Goal: Task Accomplishment & Management: Use online tool/utility

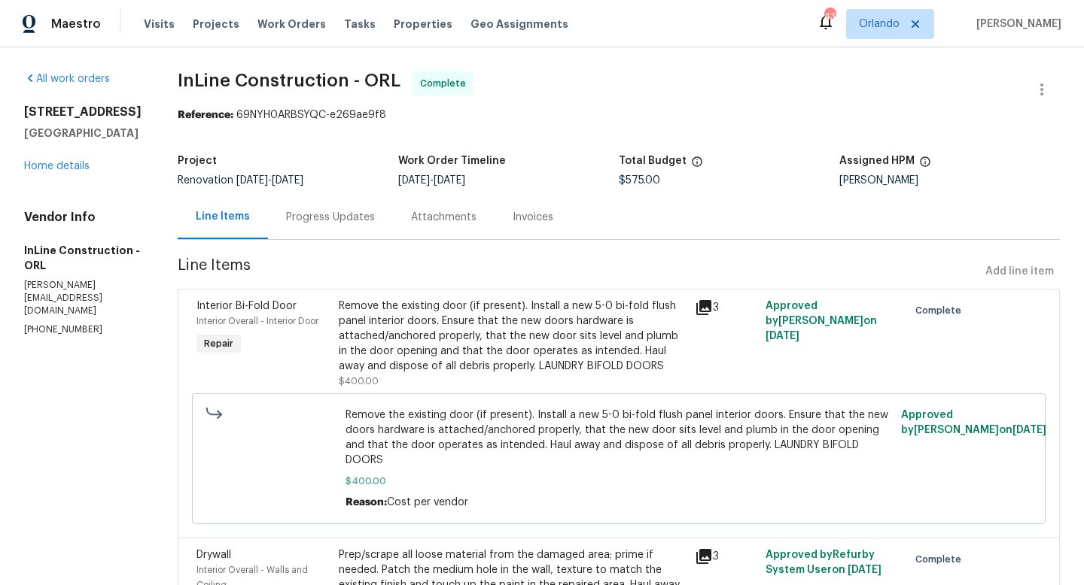
click at [266, 14] on div "Visits Projects Work Orders Tasks Properties Geo Assignments" at bounding box center [365, 24] width 442 height 30
click at [269, 23] on span "Work Orders" at bounding box center [291, 24] width 68 height 15
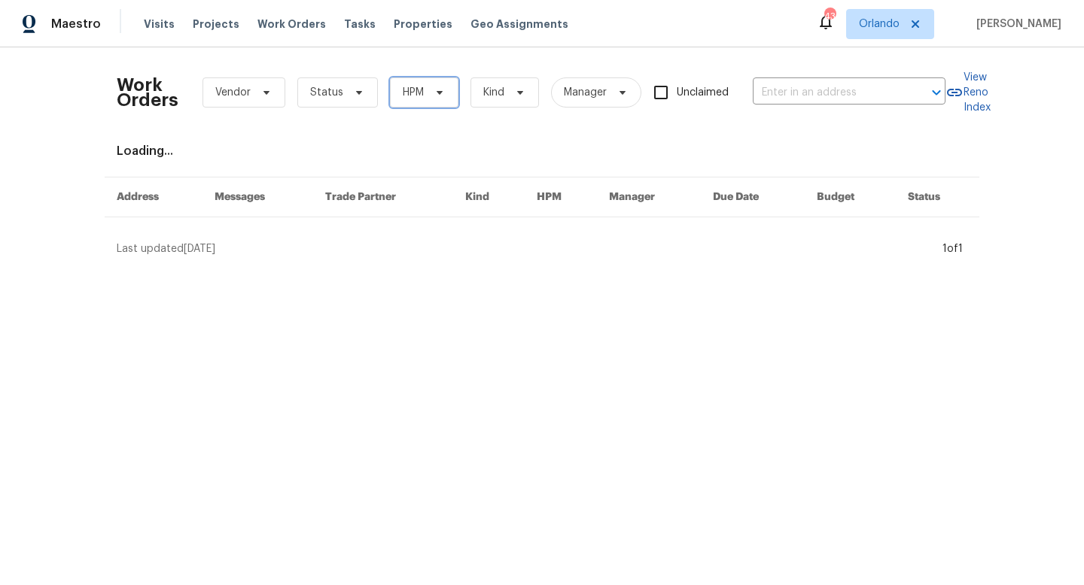
click at [416, 96] on span "HPM" at bounding box center [413, 92] width 21 height 15
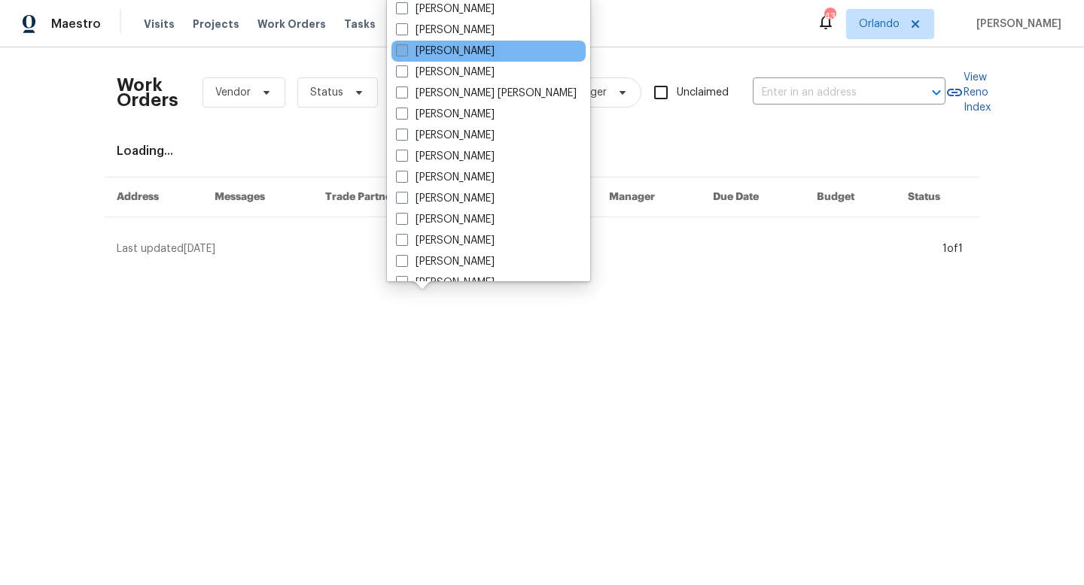
click at [401, 51] on span at bounding box center [402, 50] width 12 height 12
click at [401, 51] on input "[PERSON_NAME]" at bounding box center [401, 49] width 10 height 10
checkbox input "true"
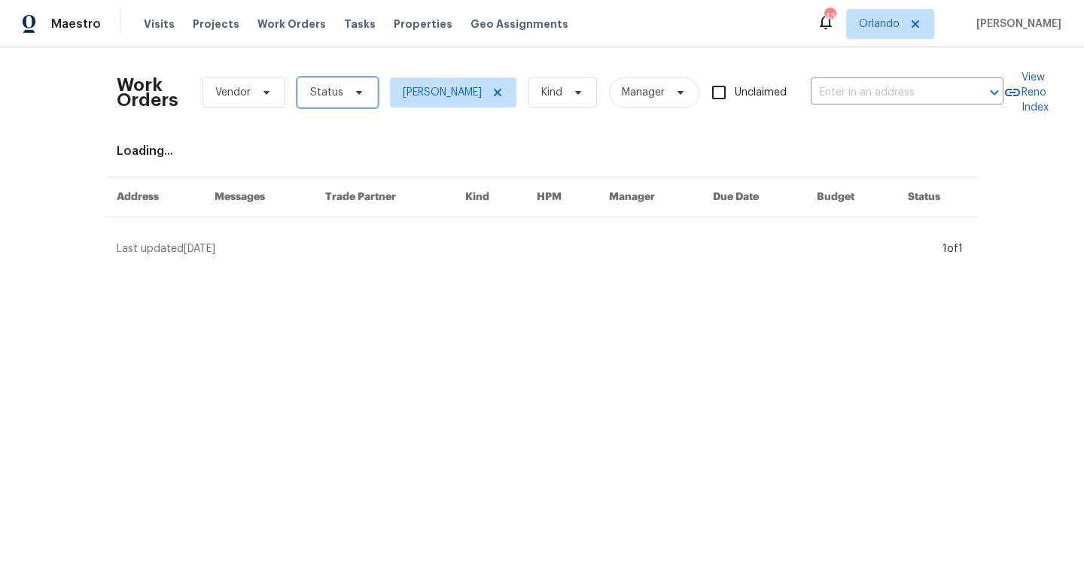
click at [348, 90] on span at bounding box center [356, 93] width 17 height 12
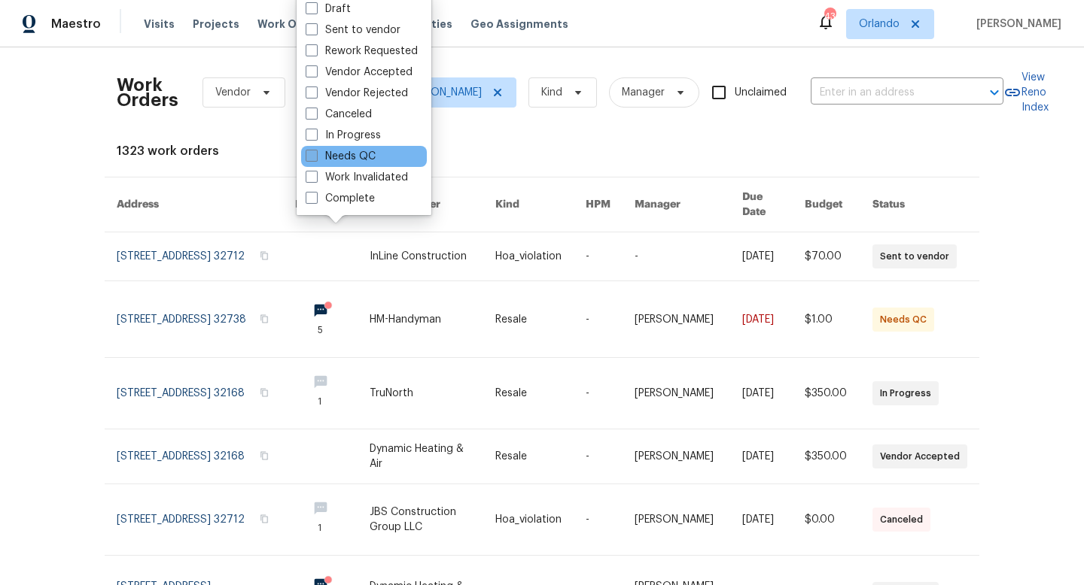
click at [319, 155] on label "Needs QC" at bounding box center [341, 156] width 70 height 15
click at [315, 155] on input "Needs QC" at bounding box center [311, 154] width 10 height 10
checkbox input "true"
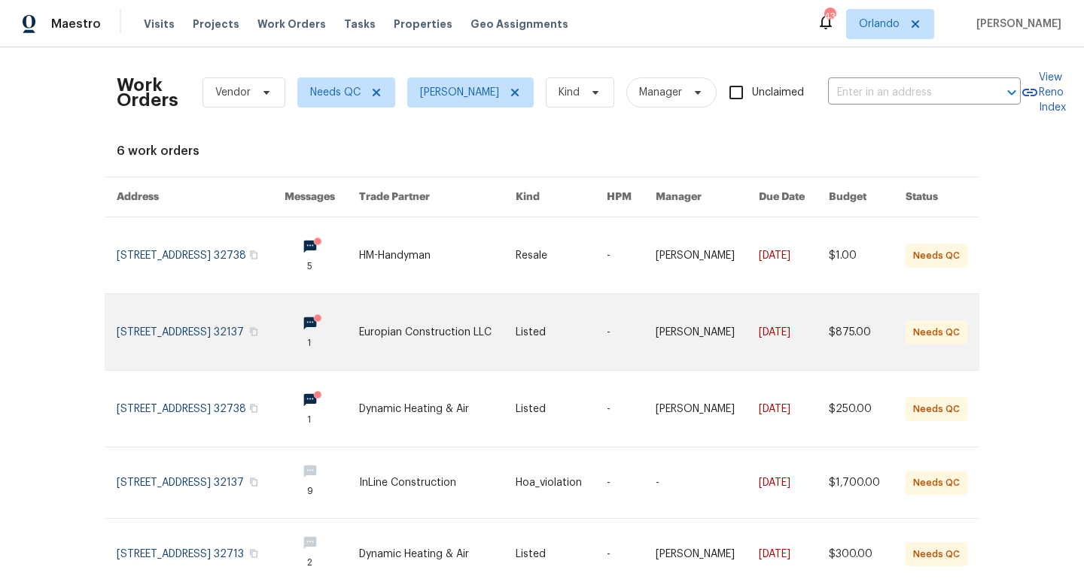
click at [429, 329] on link at bounding box center [437, 332] width 157 height 76
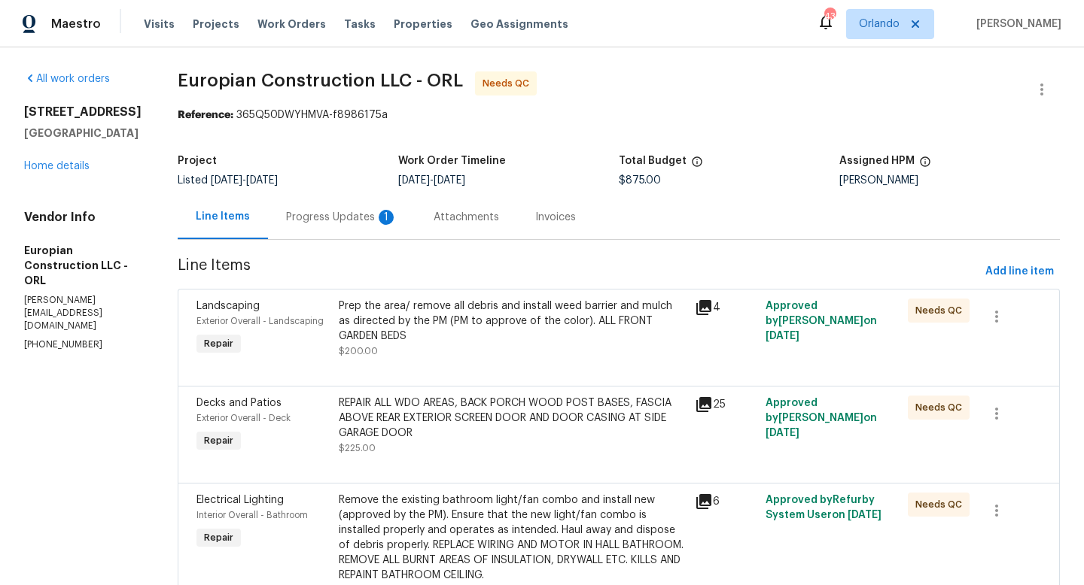
click at [333, 219] on div "Progress Updates 1" at bounding box center [341, 217] width 111 height 15
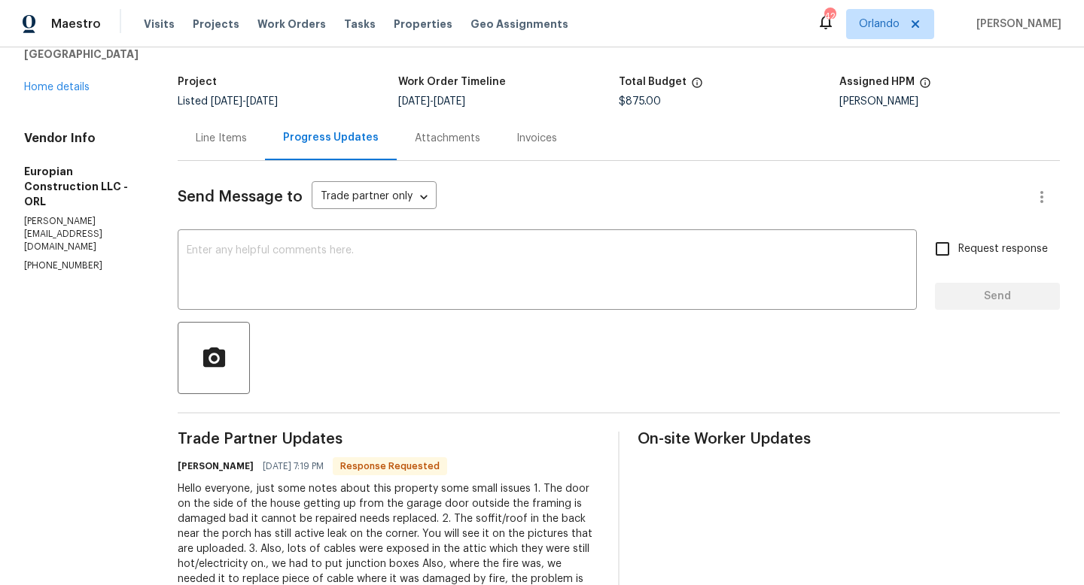
scroll to position [62, 0]
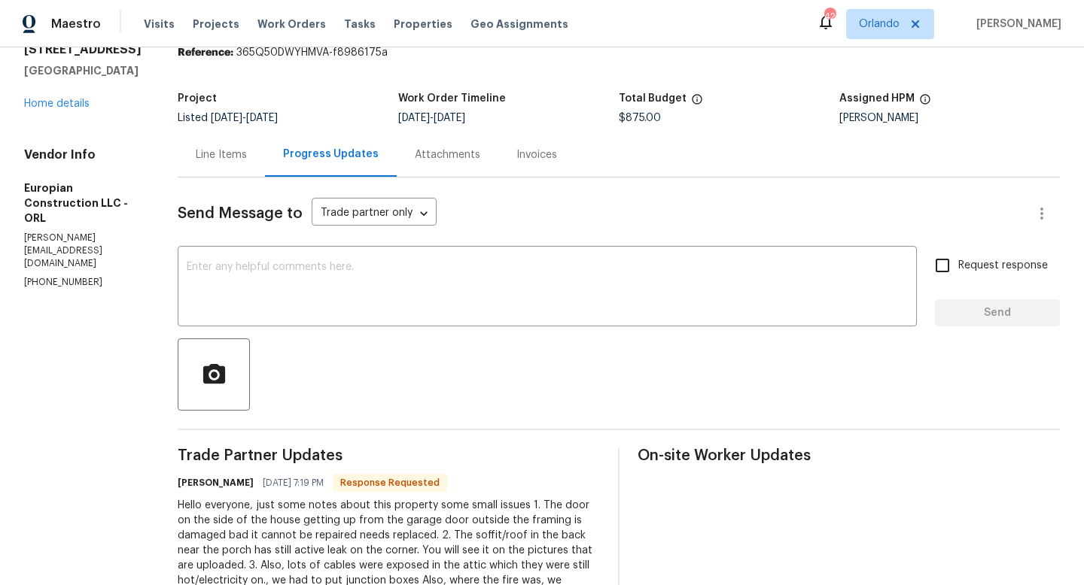
click at [246, 148] on div "Line Items" at bounding box center [221, 154] width 51 height 15
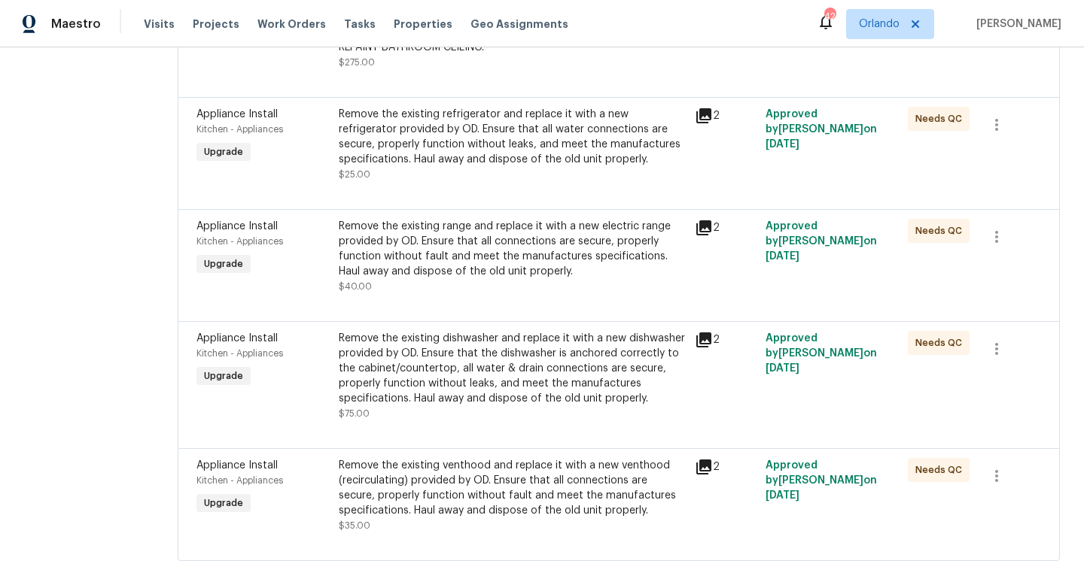
scroll to position [549, 0]
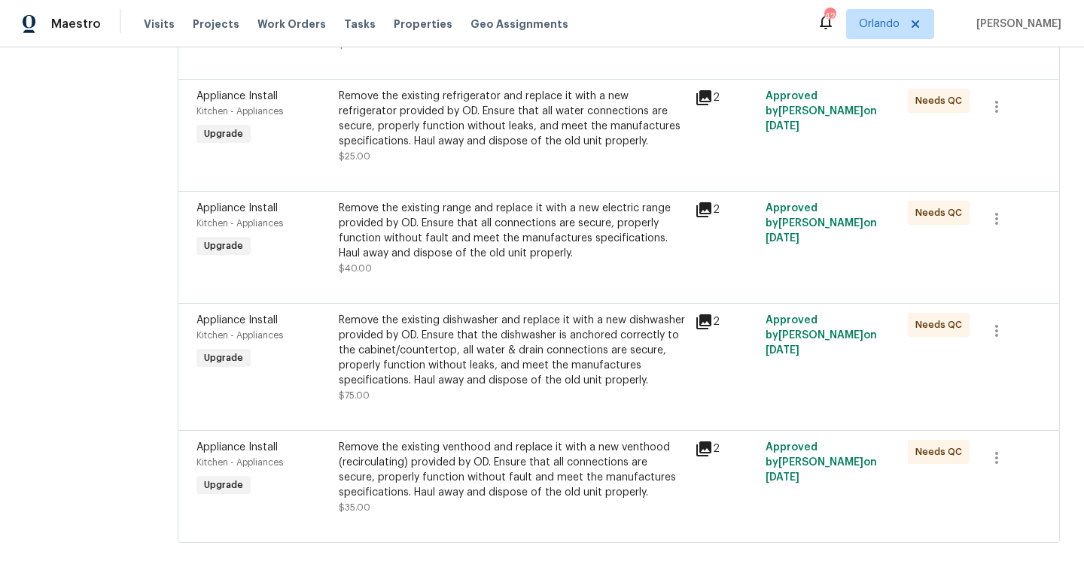
click at [468, 486] on div "Remove the existing venthood and replace it with a new venthood (recirculating)…" at bounding box center [512, 470] width 347 height 60
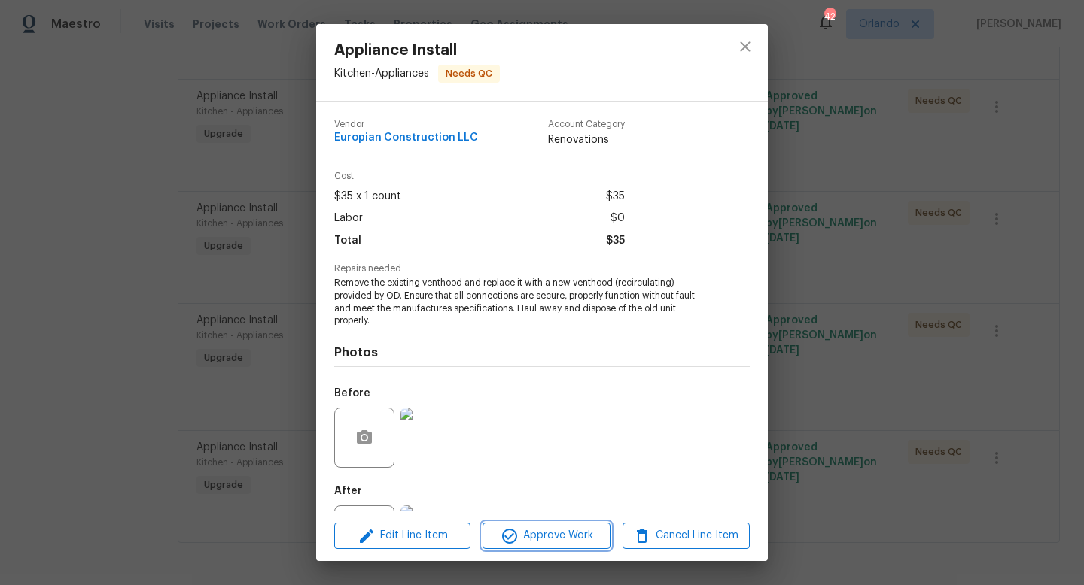
click at [560, 537] on span "Approve Work" at bounding box center [546, 536] width 118 height 19
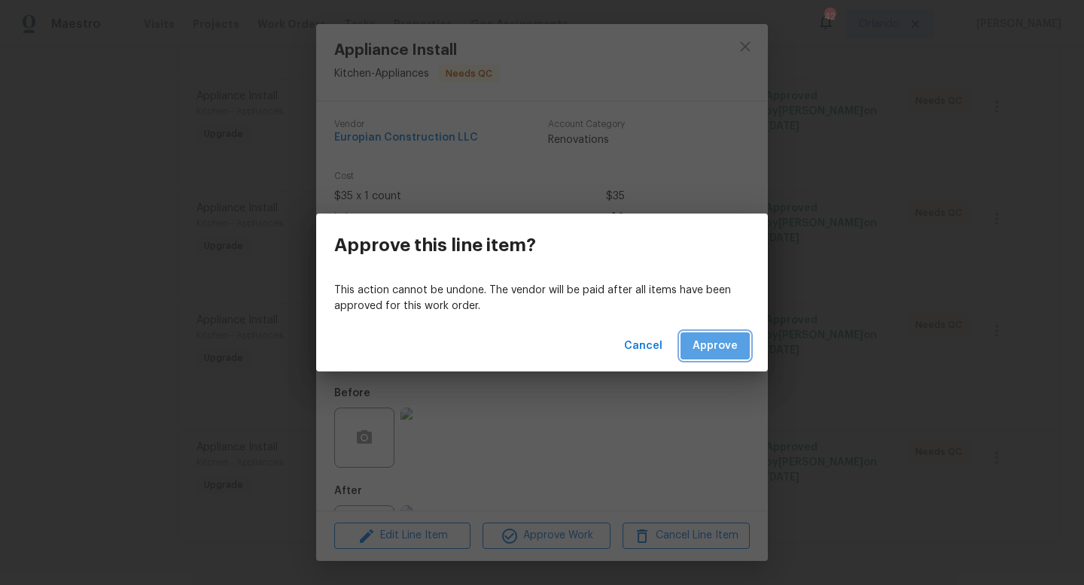
click at [714, 349] on span "Approve" at bounding box center [714, 346] width 45 height 19
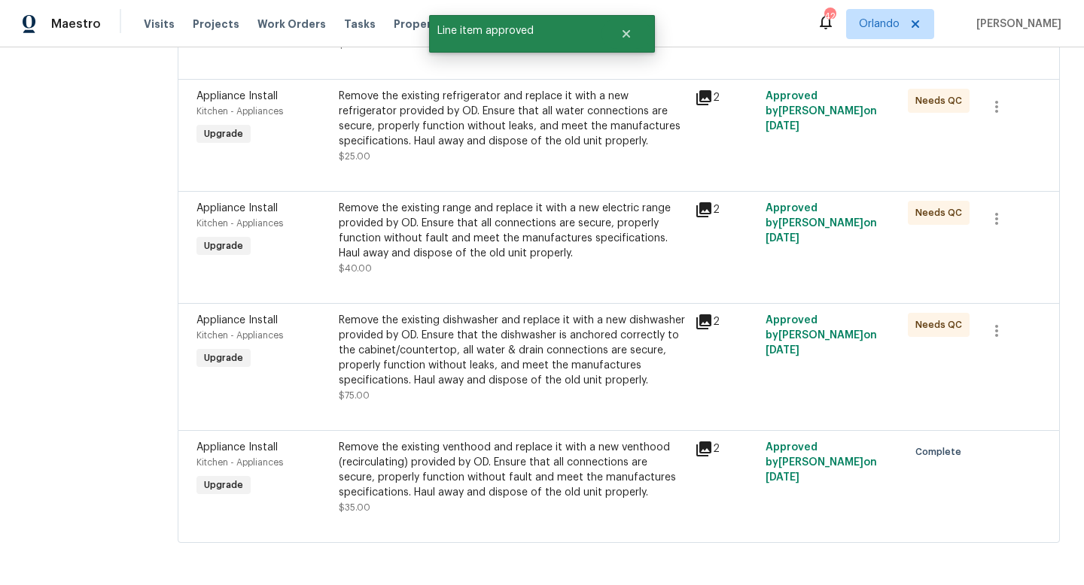
click at [549, 357] on div "Remove the existing dishwasher and replace it with a new dishwasher provided by…" at bounding box center [512, 350] width 347 height 75
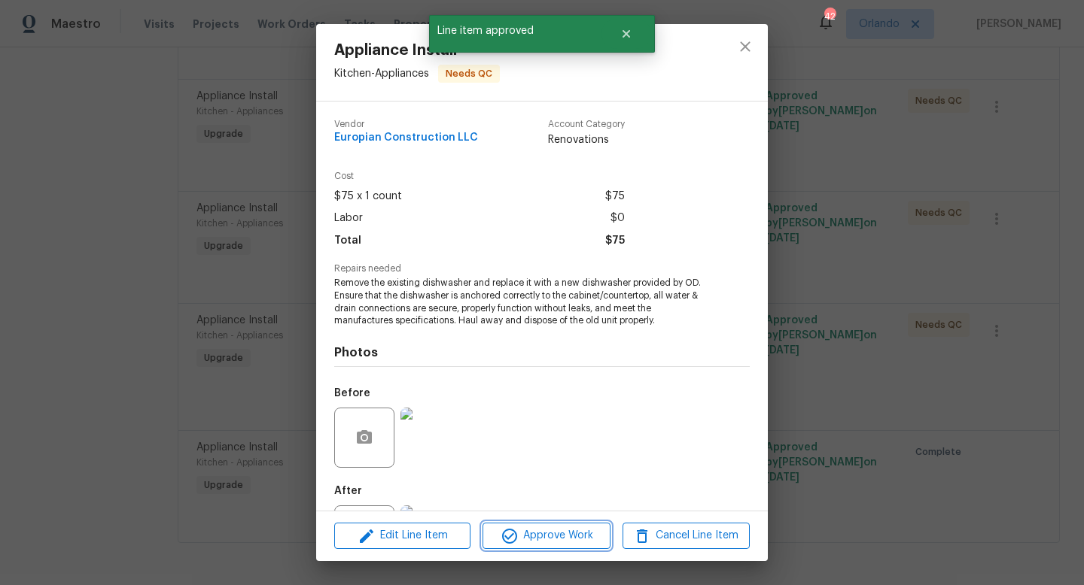
click at [561, 541] on span "Approve Work" at bounding box center [546, 536] width 118 height 19
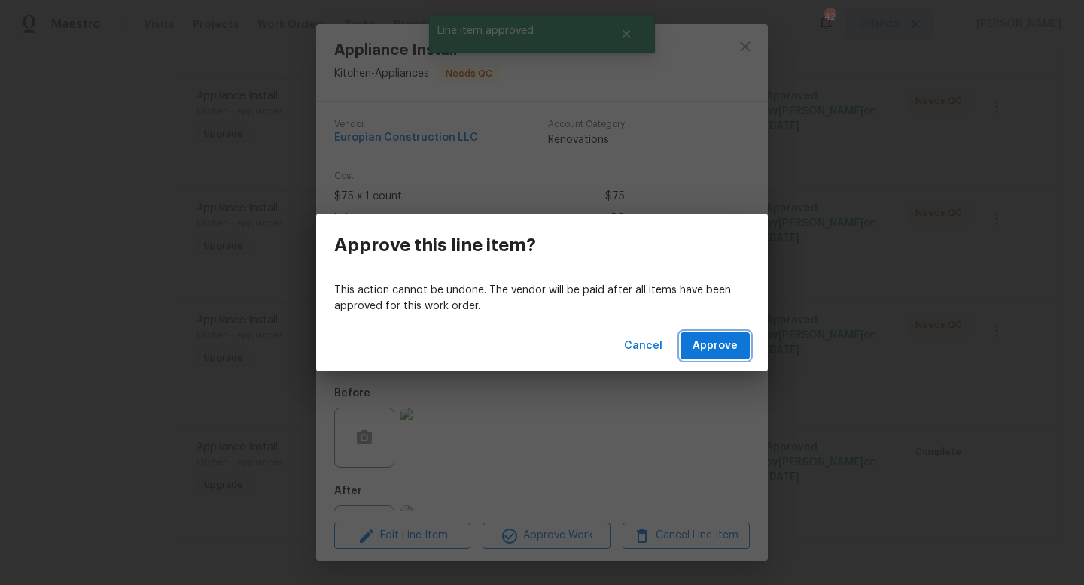
click at [712, 339] on span "Approve" at bounding box center [714, 346] width 45 height 19
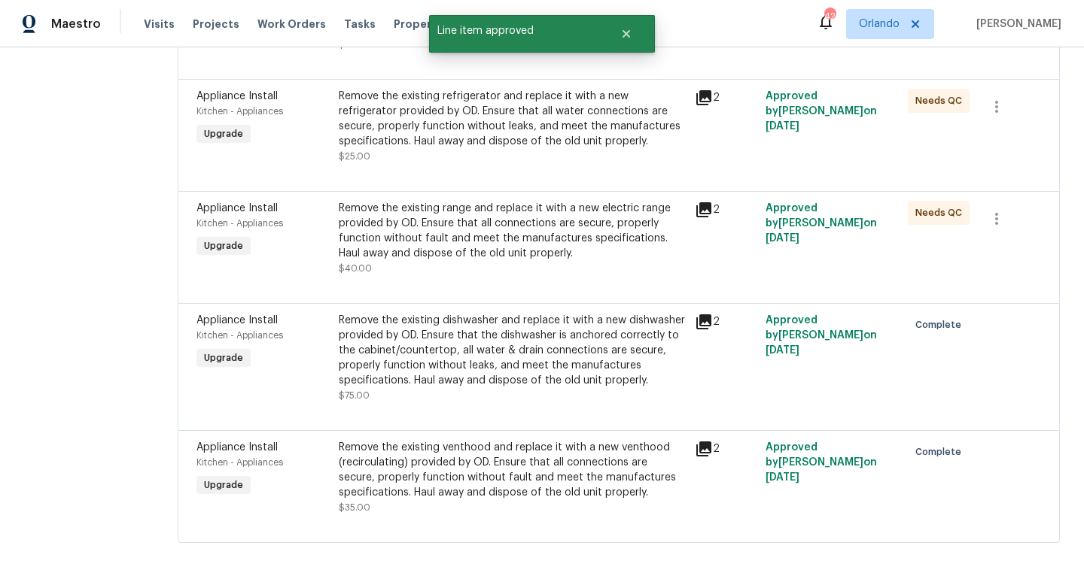
click at [520, 243] on div "Remove the existing range and replace it with a new electric range provided by …" at bounding box center [512, 231] width 347 height 60
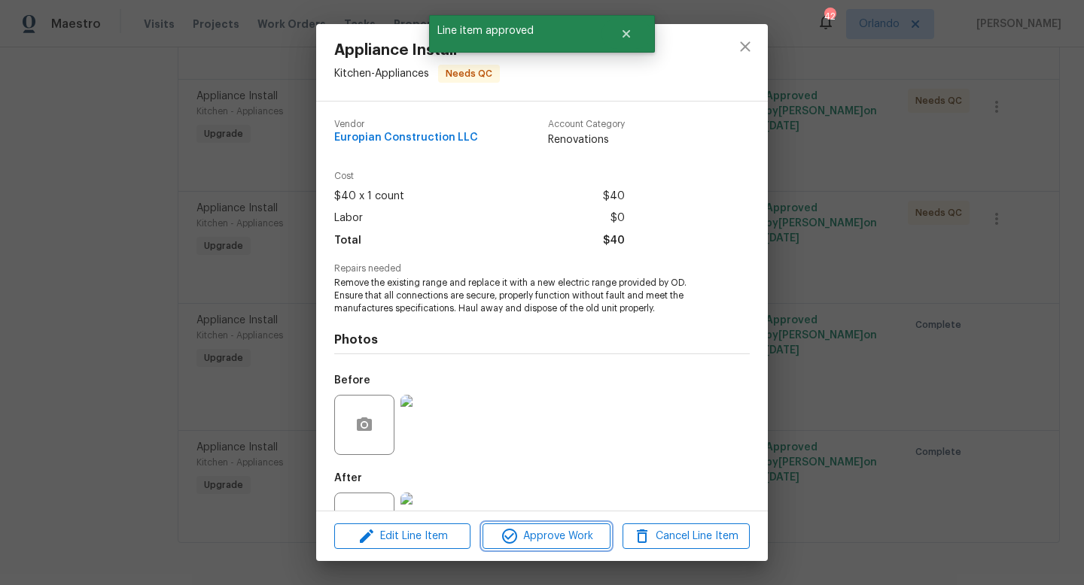
click at [591, 546] on button "Approve Work" at bounding box center [545, 537] width 127 height 26
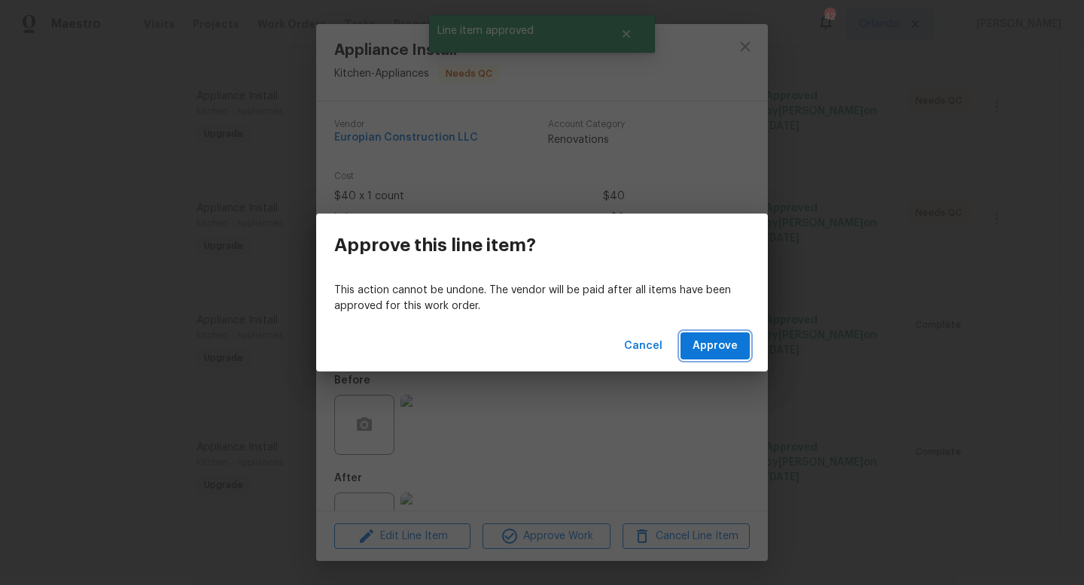
click at [707, 349] on span "Approve" at bounding box center [714, 346] width 45 height 19
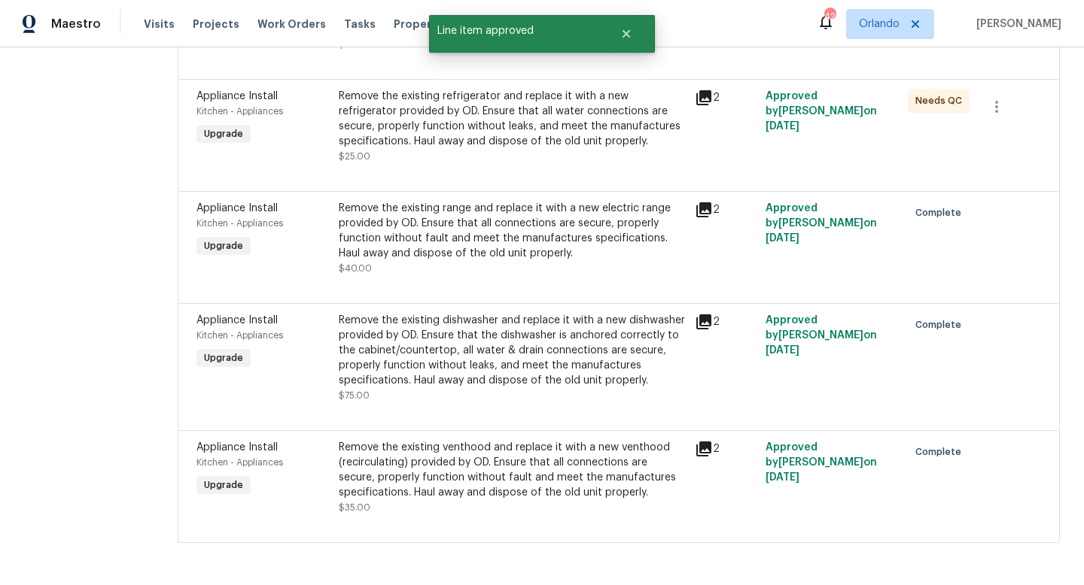
click at [442, 139] on div "Remove the existing refrigerator and replace it with a new refrigerator provide…" at bounding box center [512, 119] width 347 height 60
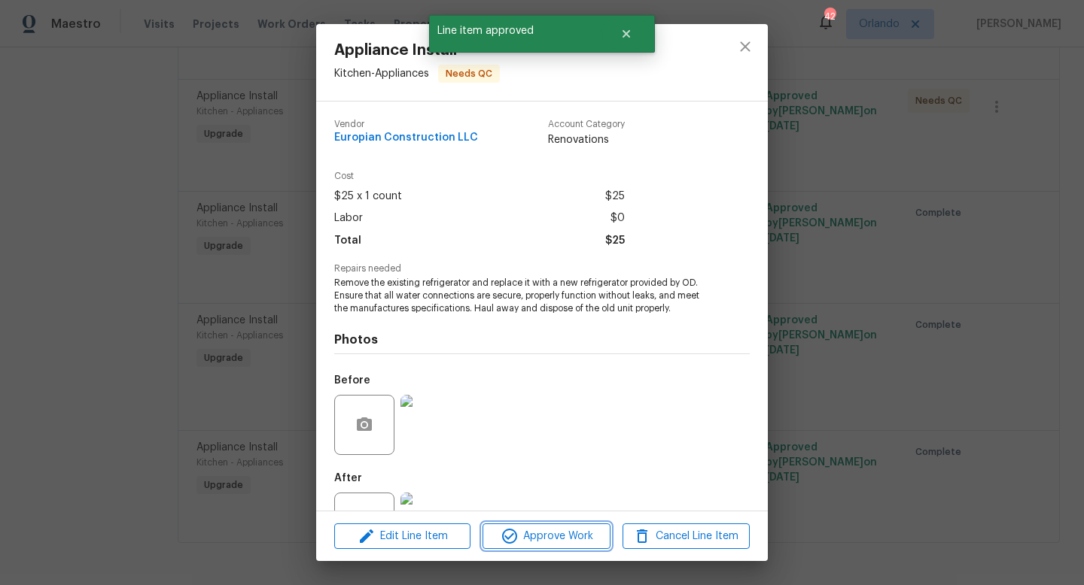
click at [559, 534] on span "Approve Work" at bounding box center [546, 537] width 118 height 19
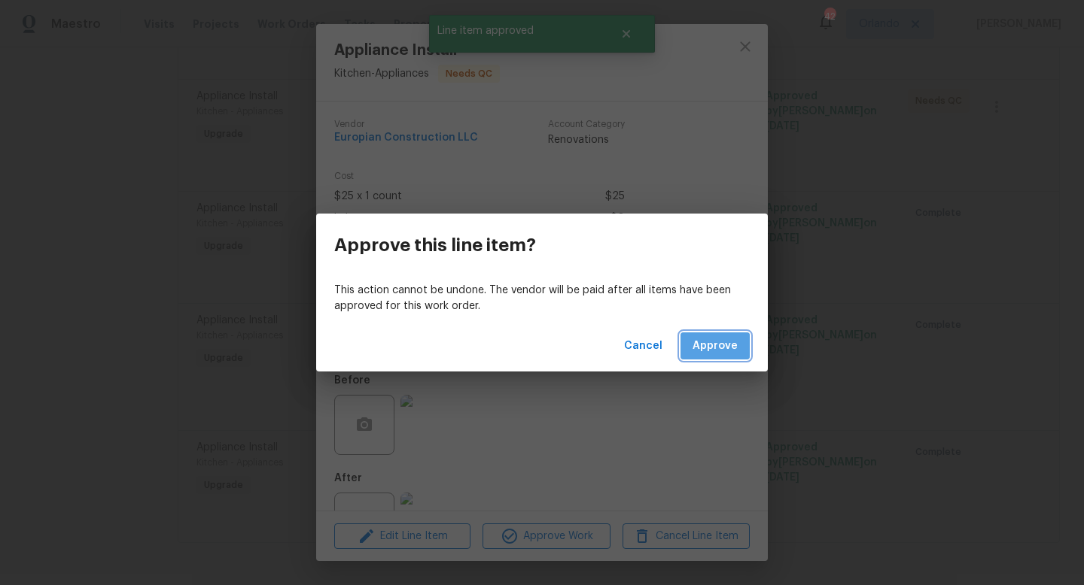
click at [707, 357] on button "Approve" at bounding box center [714, 347] width 69 height 28
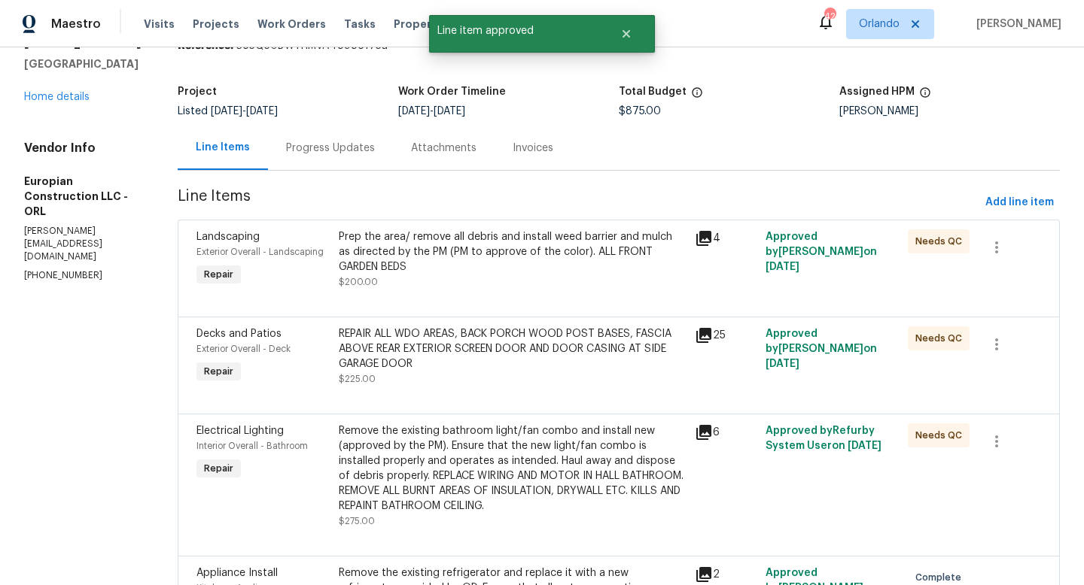
scroll to position [53, 0]
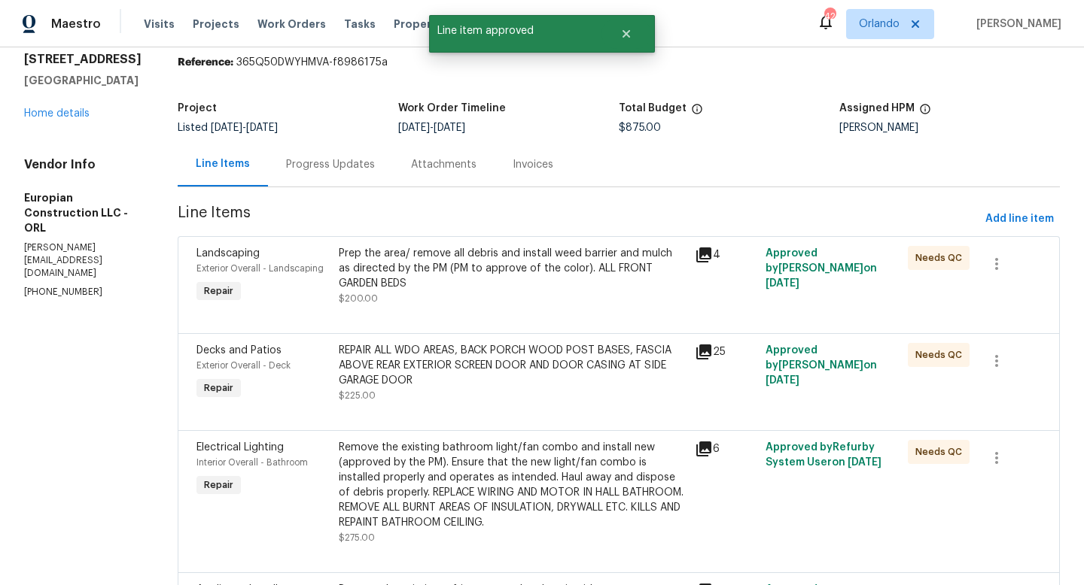
click at [543, 452] on div "Remove the existing bathroom light/fan combo and install new (approved by the P…" at bounding box center [512, 485] width 347 height 90
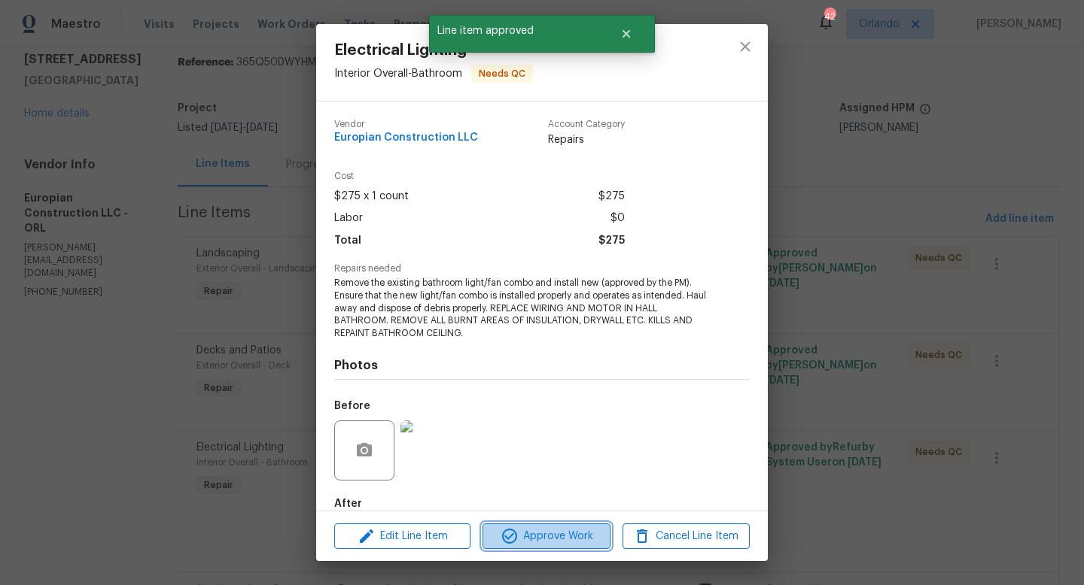
click at [581, 534] on span "Approve Work" at bounding box center [546, 537] width 118 height 19
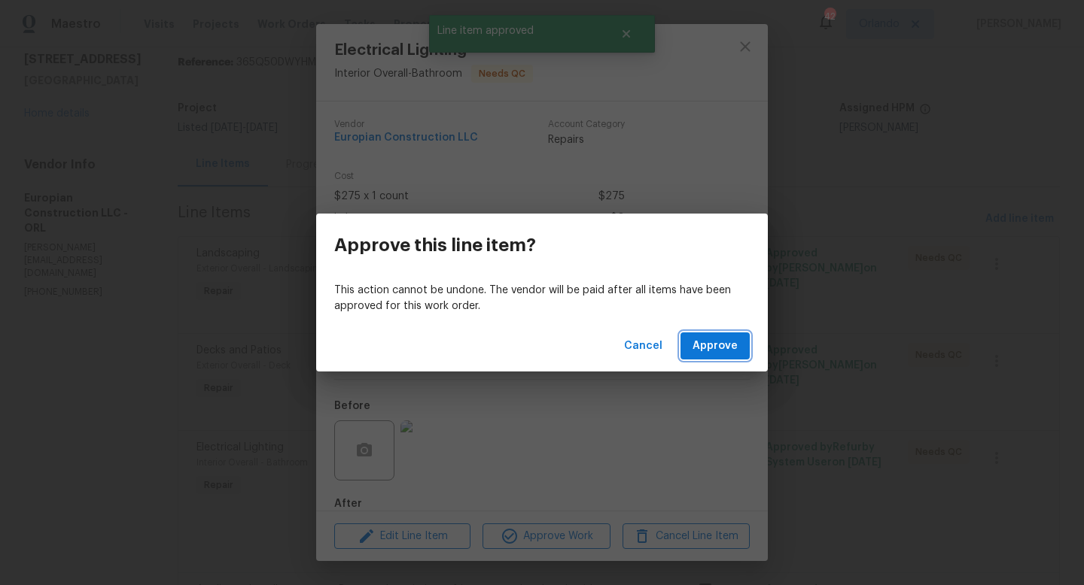
click at [722, 344] on span "Approve" at bounding box center [714, 346] width 45 height 19
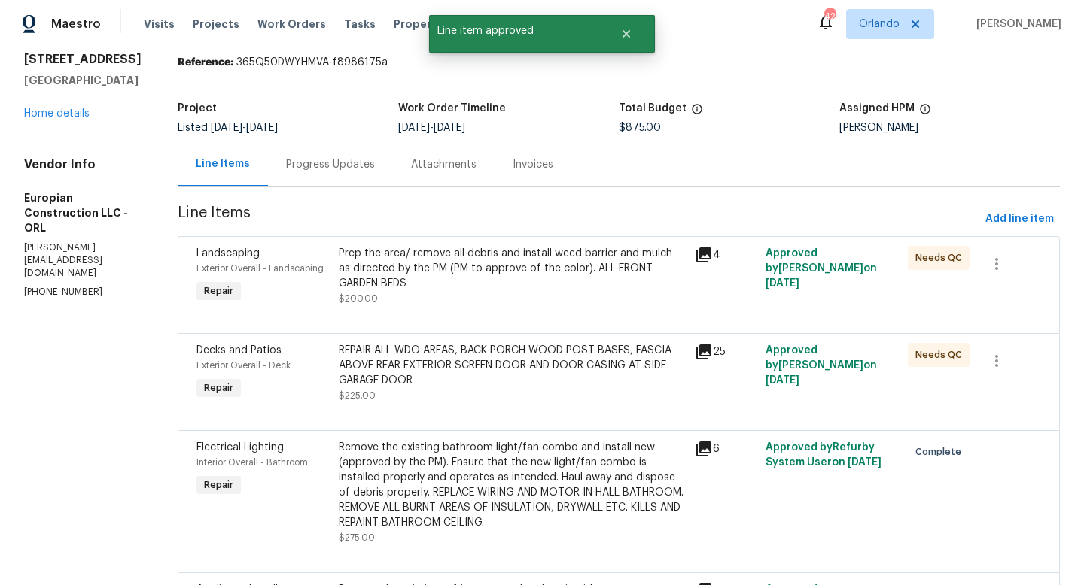
click at [567, 342] on div "REPAIR ALL WDO AREAS, BACK PORCH WOOD POST BASES, FASCIA ABOVE REAR EXTERIOR SC…" at bounding box center [512, 373] width 356 height 69
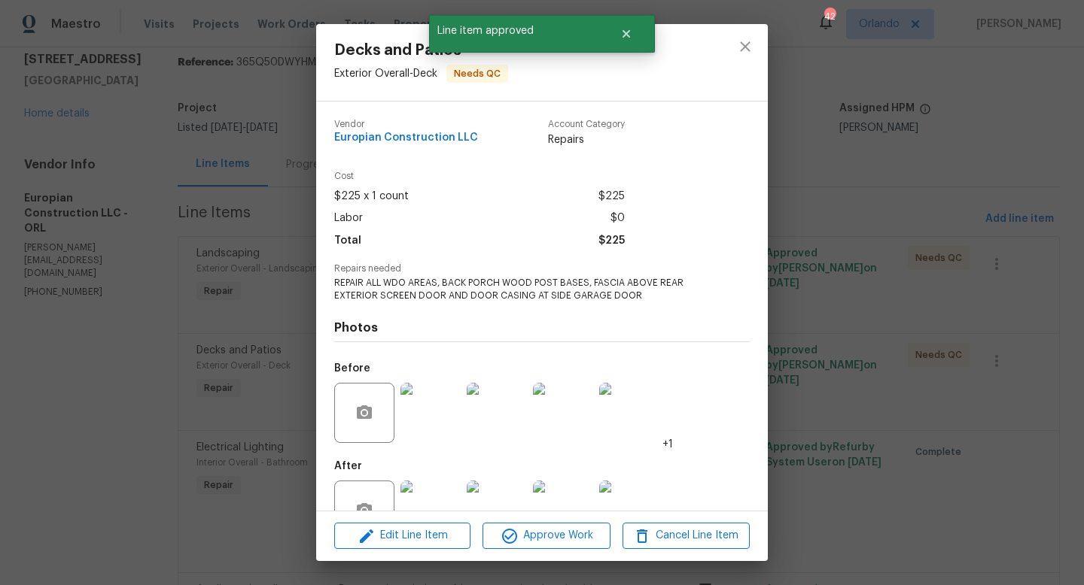
click at [559, 551] on div "Edit Line Item Approve Work Cancel Line Item" at bounding box center [542, 536] width 452 height 50
click at [568, 536] on span "Approve Work" at bounding box center [546, 536] width 118 height 19
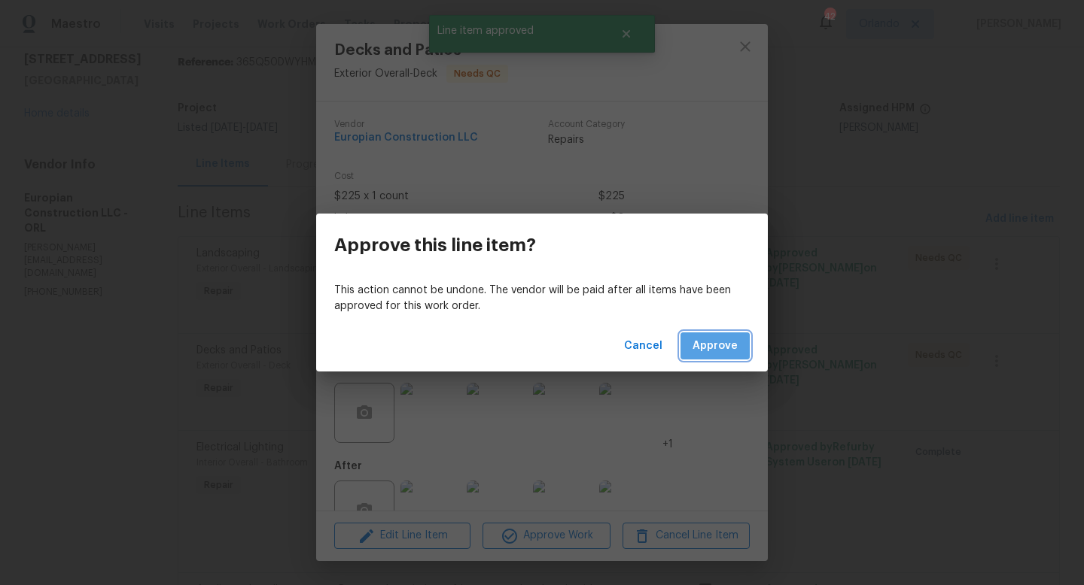
click at [713, 337] on span "Approve" at bounding box center [714, 346] width 45 height 19
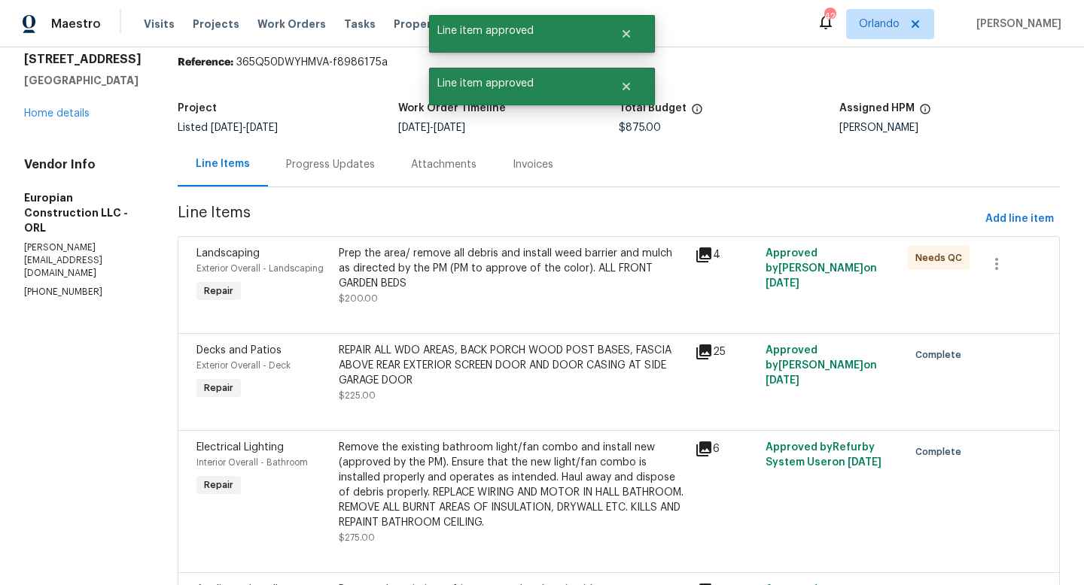
click at [481, 287] on div "Prep the area/ remove all debris and install weed barrier and mulch as directed…" at bounding box center [512, 268] width 347 height 45
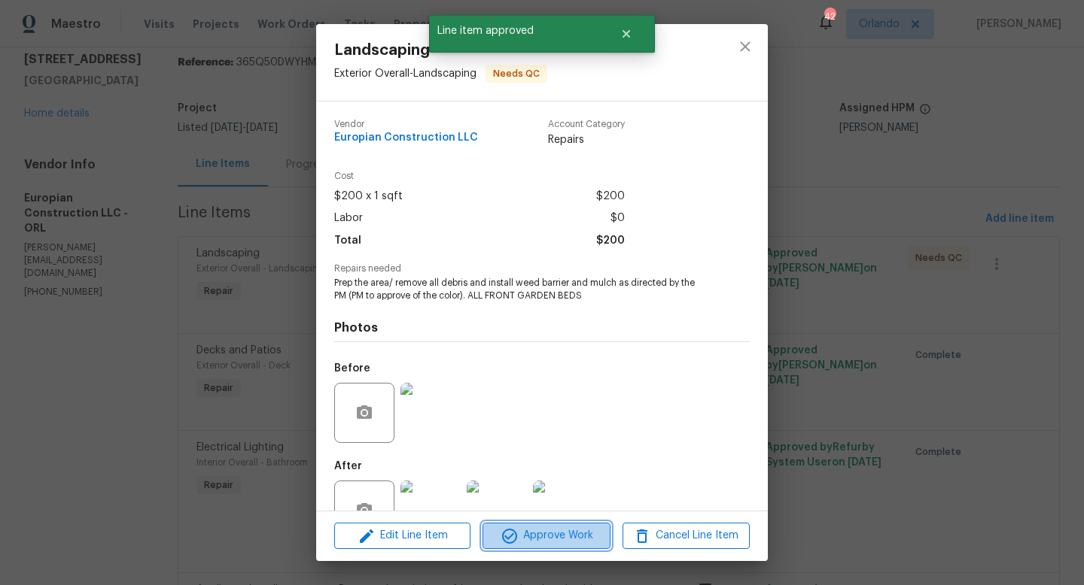
click at [565, 539] on span "Approve Work" at bounding box center [546, 536] width 118 height 19
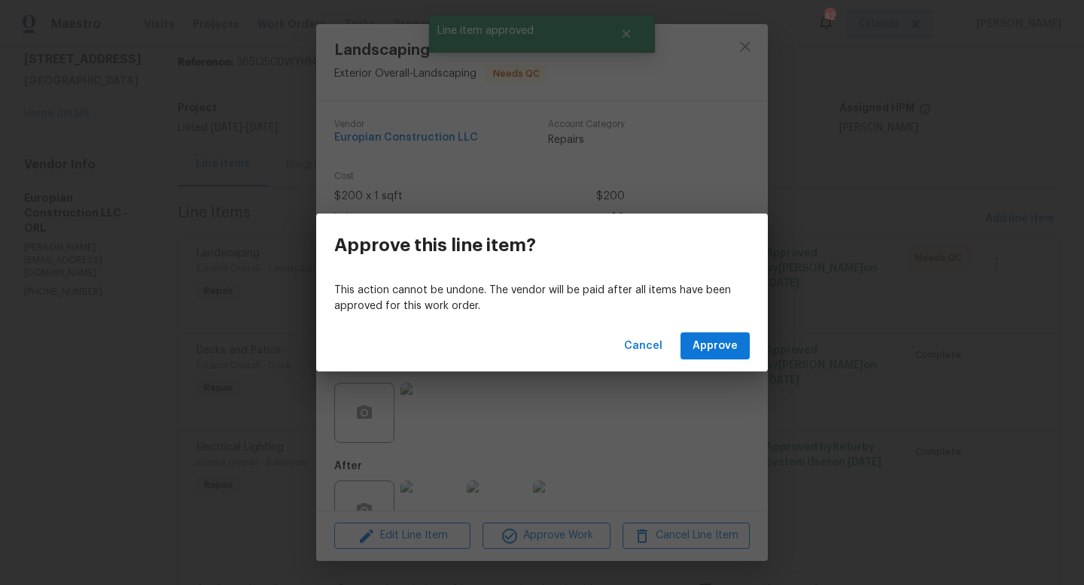
click at [722, 369] on div "Cancel Approve" at bounding box center [542, 347] width 452 height 52
click at [725, 355] on button "Approve" at bounding box center [714, 347] width 69 height 28
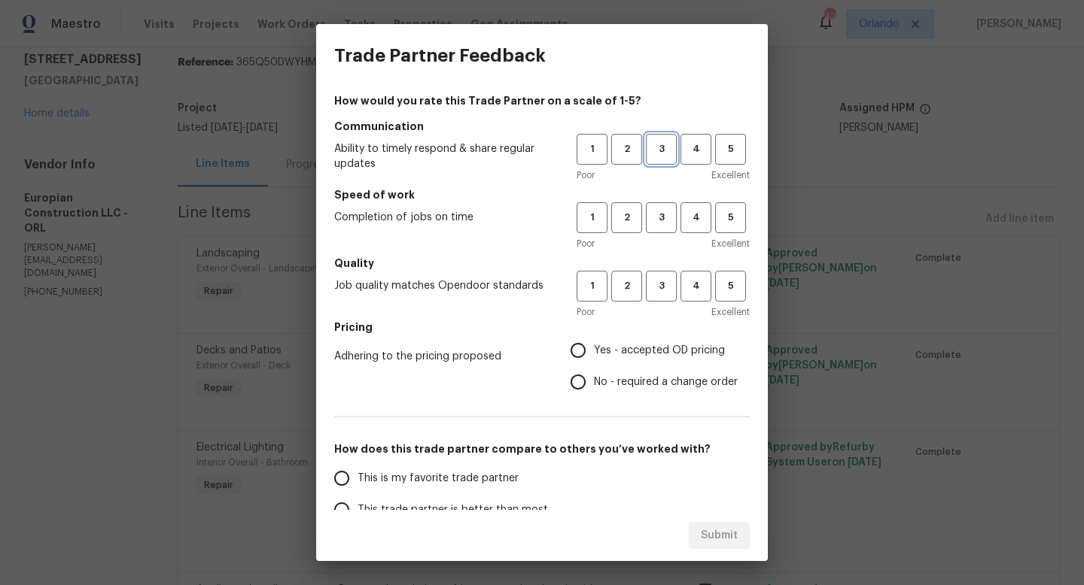
click at [667, 151] on span "3" at bounding box center [661, 149] width 28 height 17
click at [649, 211] on span "3" at bounding box center [661, 217] width 28 height 17
click at [655, 294] on span "3" at bounding box center [661, 286] width 28 height 17
click at [640, 350] on span "Yes - accepted OD pricing" at bounding box center [659, 351] width 131 height 16
click at [594, 350] on input "Yes - accepted OD pricing" at bounding box center [578, 351] width 32 height 32
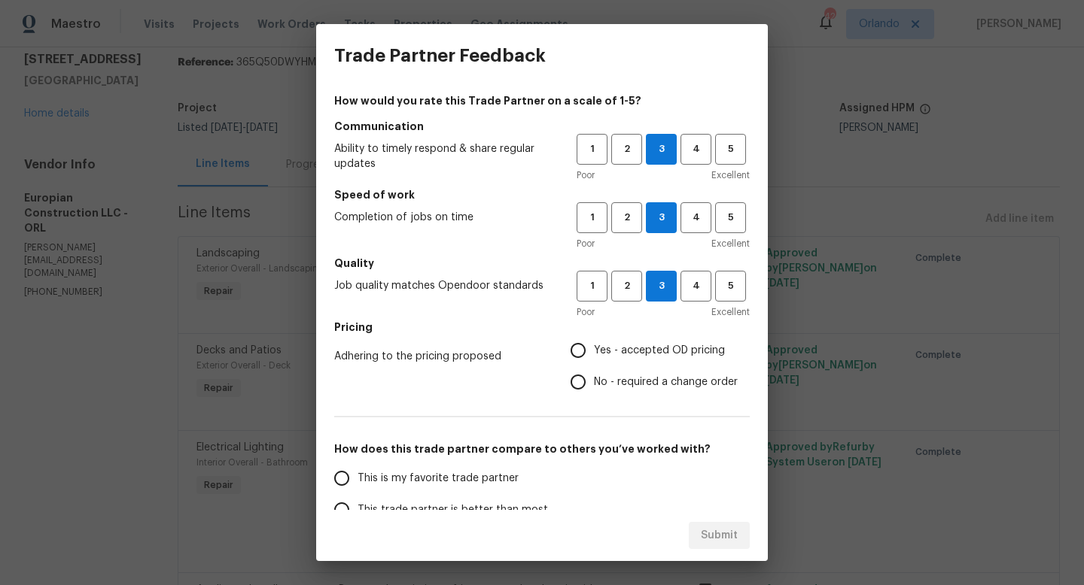
radio input "true"
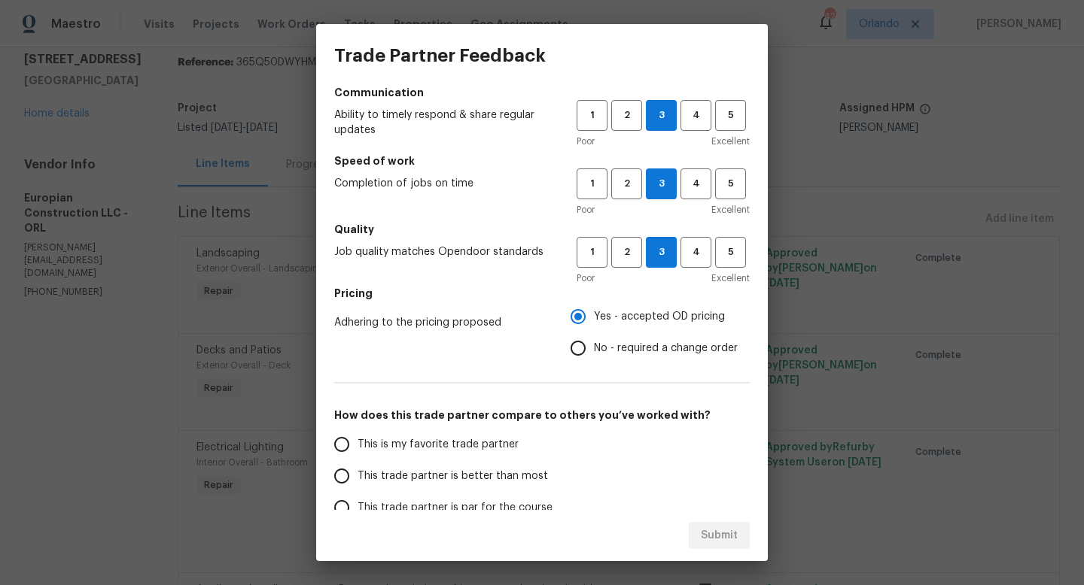
scroll to position [44, 0]
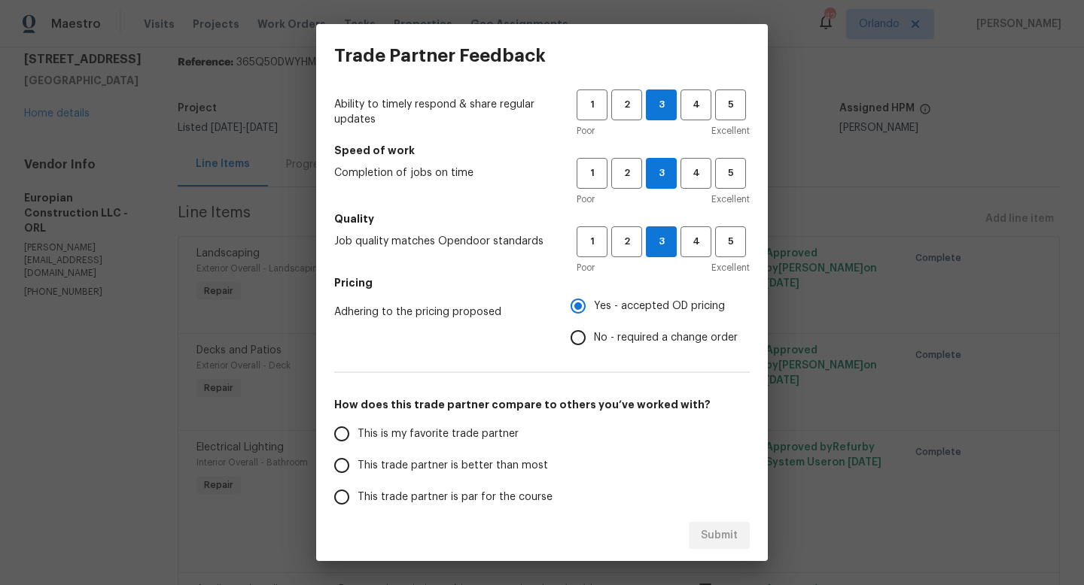
click at [515, 461] on span "This trade partner is better than most" at bounding box center [452, 466] width 190 height 16
click at [357, 461] on input "This trade partner is better than most" at bounding box center [342, 466] width 32 height 32
click at [700, 526] on button "Submit" at bounding box center [719, 536] width 61 height 28
radio input "true"
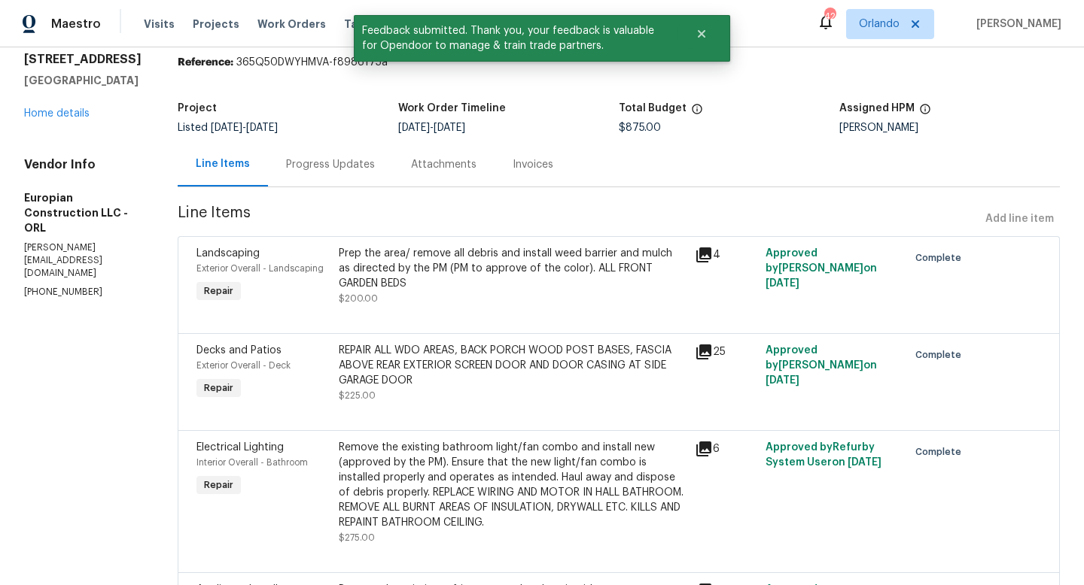
scroll to position [0, 0]
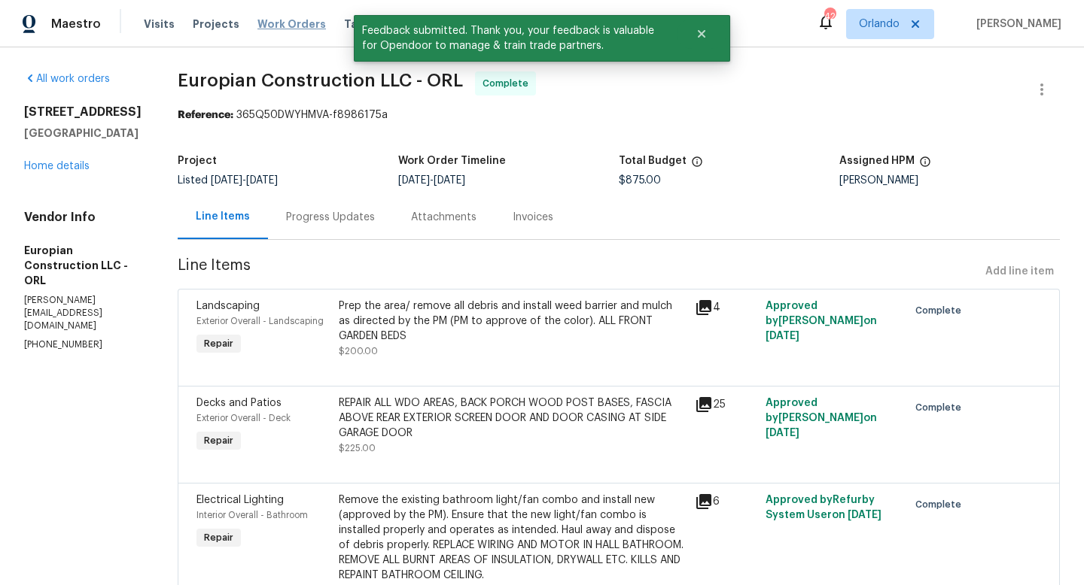
click at [287, 27] on span "Work Orders" at bounding box center [291, 24] width 68 height 15
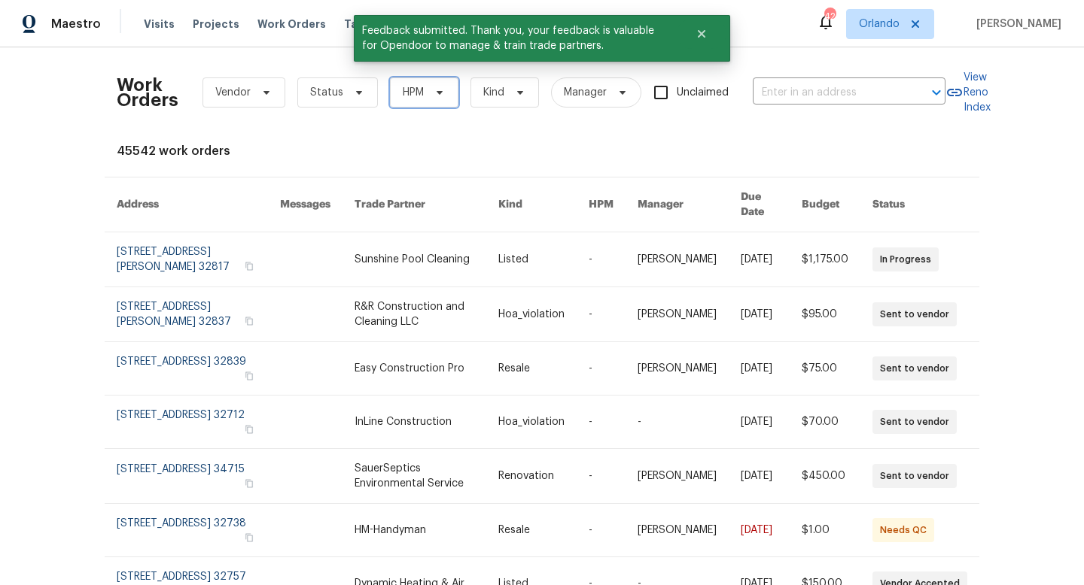
click at [425, 83] on span "HPM" at bounding box center [424, 93] width 68 height 30
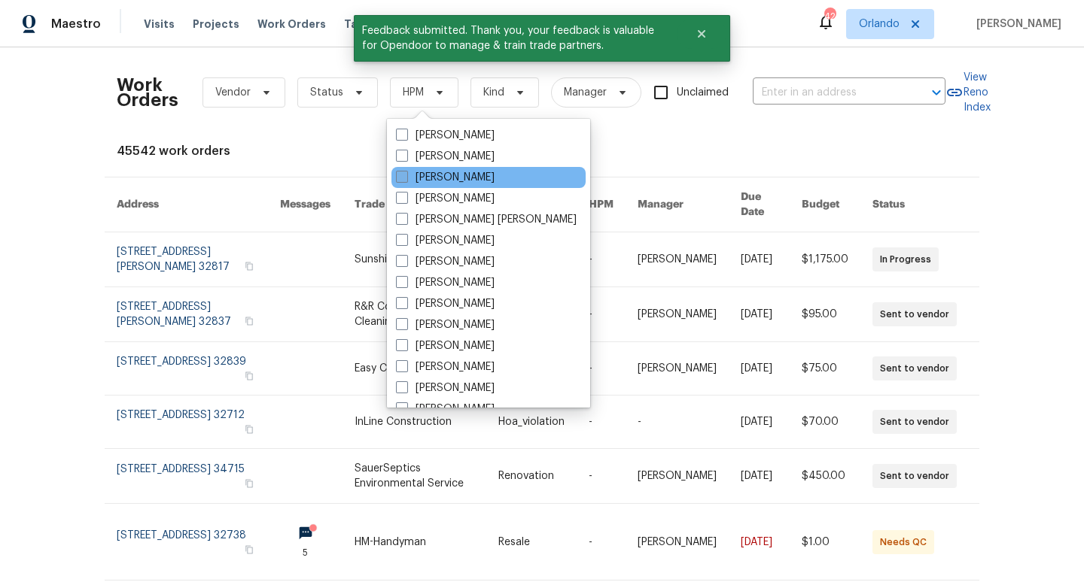
click at [403, 177] on span at bounding box center [402, 177] width 12 height 12
click at [403, 177] on input "[PERSON_NAME]" at bounding box center [401, 175] width 10 height 10
checkbox input "true"
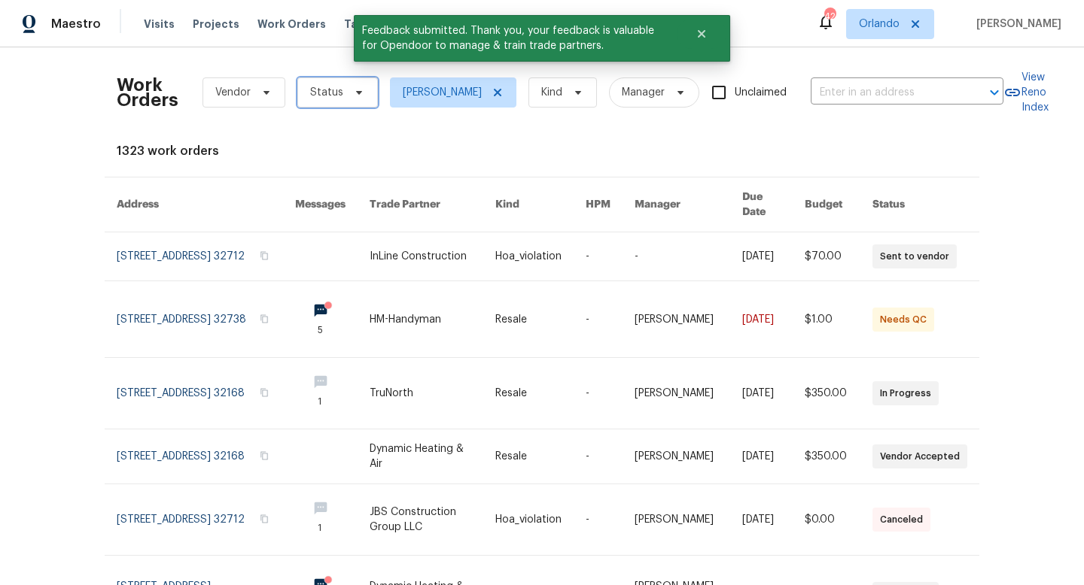
click at [338, 84] on span "Status" at bounding box center [337, 93] width 81 height 30
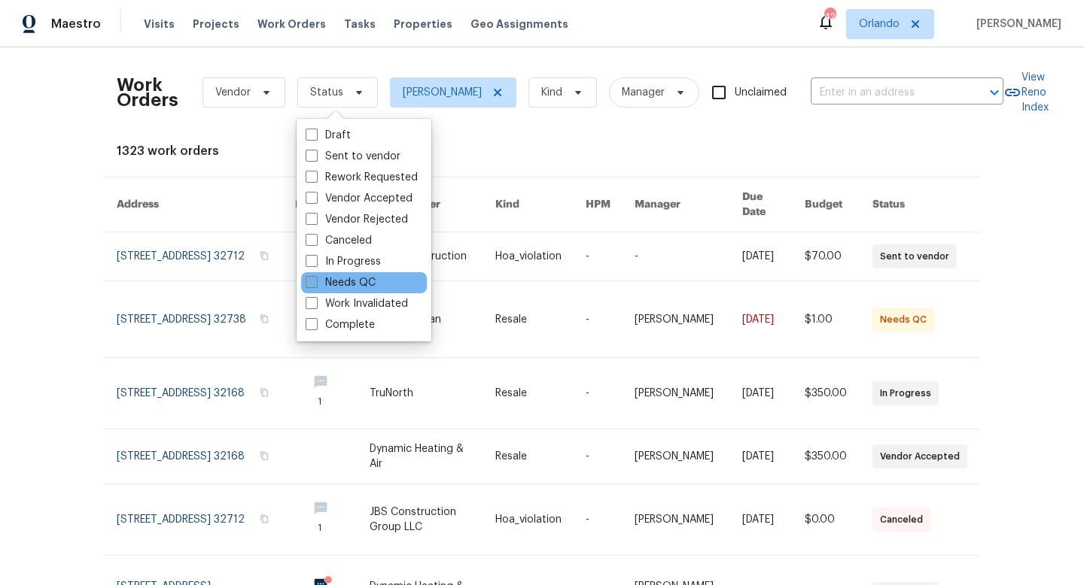
click at [312, 284] on span at bounding box center [312, 282] width 12 height 12
click at [312, 284] on input "Needs QC" at bounding box center [311, 280] width 10 height 10
checkbox input "true"
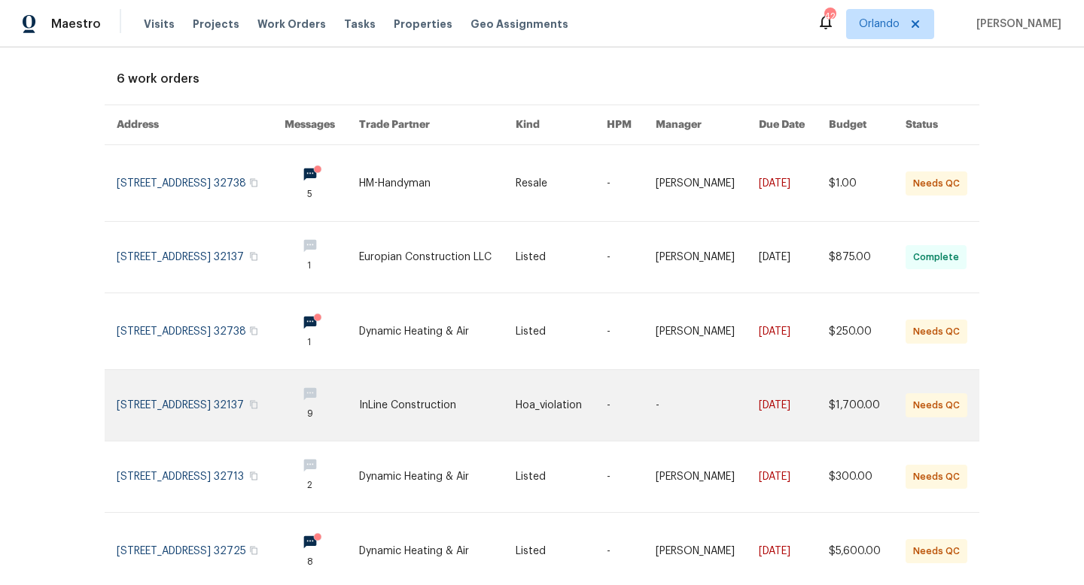
scroll to position [77, 0]
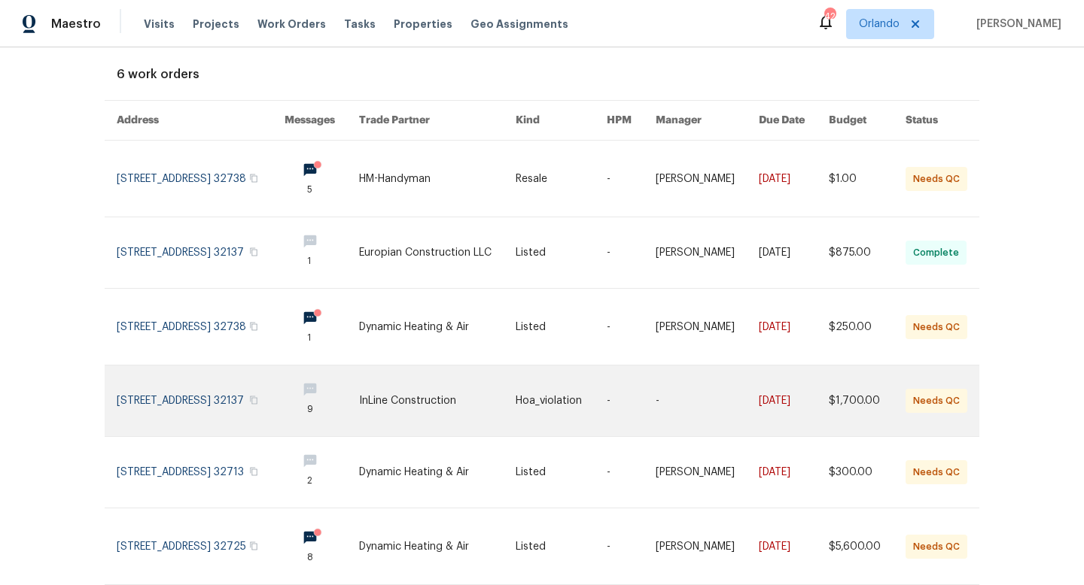
click at [452, 391] on link at bounding box center [437, 401] width 157 height 71
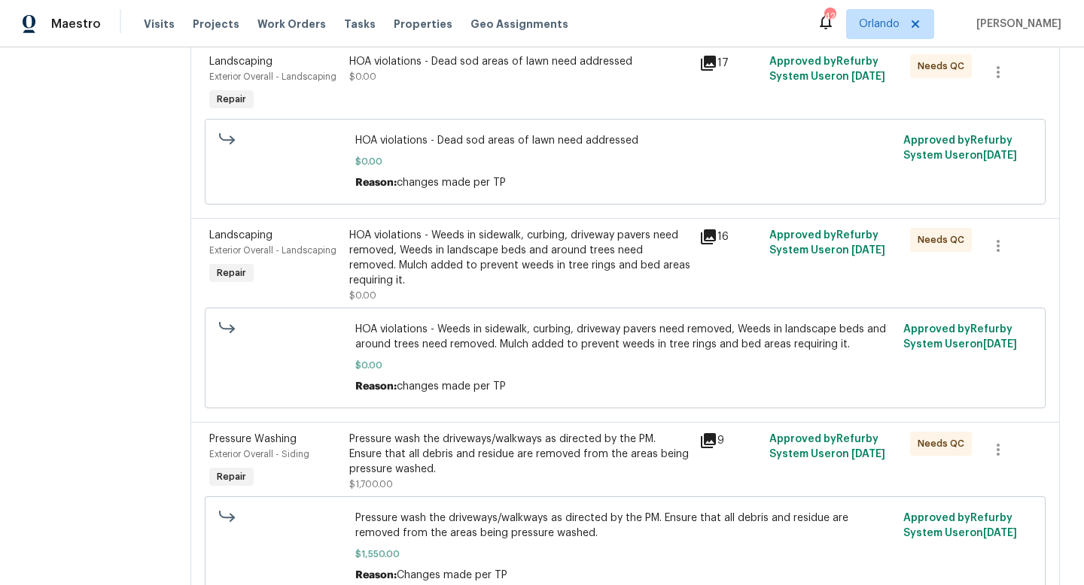
scroll to position [601, 0]
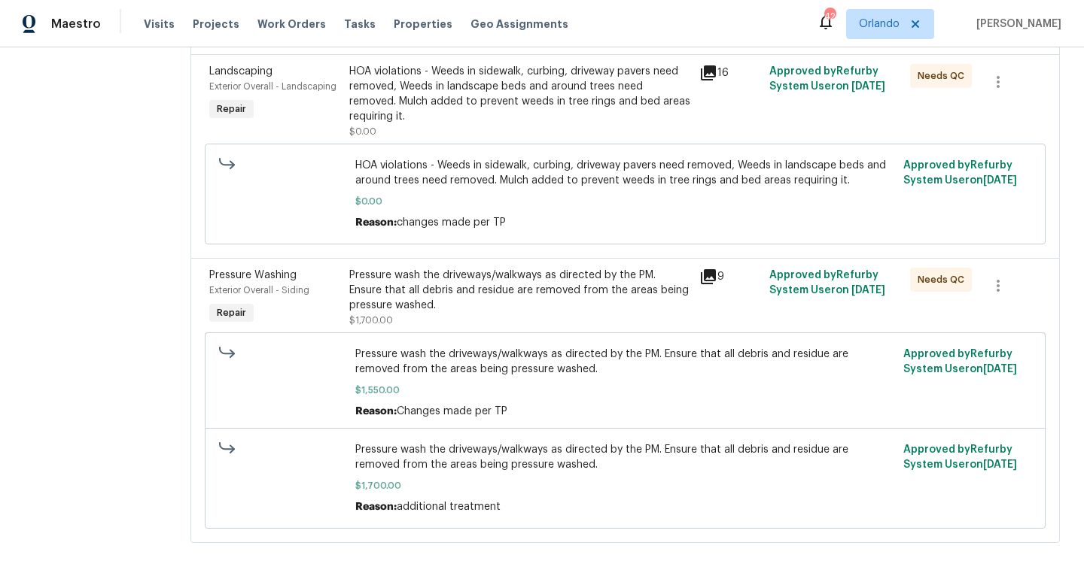
click at [518, 287] on div "Pressure wash the driveways/walkways as directed by the PM. Ensure that all deb…" at bounding box center [520, 290] width 342 height 45
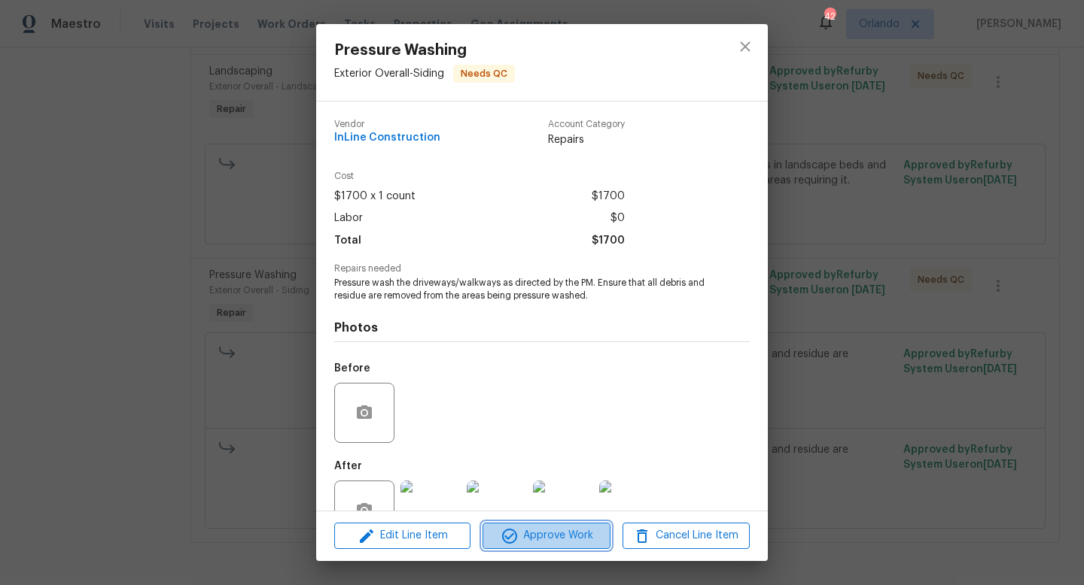
click at [532, 535] on span "Approve Work" at bounding box center [546, 536] width 118 height 19
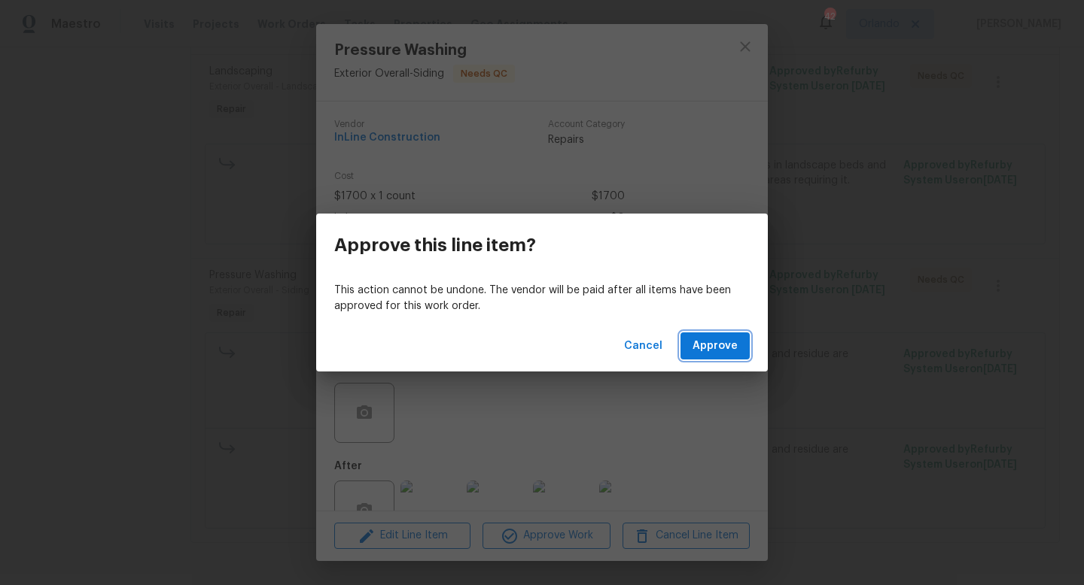
click at [734, 345] on span "Approve" at bounding box center [714, 346] width 45 height 19
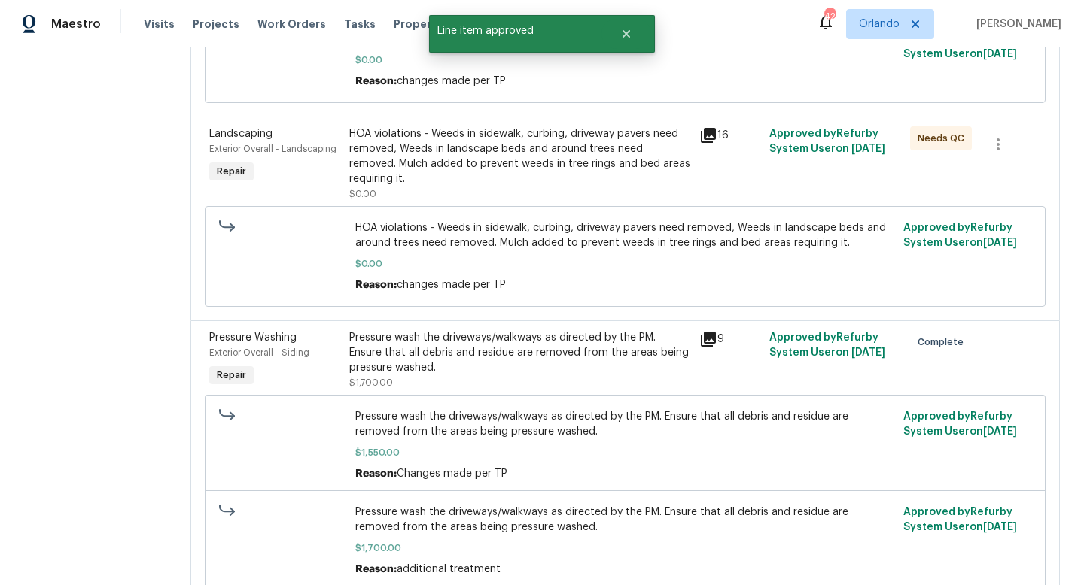
scroll to position [534, 0]
click at [544, 179] on div "HOA violations - Weeds in sidewalk, curbing, driveway pavers need removed, Weed…" at bounding box center [520, 158] width 342 height 60
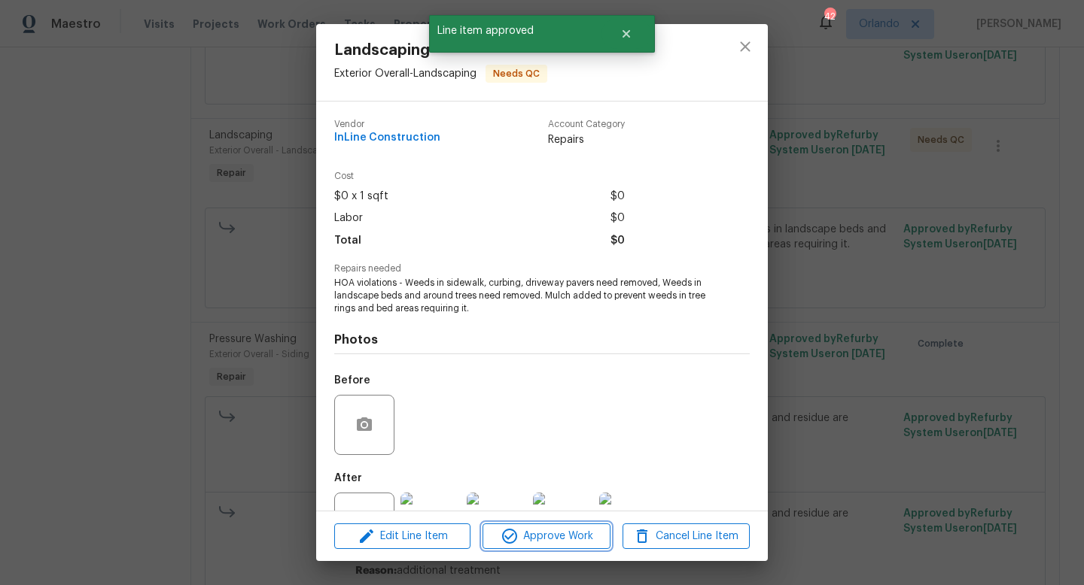
click at [588, 532] on span "Approve Work" at bounding box center [546, 537] width 118 height 19
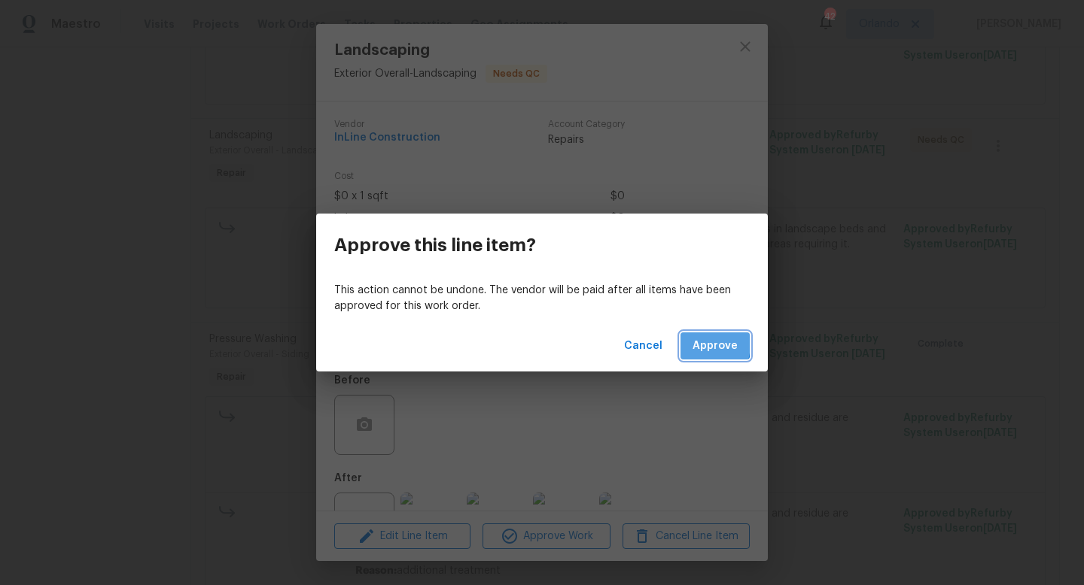
click at [695, 344] on span "Approve" at bounding box center [714, 346] width 45 height 19
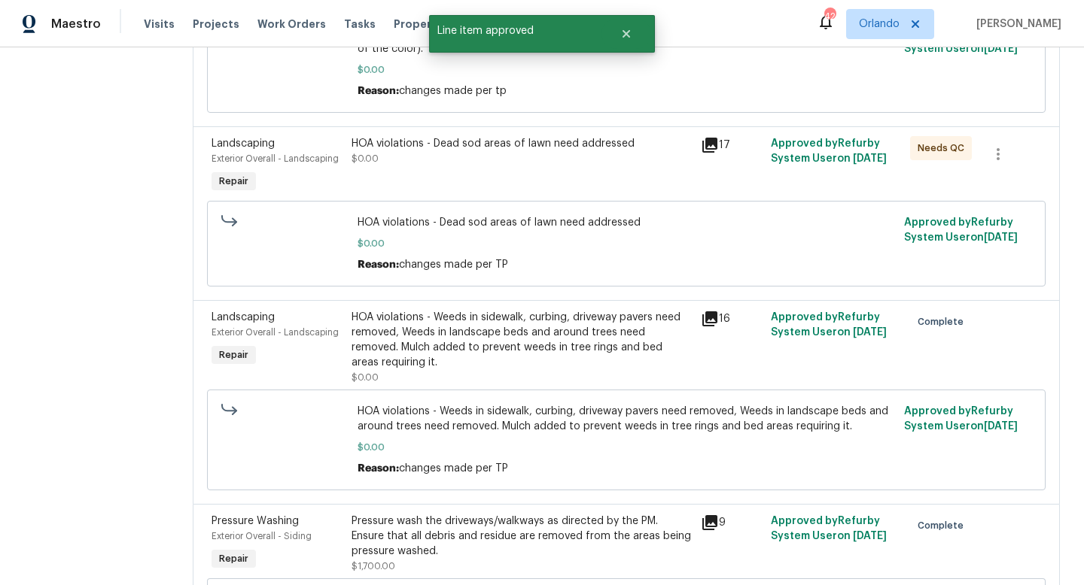
scroll to position [350, 0]
click at [527, 146] on div "HOA violations - Dead sod areas of lawn need addressed" at bounding box center [521, 145] width 340 height 15
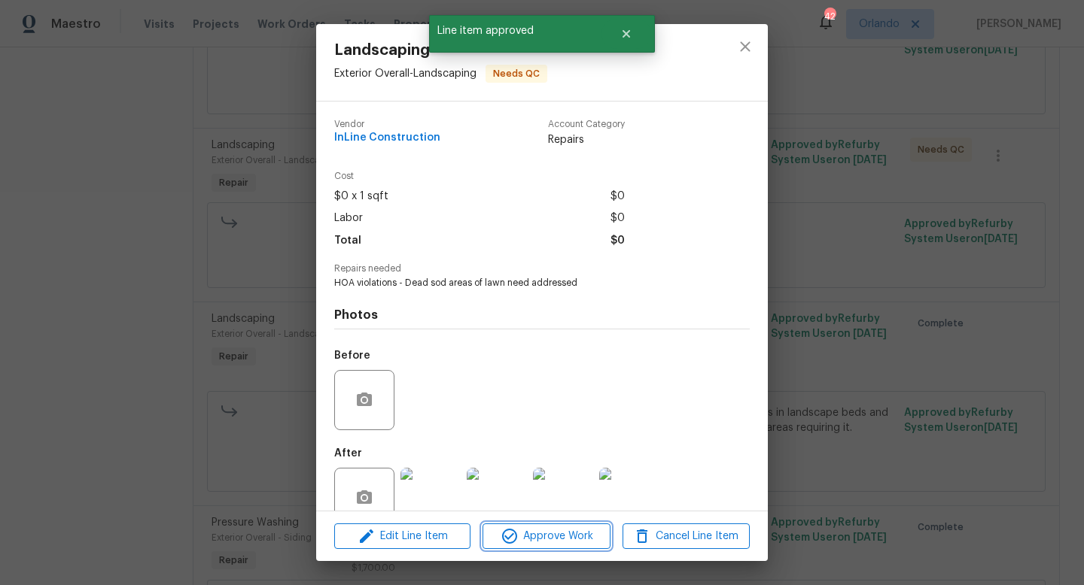
click at [571, 537] on span "Approve Work" at bounding box center [546, 537] width 118 height 19
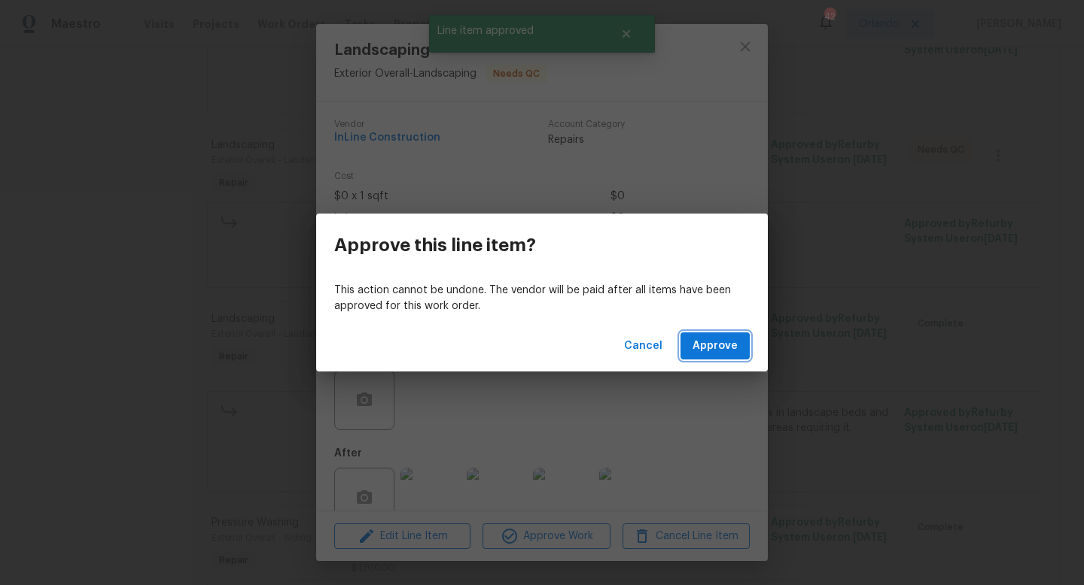
click at [716, 342] on span "Approve" at bounding box center [714, 346] width 45 height 19
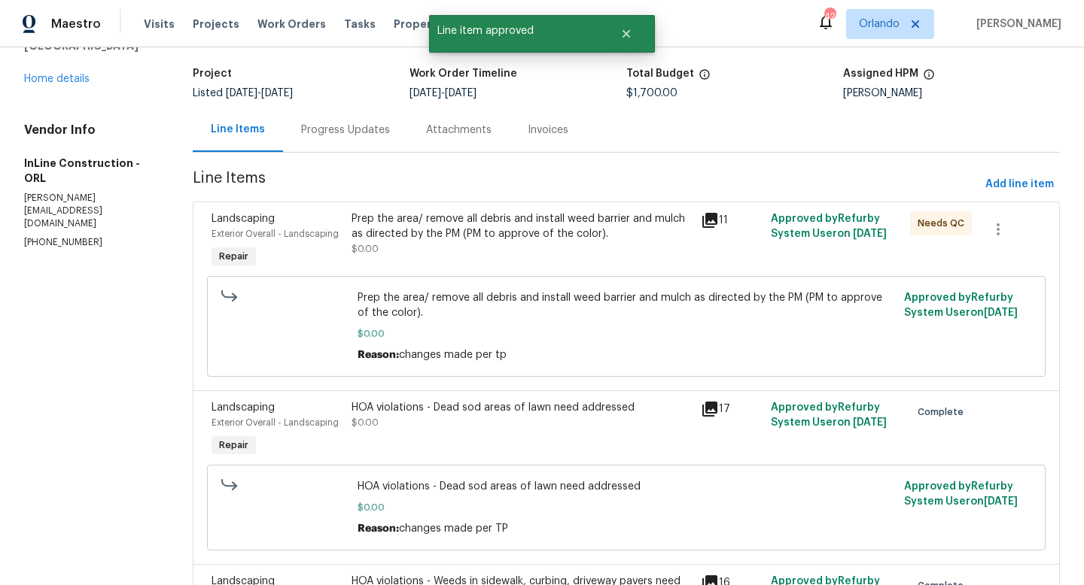
scroll to position [46, 0]
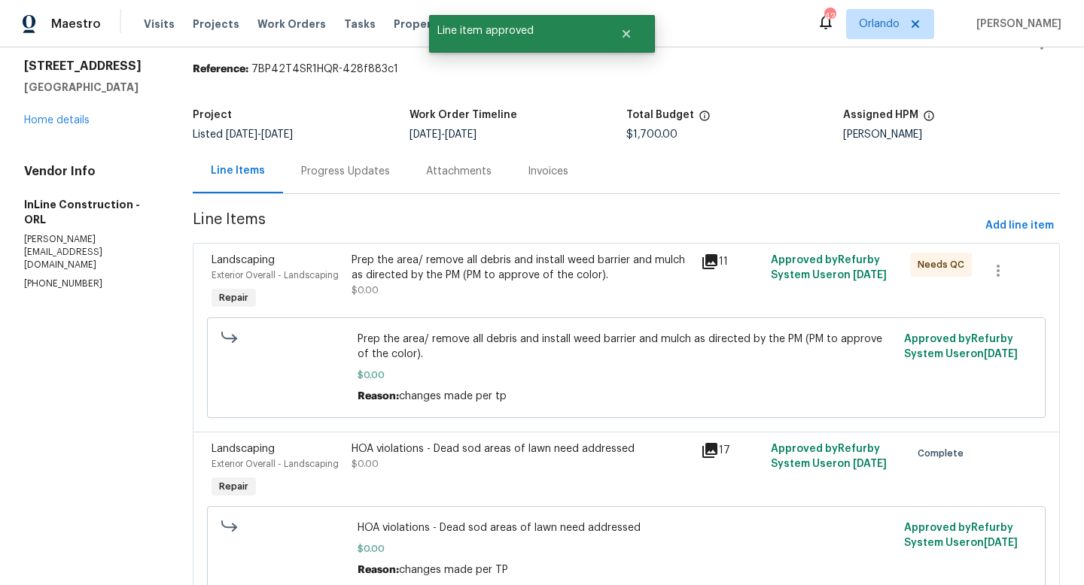
click at [508, 294] on div "Prep the area/ remove all debris and install weed barrier and mulch as directed…" at bounding box center [521, 275] width 340 height 45
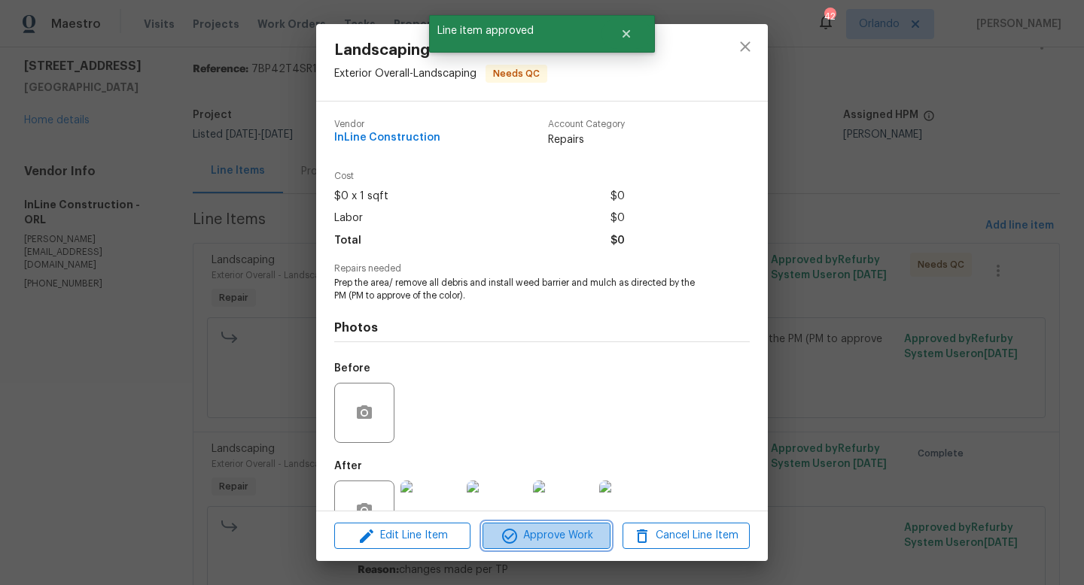
click at [549, 537] on span "Approve Work" at bounding box center [546, 536] width 118 height 19
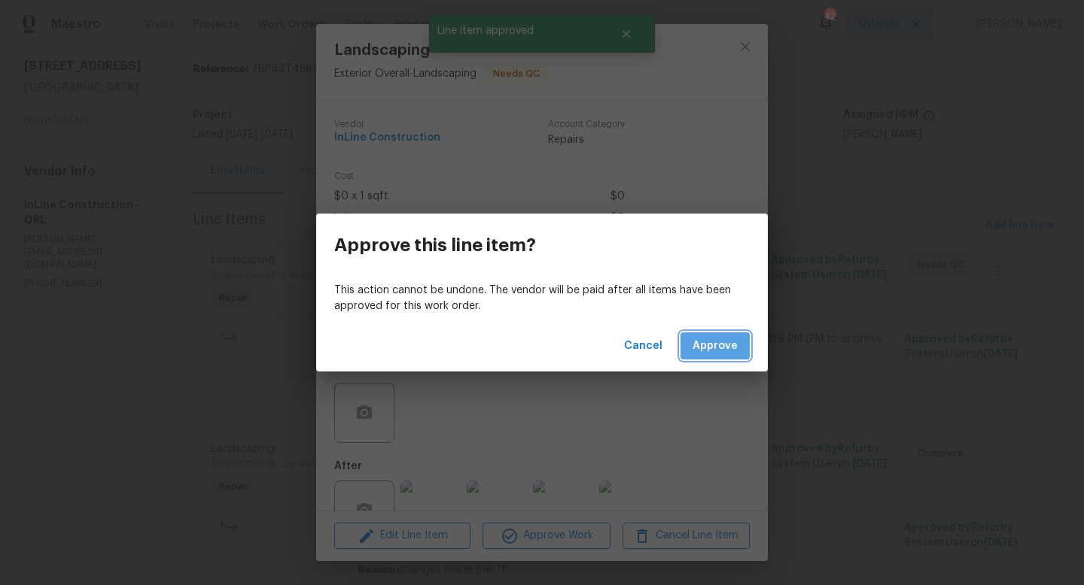
click at [722, 355] on button "Approve" at bounding box center [714, 347] width 69 height 28
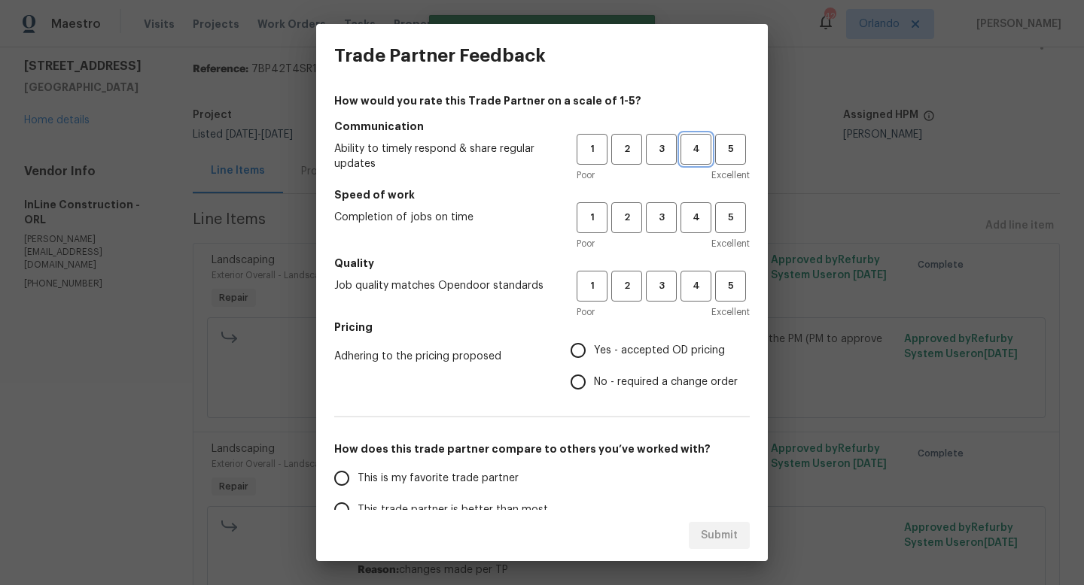
click at [705, 149] on span "4" at bounding box center [696, 149] width 28 height 17
click at [692, 218] on span "4" at bounding box center [696, 217] width 28 height 17
click at [686, 269] on h5 "Quality" at bounding box center [541, 263] width 415 height 15
click at [694, 301] on button "4" at bounding box center [695, 286] width 31 height 31
click at [654, 388] on span "No - required a change order" at bounding box center [666, 383] width 144 height 16
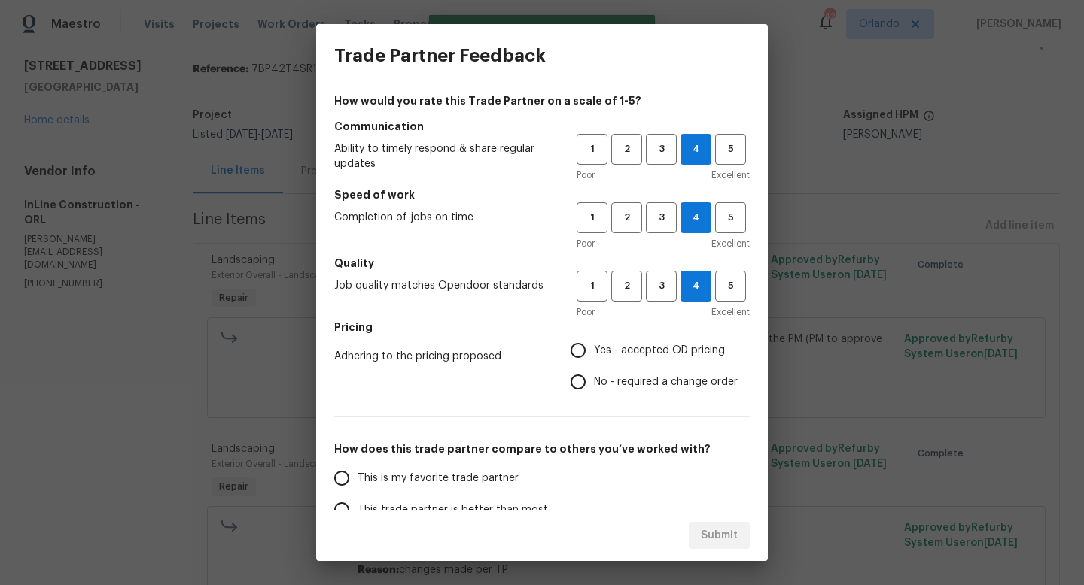
click at [594, 388] on input "No - required a change order" at bounding box center [578, 382] width 32 height 32
radio input "true"
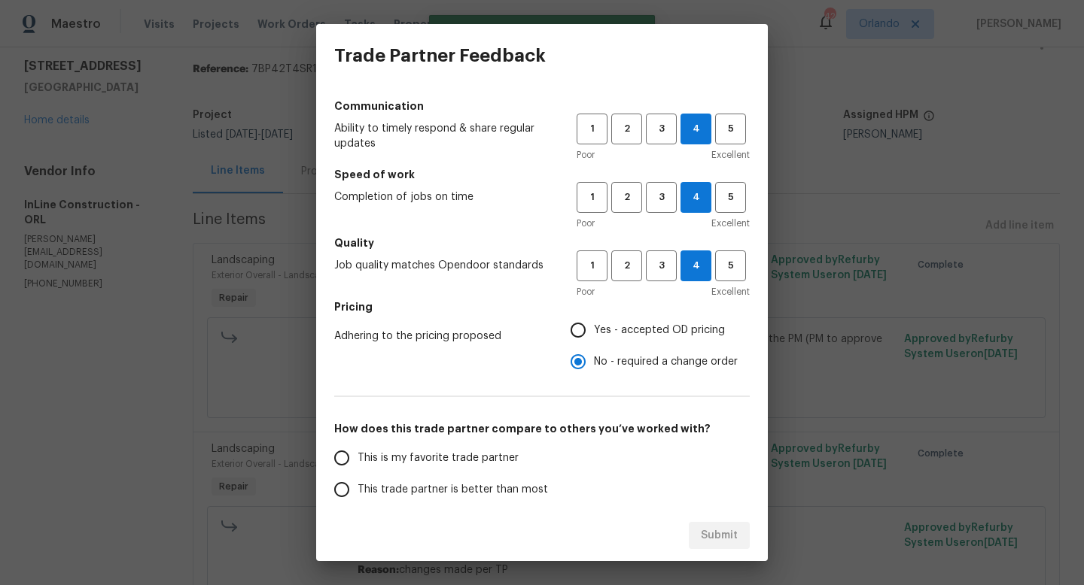
click at [524, 483] on span "This trade partner is better than most" at bounding box center [452, 490] width 190 height 16
click at [357, 483] on input "This trade partner is better than most" at bounding box center [342, 490] width 32 height 32
click at [721, 535] on span "Submit" at bounding box center [719, 536] width 37 height 19
radio input "true"
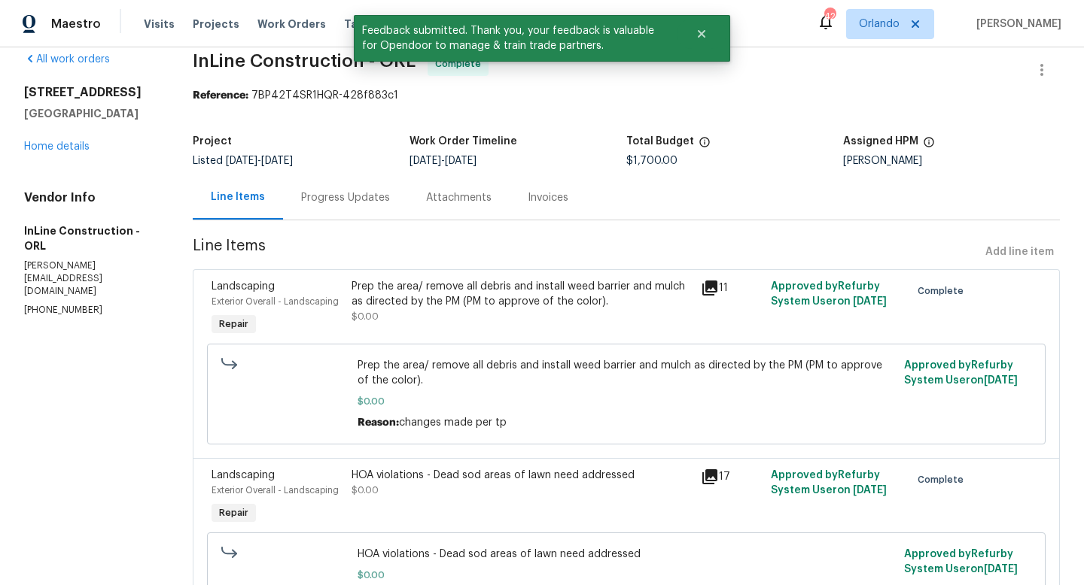
scroll to position [15, 0]
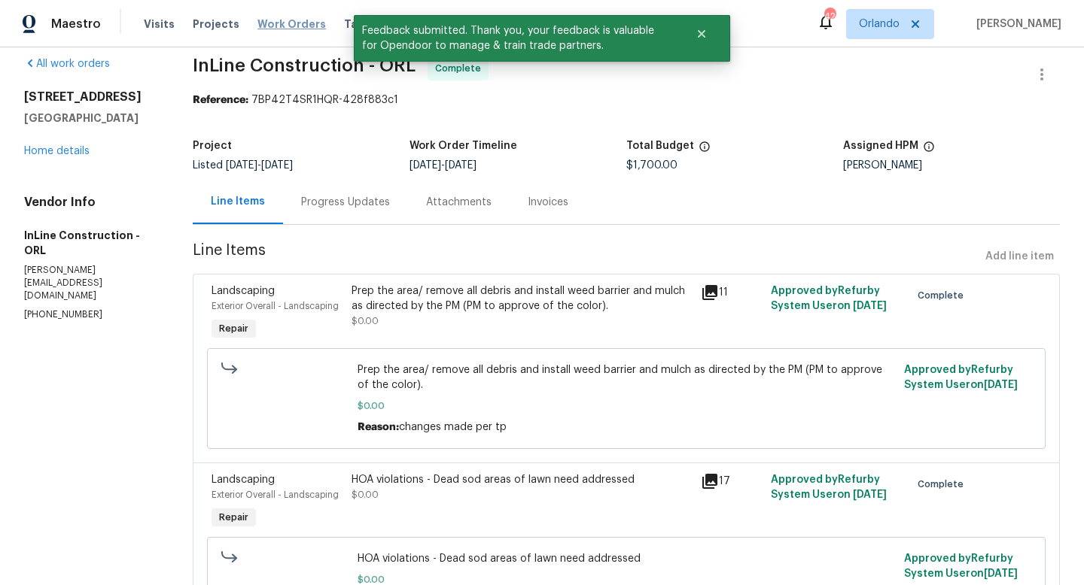
click at [293, 31] on span "Work Orders" at bounding box center [291, 24] width 68 height 15
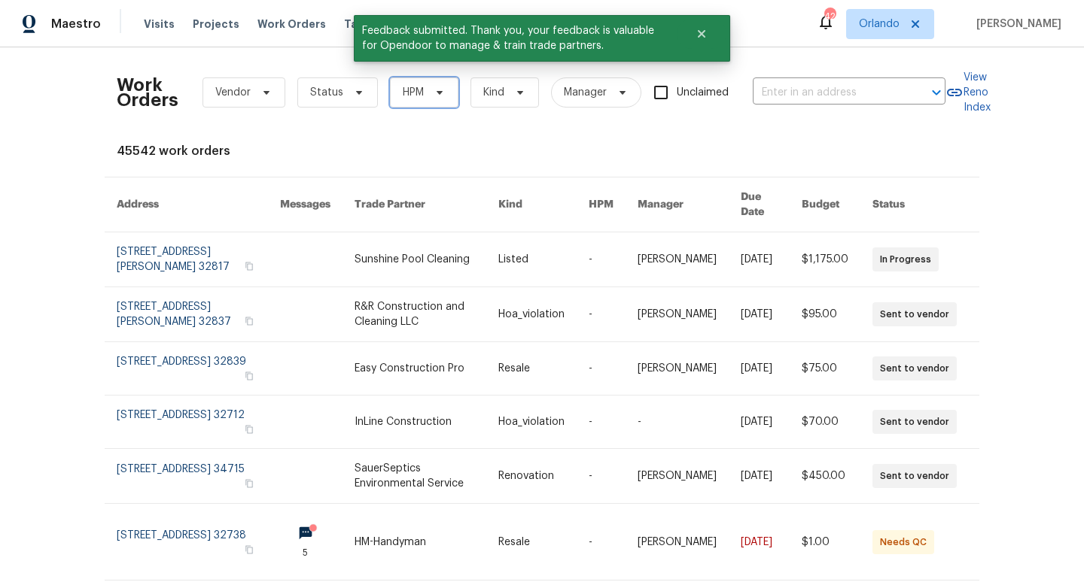
click at [412, 93] on span "HPM" at bounding box center [413, 92] width 21 height 15
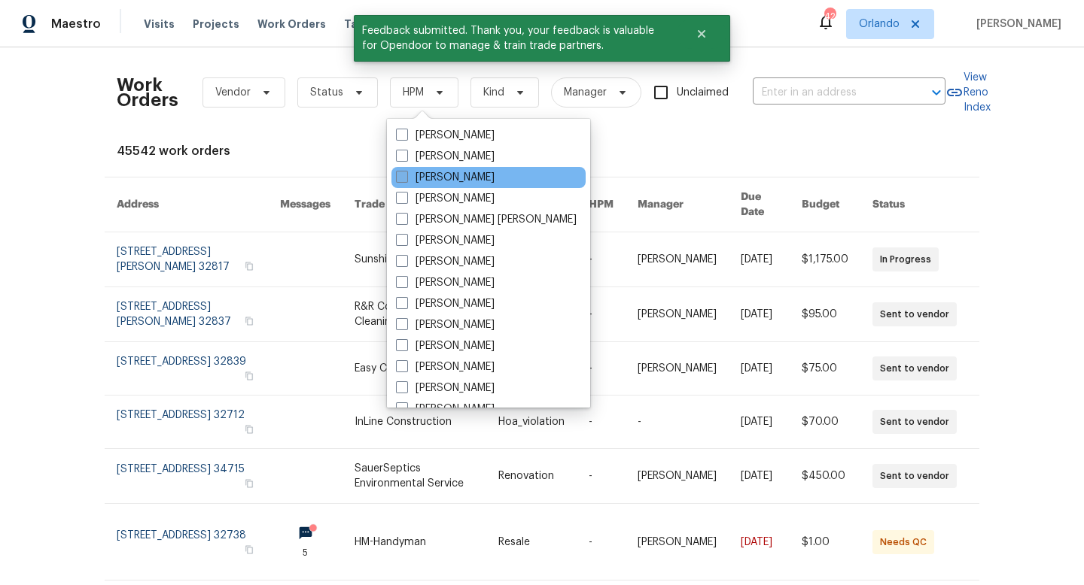
click at [400, 175] on span at bounding box center [402, 177] width 12 height 12
click at [400, 175] on input "[PERSON_NAME]" at bounding box center [401, 175] width 10 height 10
checkbox input "true"
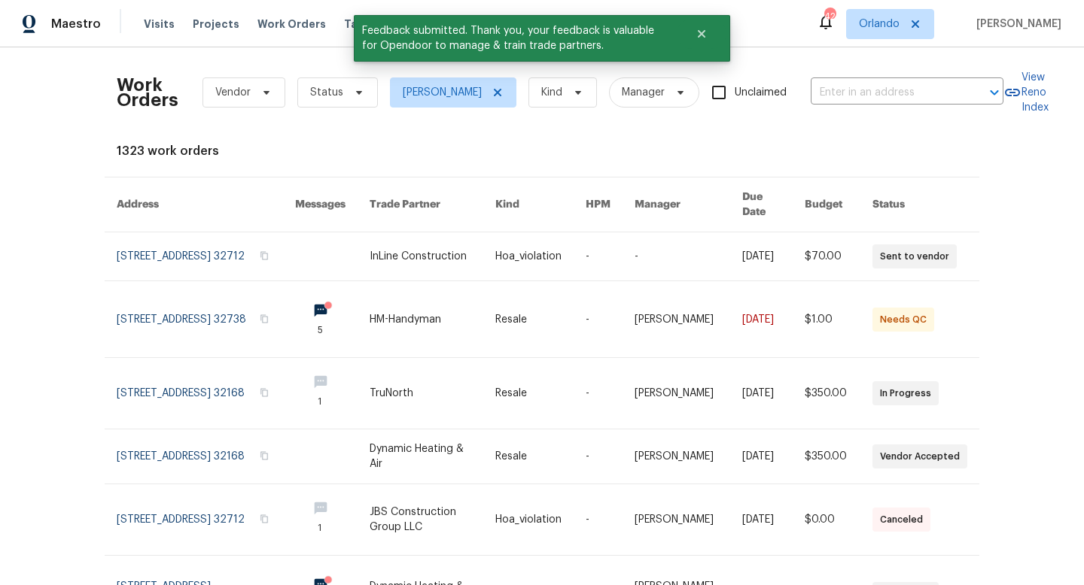
click at [362, 108] on div "Work Orders Vendor Status [PERSON_NAME] Kind Manager Unclaimed ​" at bounding box center [560, 92] width 886 height 66
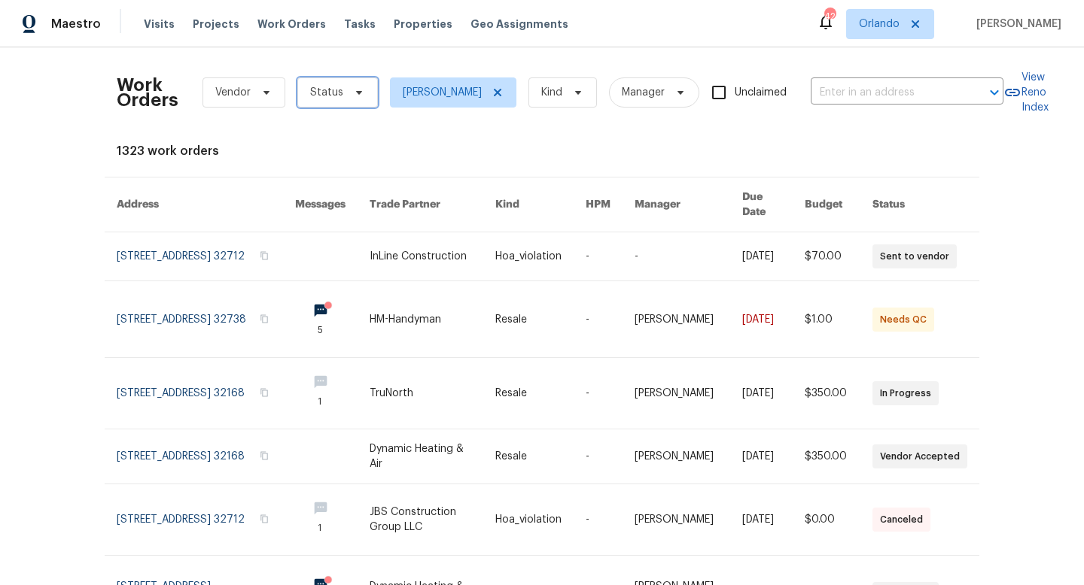
click at [357, 97] on icon at bounding box center [359, 93] width 12 height 12
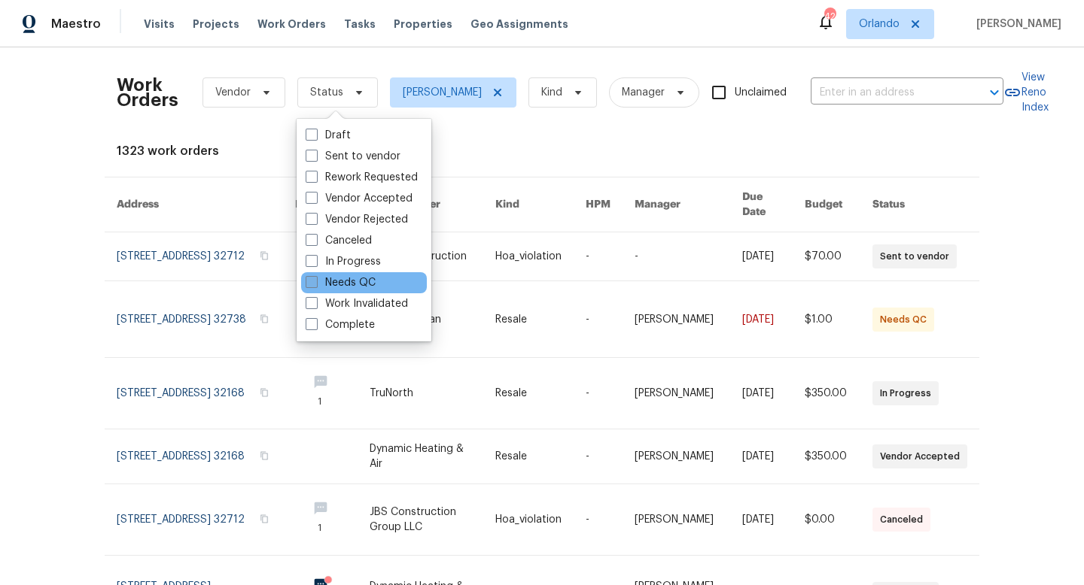
click at [312, 281] on span at bounding box center [312, 282] width 12 height 12
click at [312, 281] on input "Needs QC" at bounding box center [311, 280] width 10 height 10
checkbox input "true"
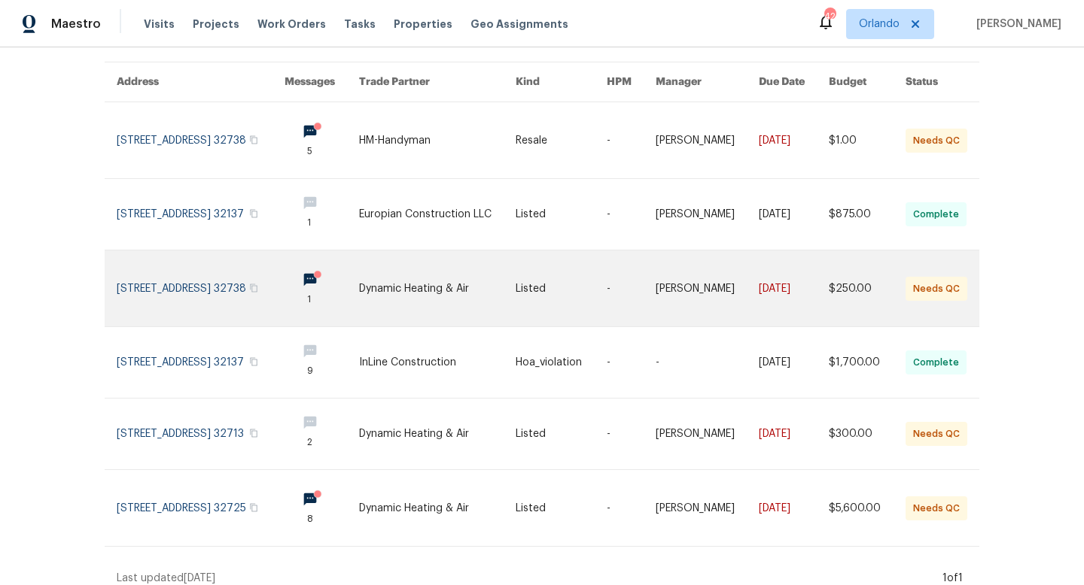
scroll to position [126, 0]
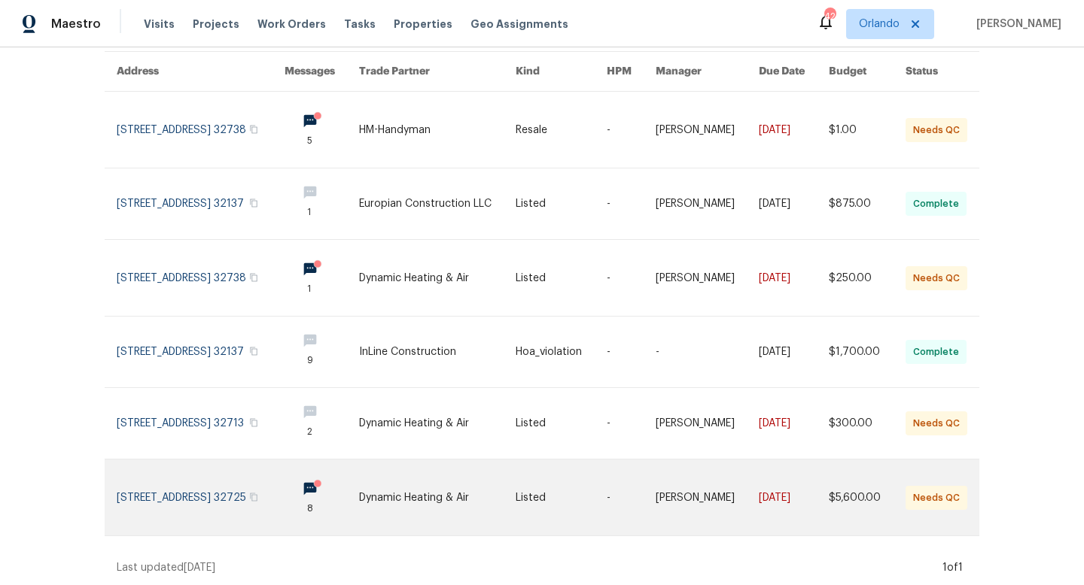
click at [341, 494] on link at bounding box center [321, 498] width 74 height 76
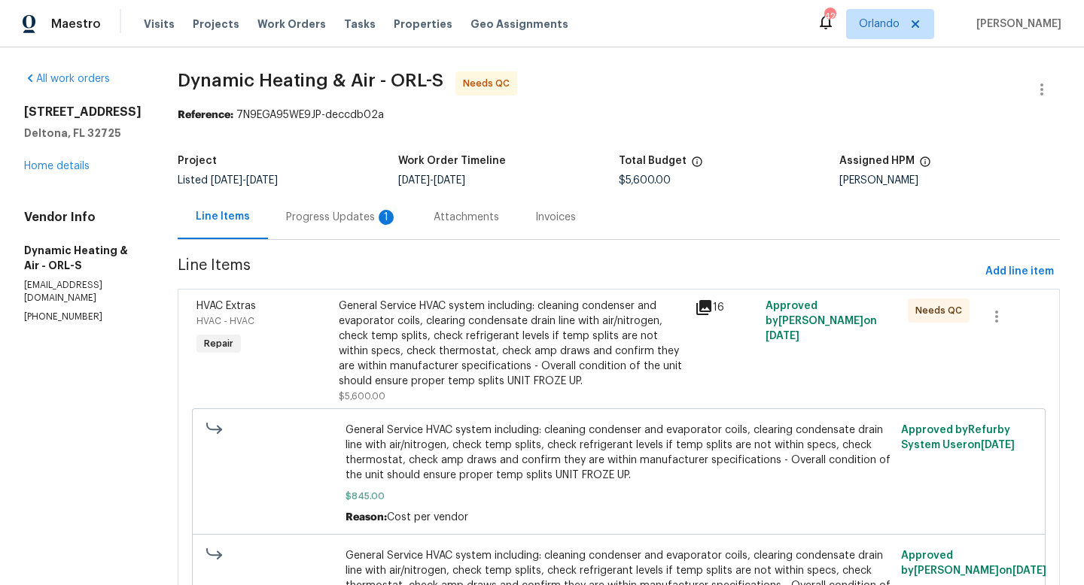
click at [379, 213] on div "Progress Updates 1" at bounding box center [341, 217] width 111 height 15
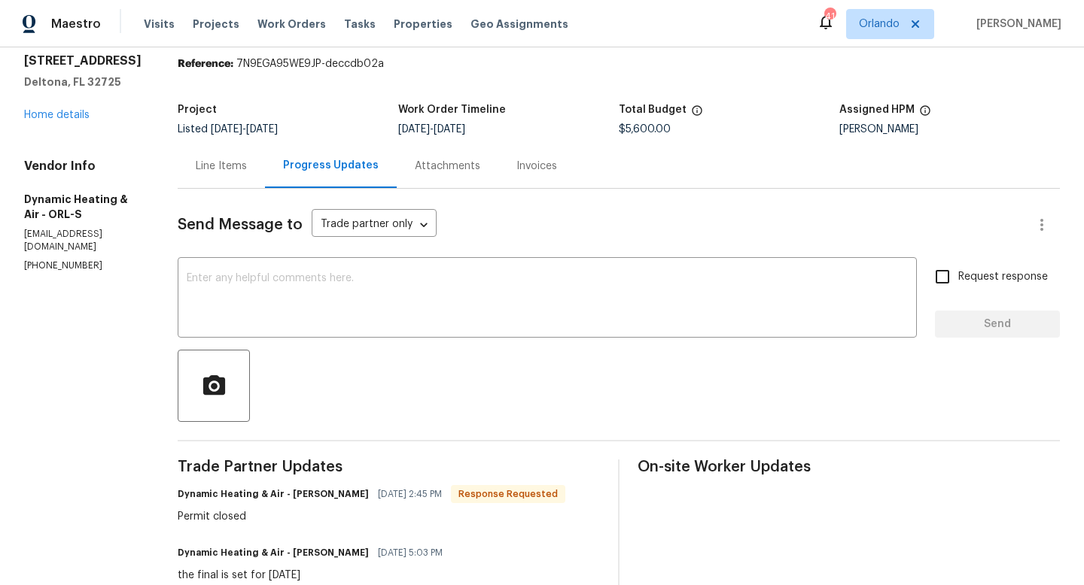
scroll to position [47, 0]
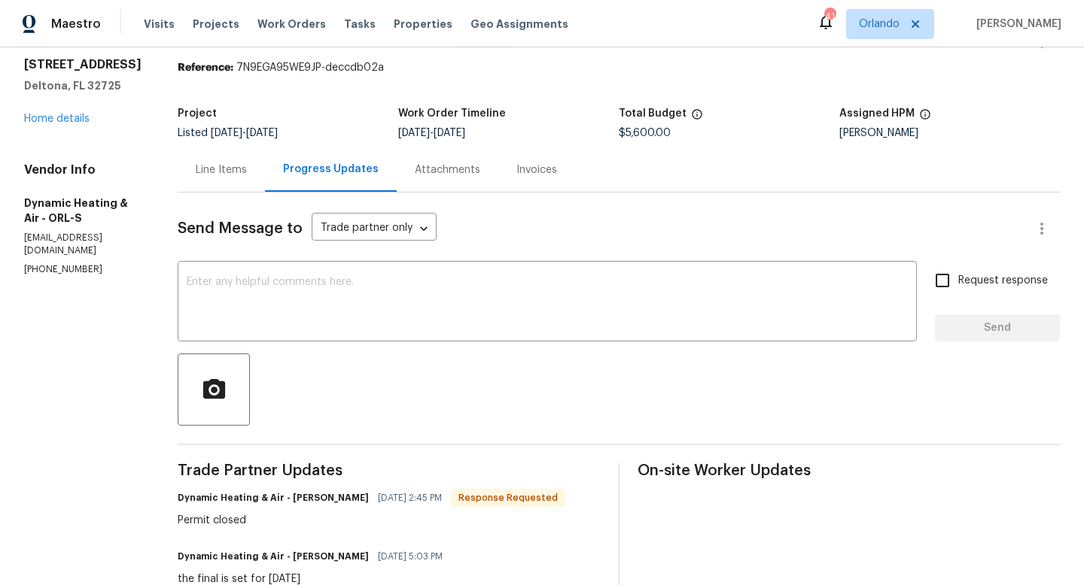
click at [233, 175] on div "Line Items" at bounding box center [221, 170] width 51 height 15
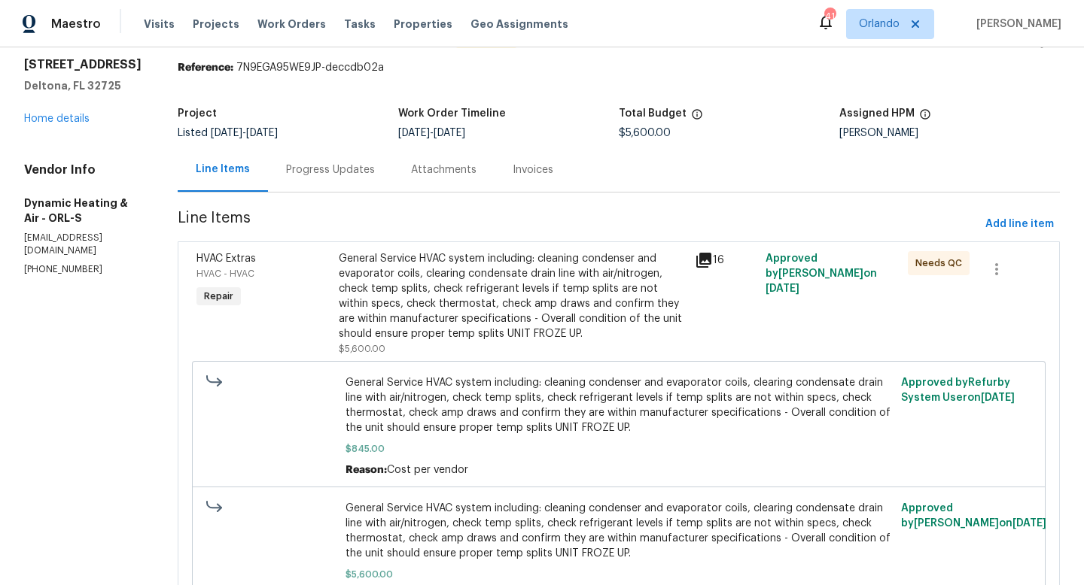
click at [464, 321] on div "General Service HVAC system including: cleaning condenser and evaporator coils,…" at bounding box center [512, 296] width 347 height 90
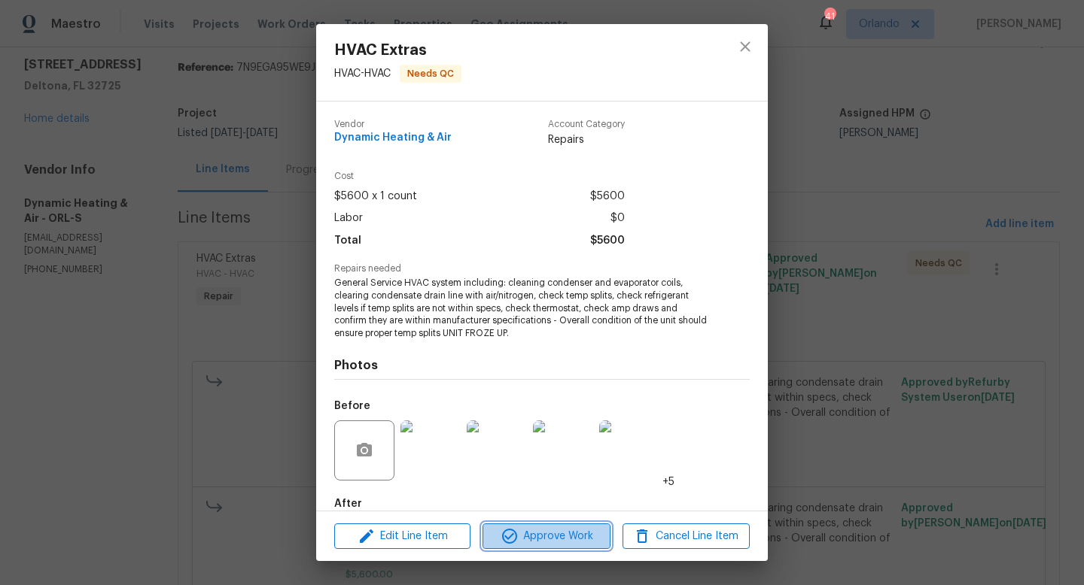
click at [535, 533] on span "Approve Work" at bounding box center [546, 537] width 118 height 19
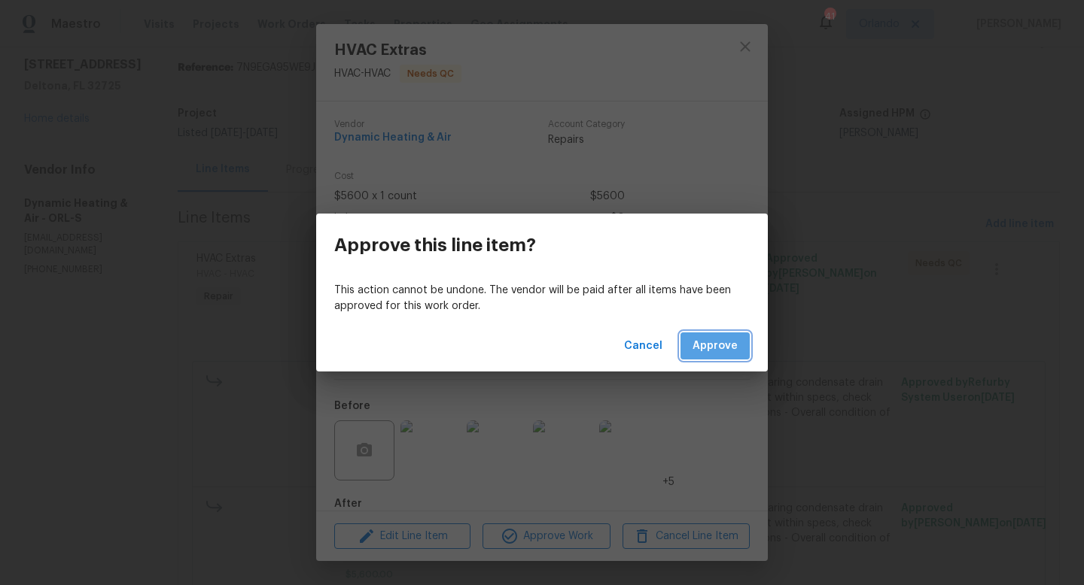
click at [734, 337] on span "Approve" at bounding box center [714, 346] width 45 height 19
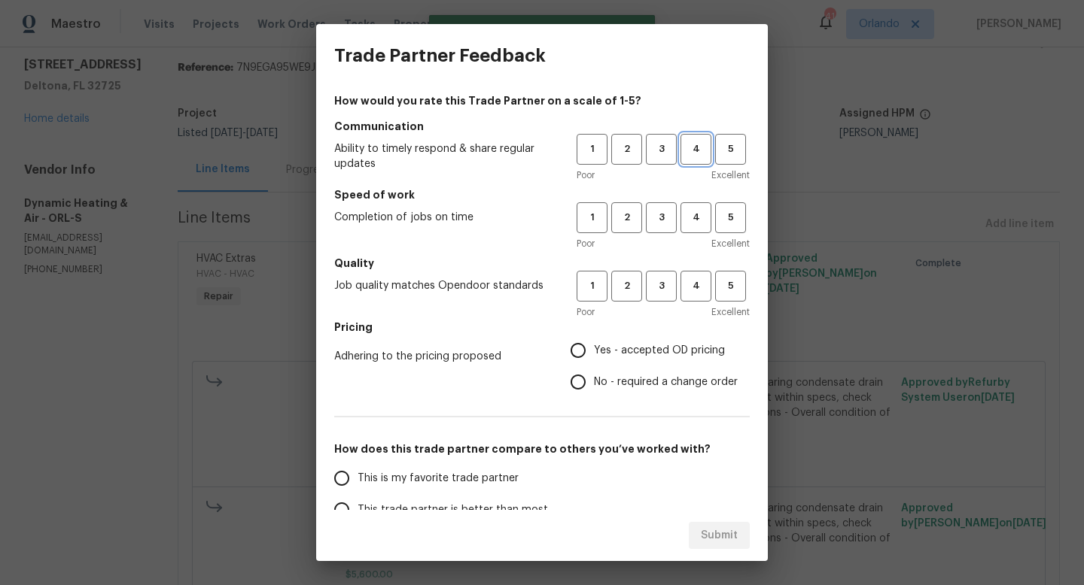
click at [693, 146] on span "4" at bounding box center [696, 149] width 28 height 17
click at [689, 205] on button "4" at bounding box center [695, 217] width 31 height 31
click at [683, 288] on span "4" at bounding box center [696, 286] width 28 height 17
click at [669, 338] on label "Yes - accepted OD pricing" at bounding box center [649, 351] width 175 height 32
click at [594, 338] on input "Yes - accepted OD pricing" at bounding box center [578, 351] width 32 height 32
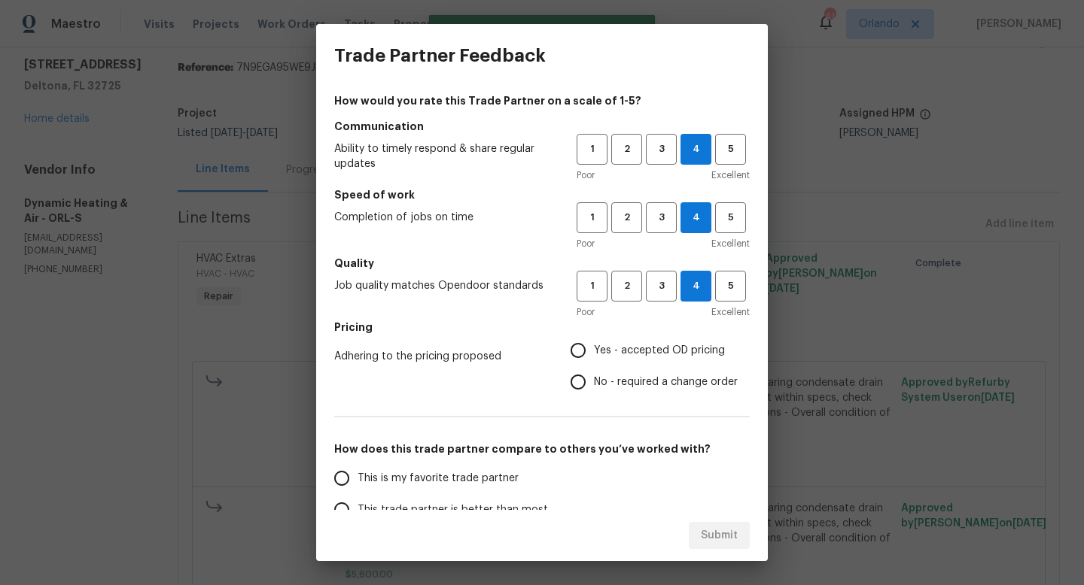
radio input "true"
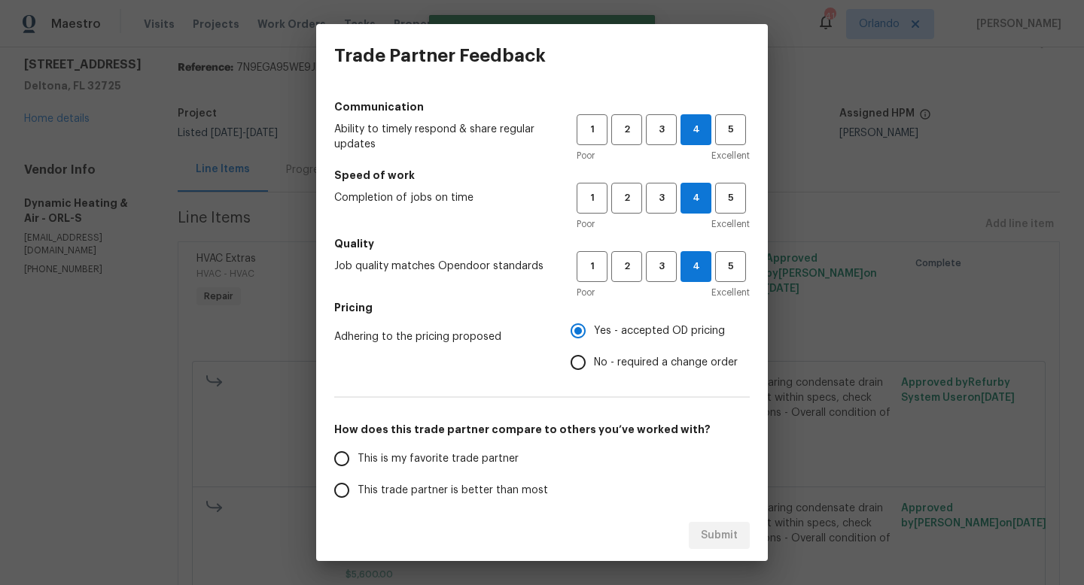
scroll to position [23, 0]
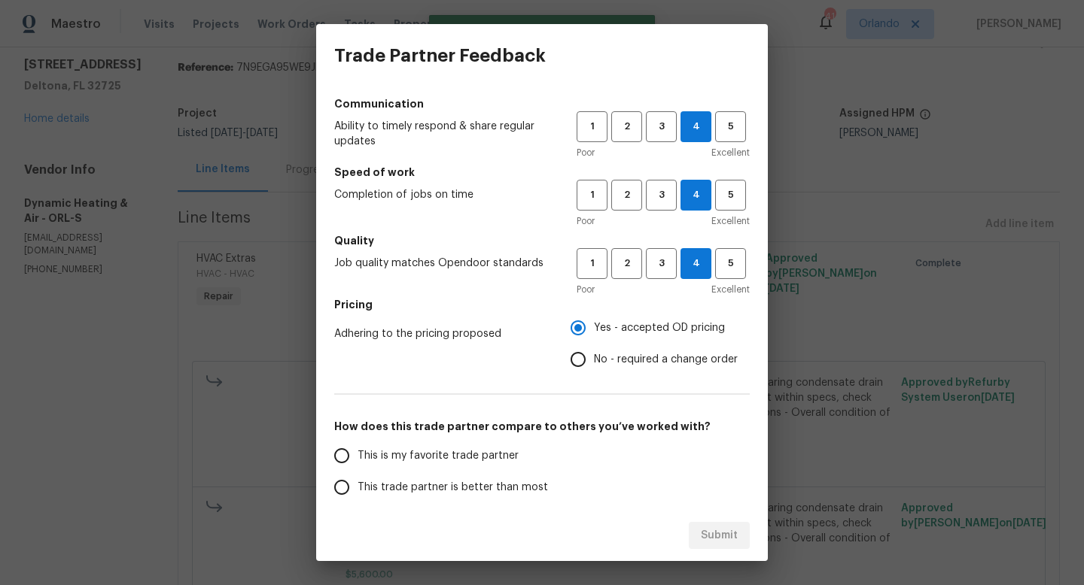
click at [524, 468] on label "This is my favorite trade partner" at bounding box center [445, 456] width 238 height 32
click at [357, 468] on input "This is my favorite trade partner" at bounding box center [342, 456] width 32 height 32
click at [504, 465] on label "This is my favorite trade partner" at bounding box center [445, 456] width 238 height 32
click at [357, 465] on input "This is my favorite trade partner" at bounding box center [342, 456] width 32 height 32
radio input "true"
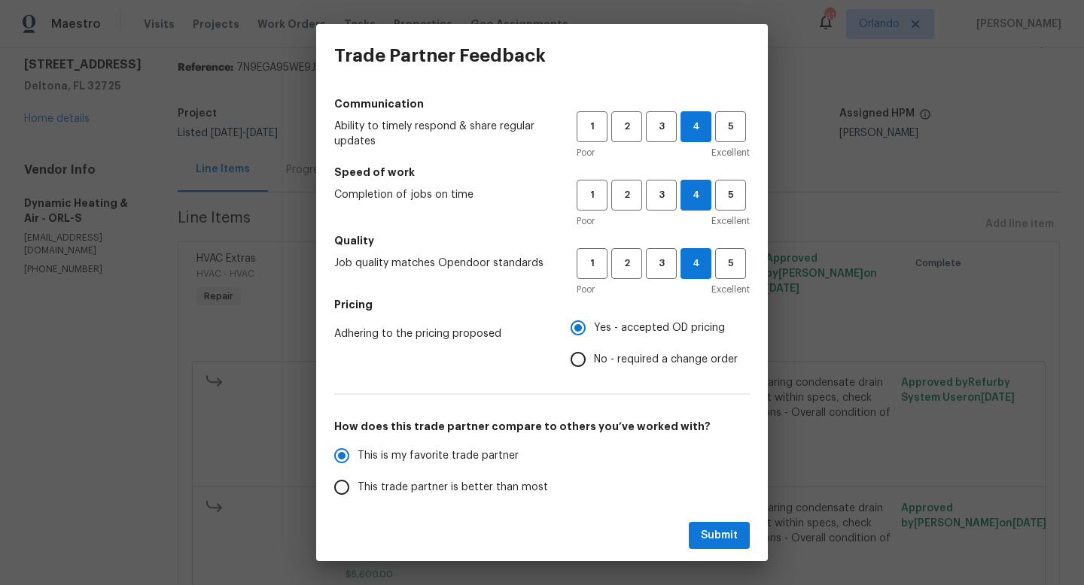
click at [504, 476] on label "This trade partner is better than most" at bounding box center [445, 488] width 238 height 32
click at [357, 476] on input "This trade partner is better than most" at bounding box center [342, 488] width 32 height 32
radio input "true"
click at [728, 547] on button "Submit" at bounding box center [719, 536] width 61 height 28
radio input "true"
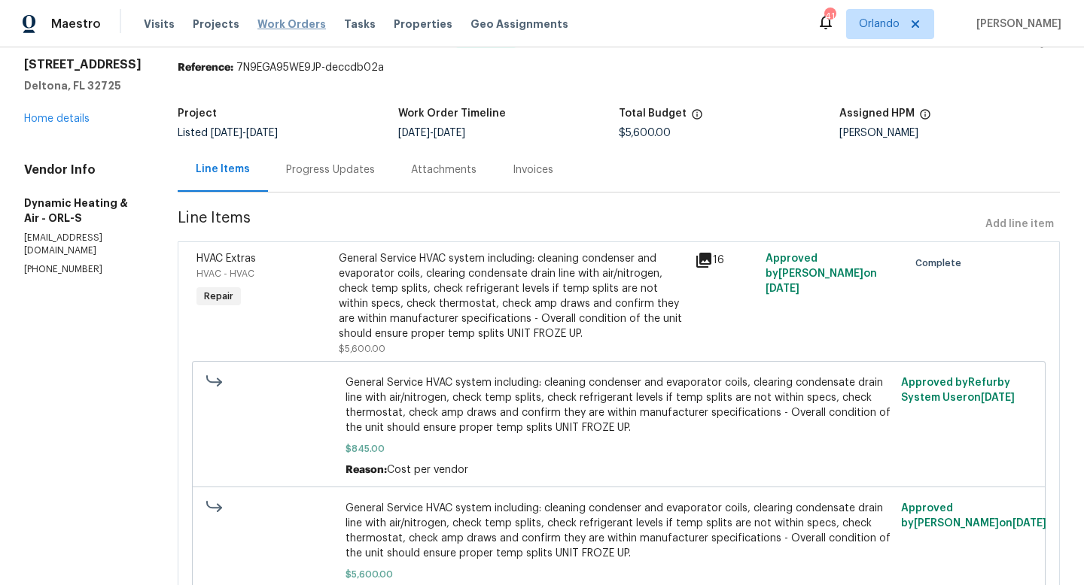
click at [286, 21] on span "Work Orders" at bounding box center [291, 24] width 68 height 15
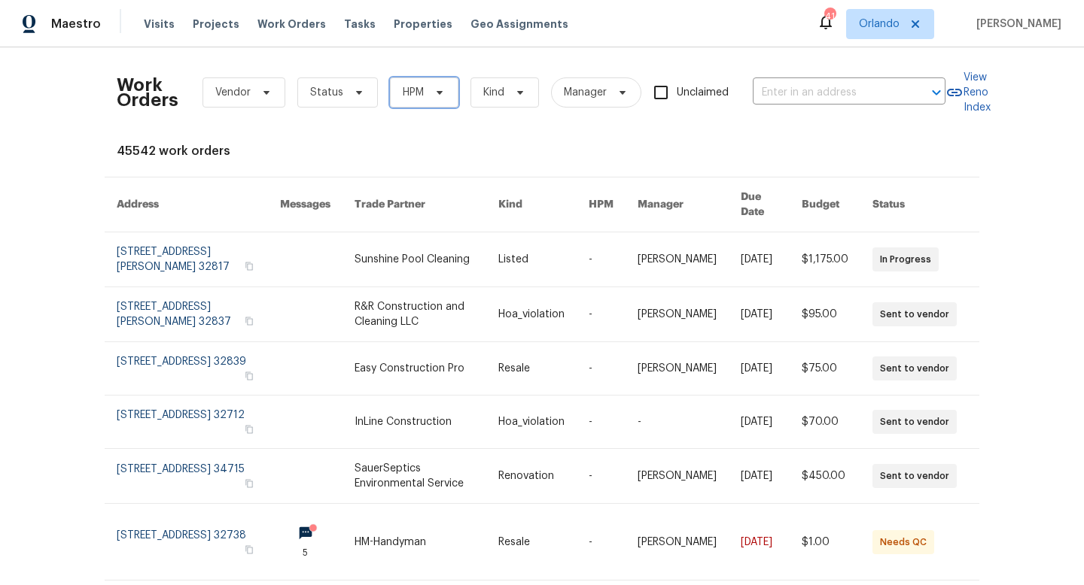
click at [403, 87] on span "HPM" at bounding box center [413, 92] width 21 height 15
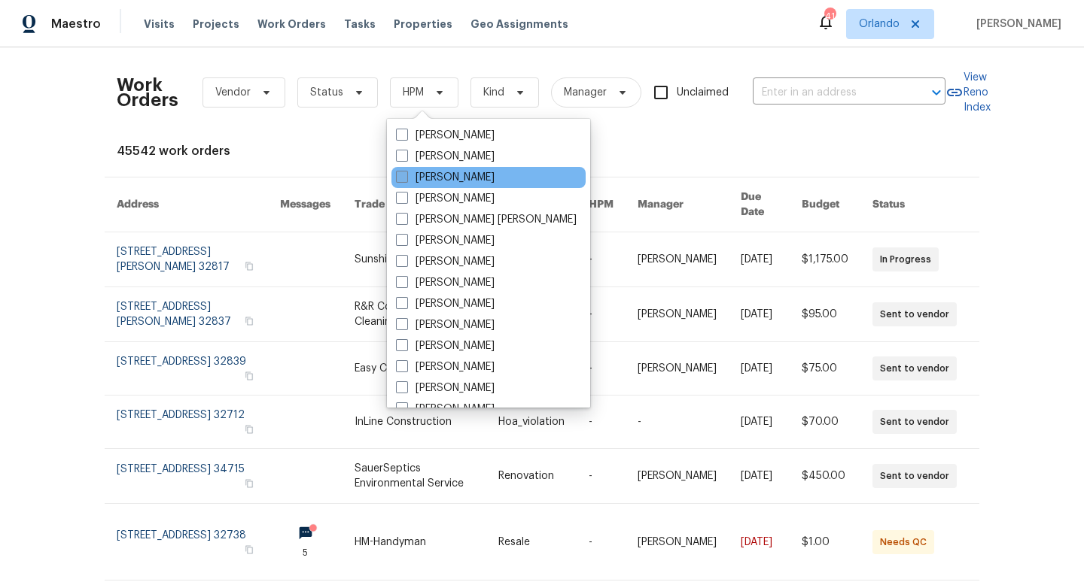
click at [403, 180] on span at bounding box center [402, 177] width 12 height 12
click at [403, 180] on input "[PERSON_NAME]" at bounding box center [401, 175] width 10 height 10
checkbox input "true"
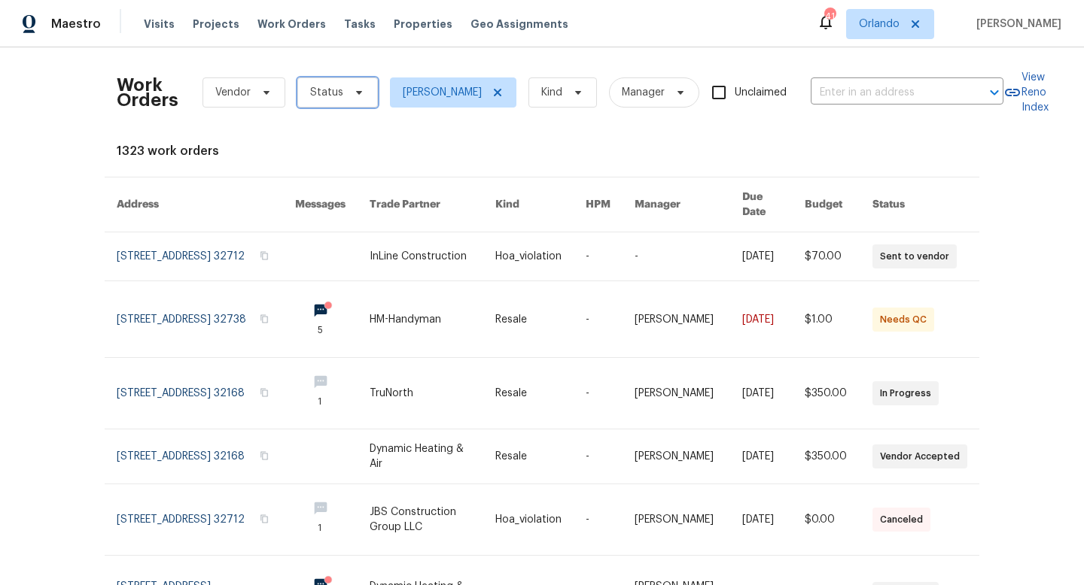
click at [334, 96] on span "Status" at bounding box center [326, 92] width 33 height 15
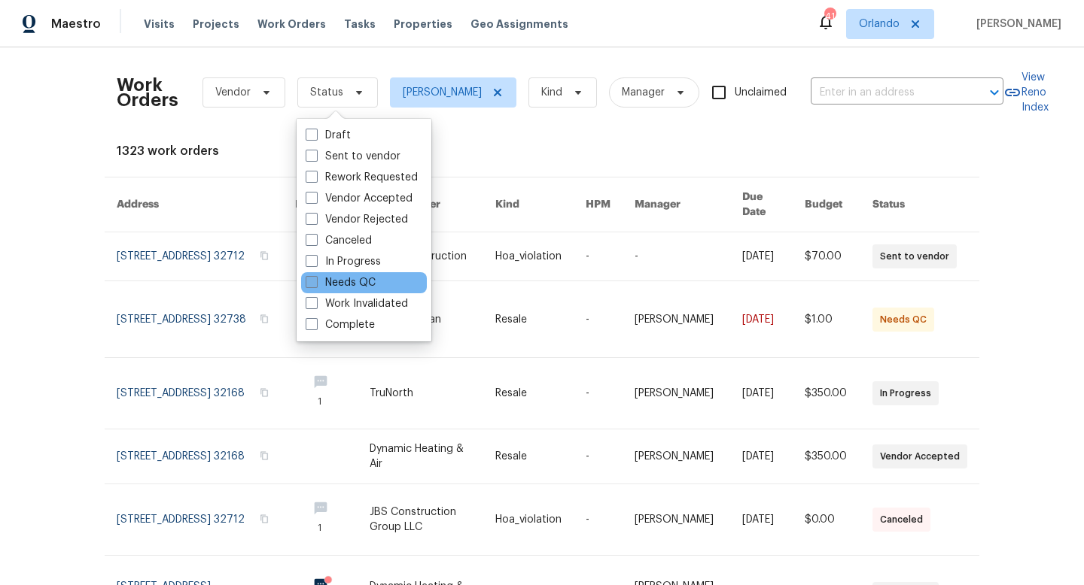
click at [315, 281] on span at bounding box center [312, 282] width 12 height 12
click at [315, 281] on input "Needs QC" at bounding box center [311, 280] width 10 height 10
checkbox input "true"
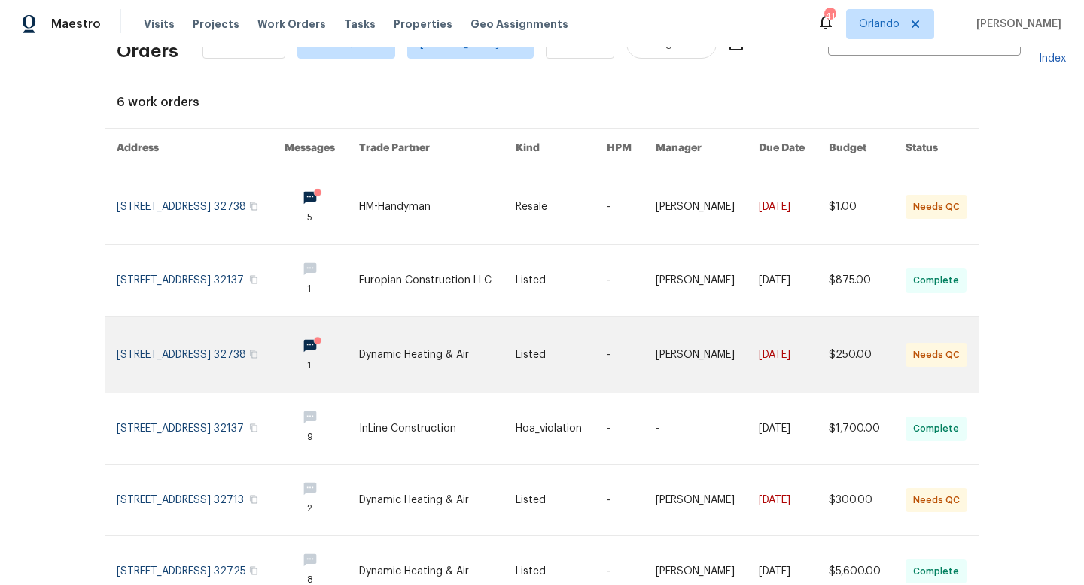
scroll to position [50, 0]
click at [467, 350] on link at bounding box center [437, 353] width 157 height 76
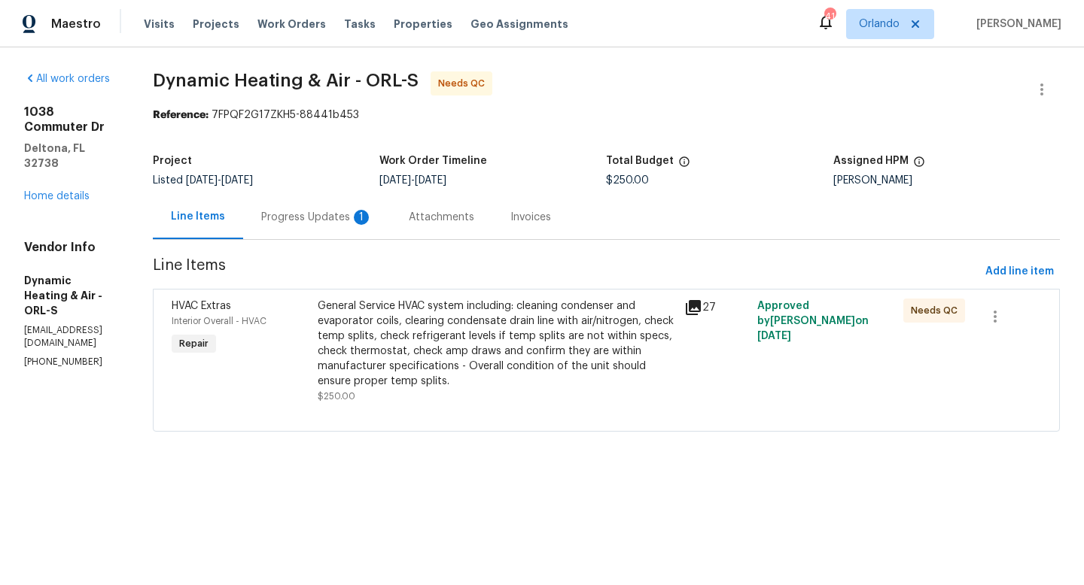
click at [486, 351] on div "General Service HVAC system including: cleaning condenser and evaporator coils,…" at bounding box center [496, 344] width 357 height 90
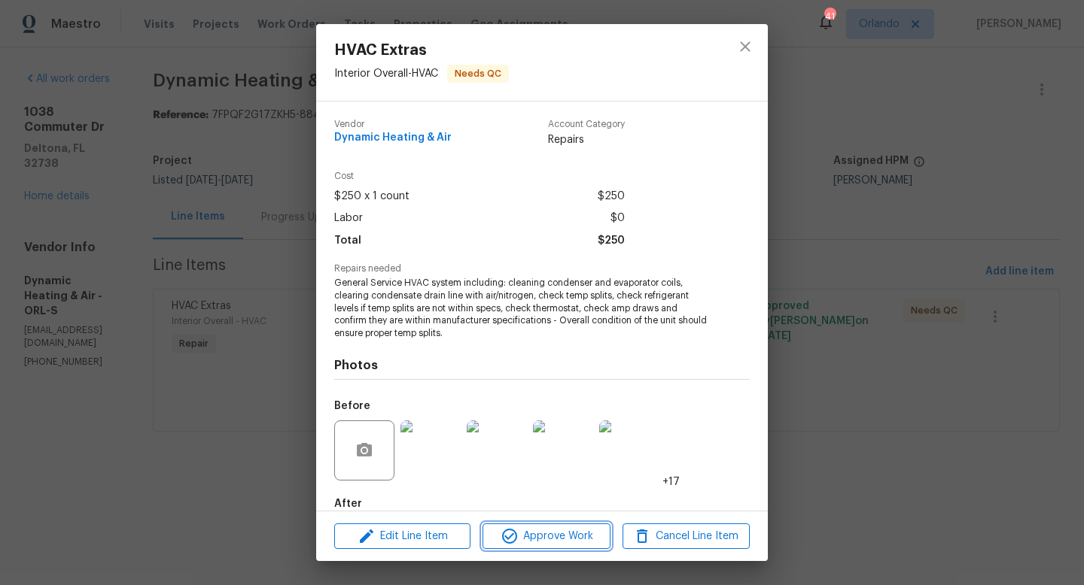
click at [578, 540] on span "Approve Work" at bounding box center [546, 537] width 118 height 19
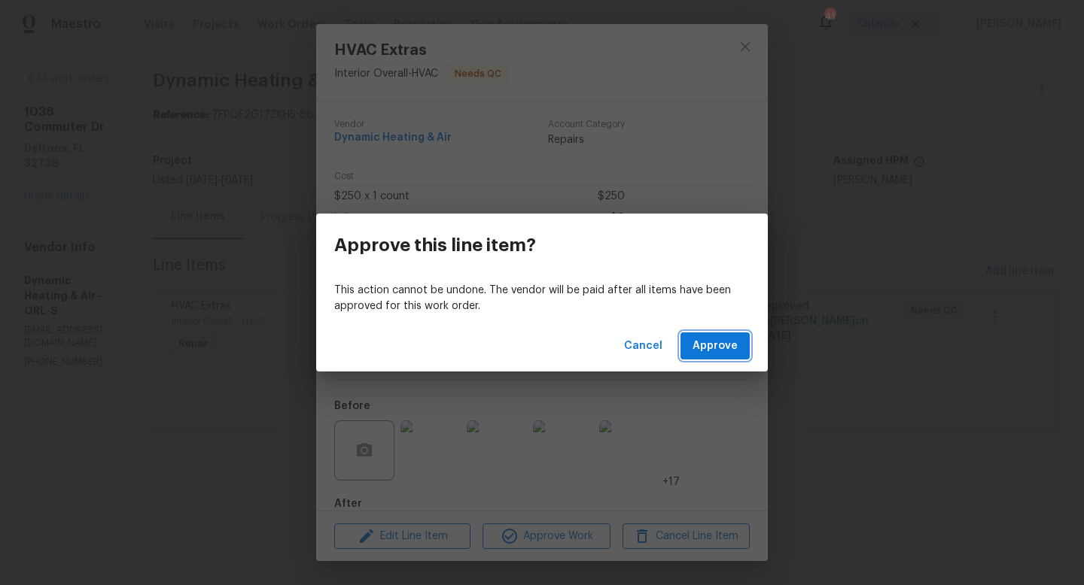
click at [717, 354] on span "Approve" at bounding box center [714, 346] width 45 height 19
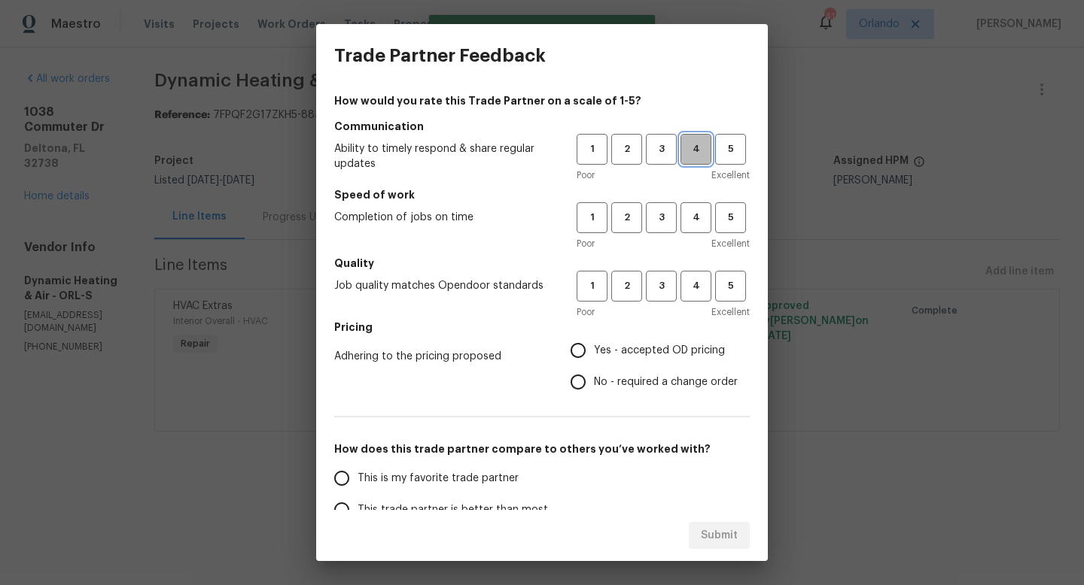
click at [692, 154] on span "4" at bounding box center [696, 149] width 28 height 17
click at [698, 202] on button "4" at bounding box center [695, 217] width 31 height 31
click at [694, 275] on button "4" at bounding box center [695, 286] width 31 height 31
click at [681, 349] on span "Yes - accepted OD pricing" at bounding box center [659, 351] width 131 height 16
click at [594, 349] on input "Yes - accepted OD pricing" at bounding box center [578, 351] width 32 height 32
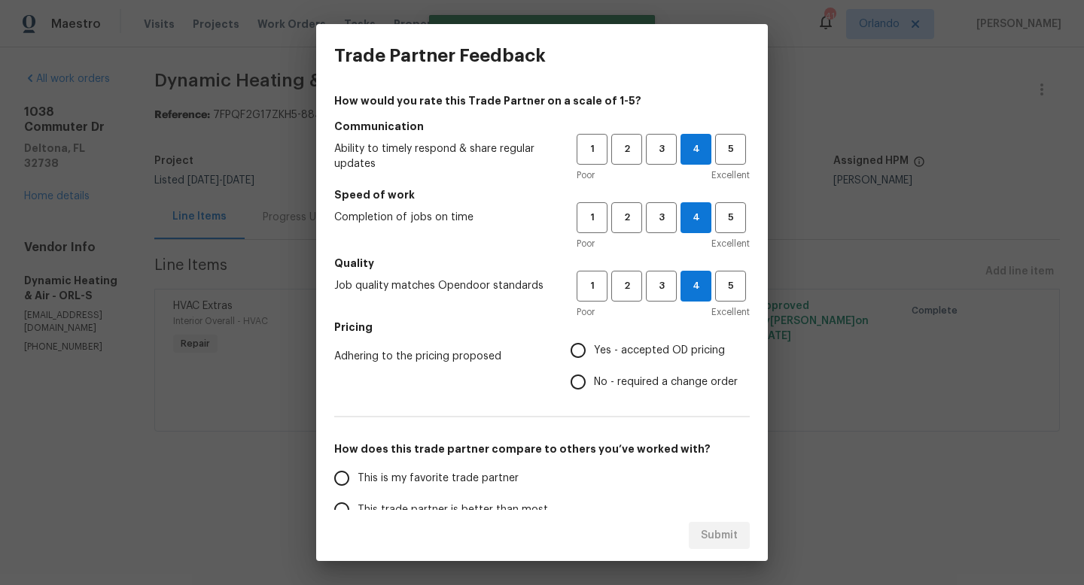
radio input "true"
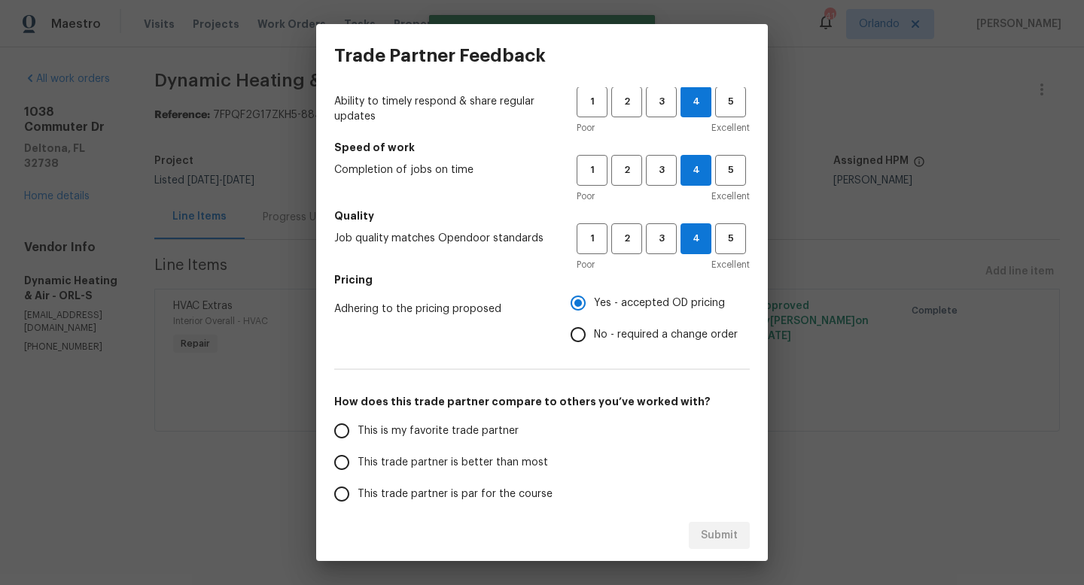
scroll to position [62, 0]
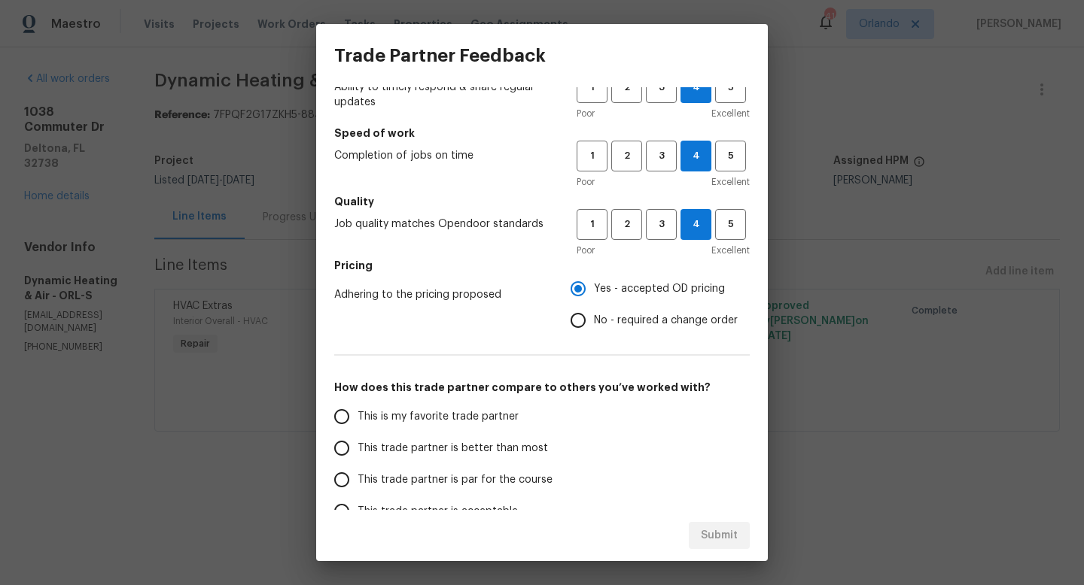
click at [501, 455] on span "This trade partner is better than most" at bounding box center [452, 449] width 190 height 16
click at [357, 455] on input "This trade partner is better than most" at bounding box center [342, 449] width 32 height 32
click at [701, 528] on span "Submit" at bounding box center [719, 536] width 37 height 19
radio input "true"
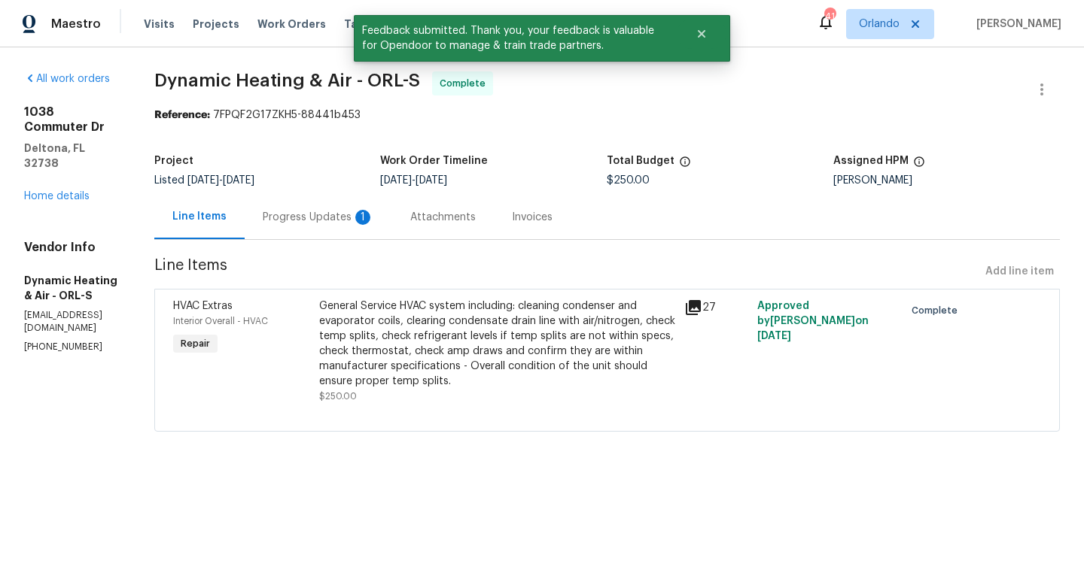
drag, startPoint x: 701, startPoint y: 528, endPoint x: 663, endPoint y: 407, distance: 126.9
click at [666, 409] on html "Maestro Visits Projects Work Orders Tasks Properties Geo Assignments 41 [PERSON…" at bounding box center [542, 237] width 1084 height 474
click at [281, 18] on span "Work Orders" at bounding box center [291, 24] width 68 height 15
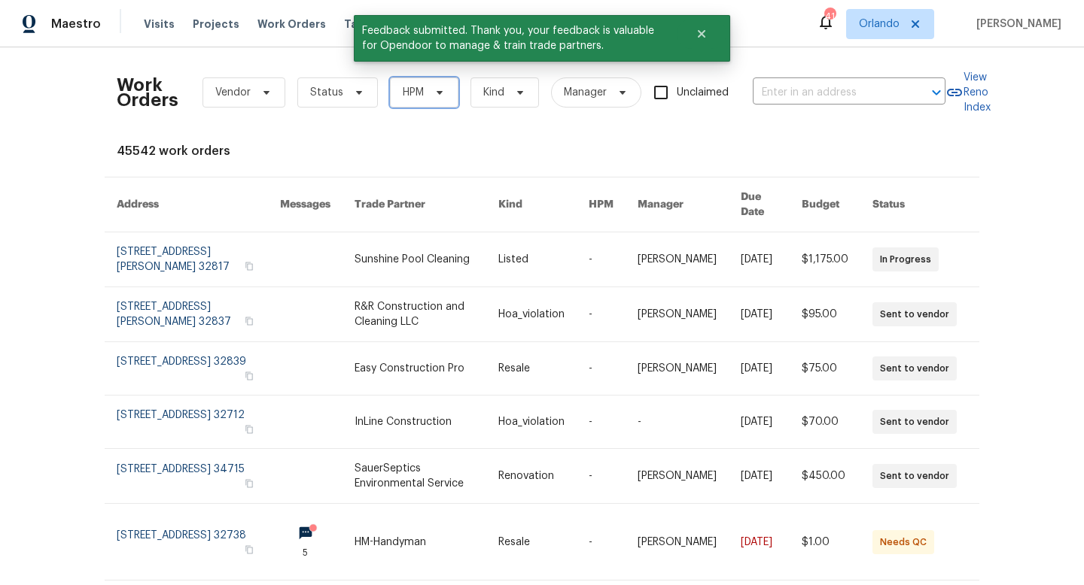
click at [433, 102] on span "HPM" at bounding box center [424, 93] width 68 height 30
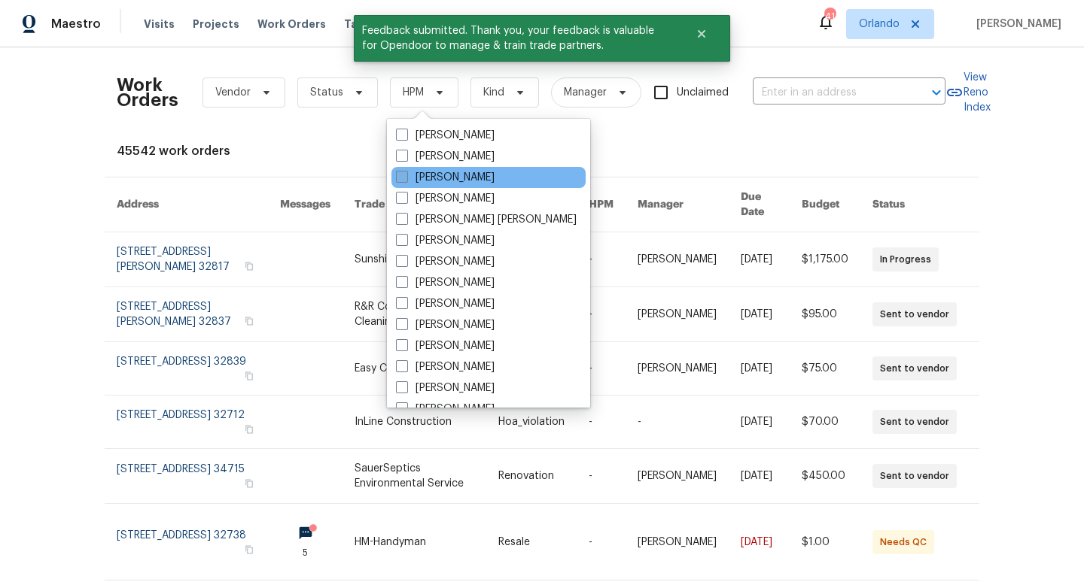
click at [412, 173] on label "[PERSON_NAME]" at bounding box center [445, 177] width 99 height 15
click at [406, 173] on input "[PERSON_NAME]" at bounding box center [401, 175] width 10 height 10
checkbox input "true"
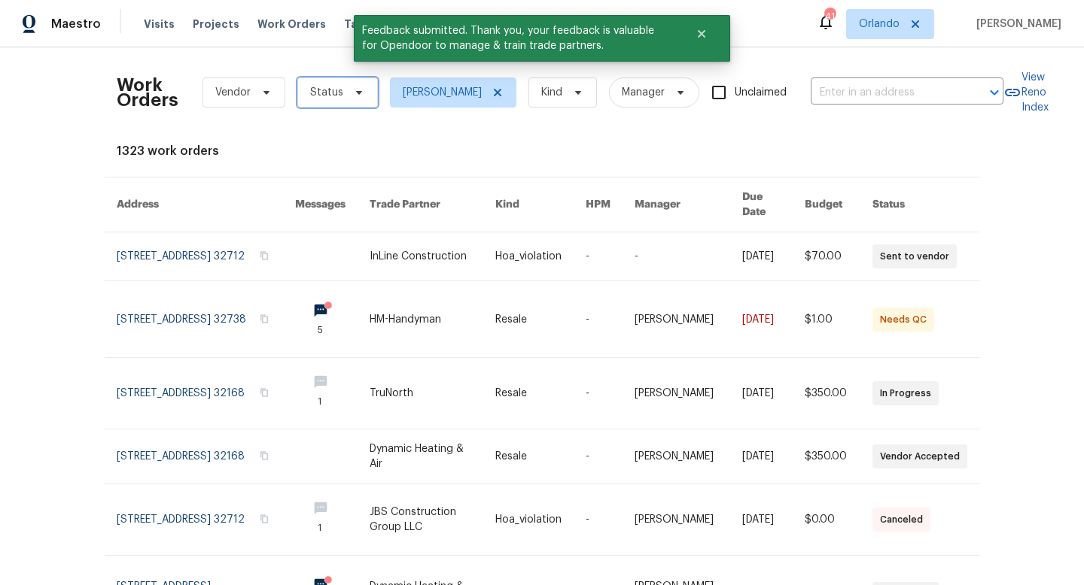
click at [335, 93] on span "Status" at bounding box center [326, 92] width 33 height 15
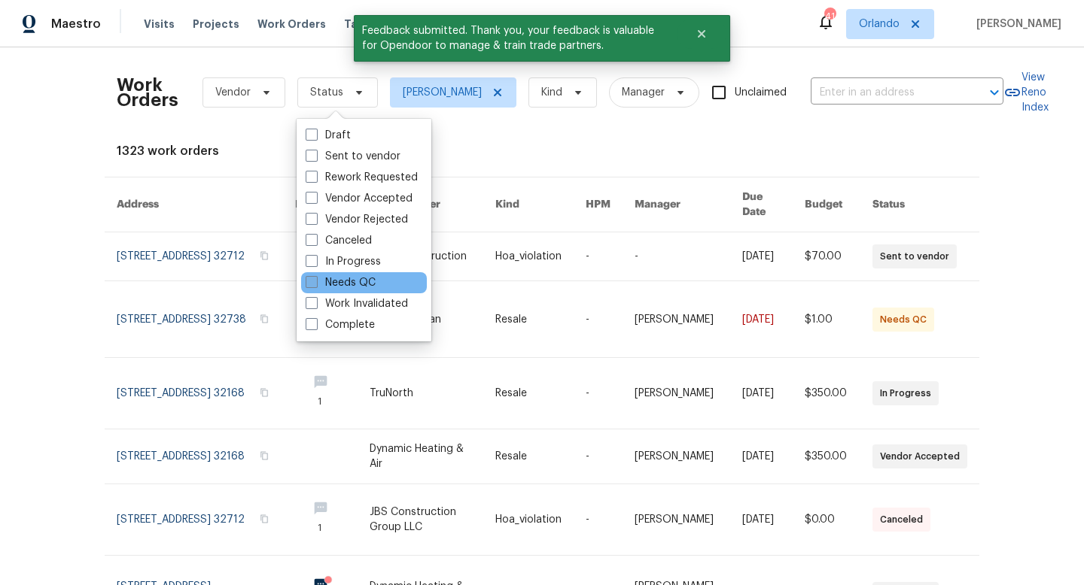
click at [314, 286] on span at bounding box center [312, 282] width 12 height 12
click at [314, 285] on input "Needs QC" at bounding box center [311, 280] width 10 height 10
checkbox input "true"
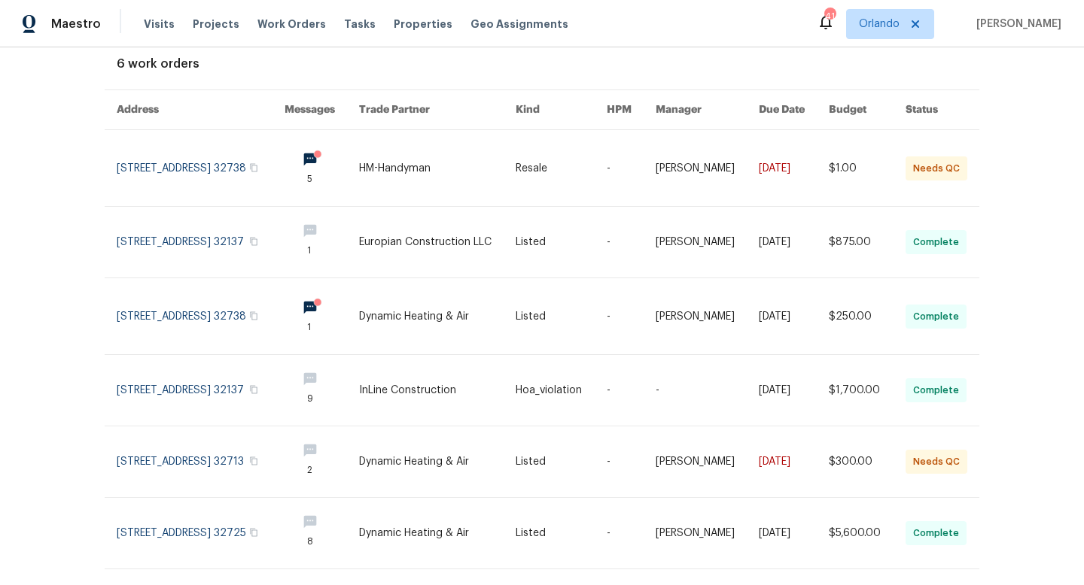
scroll to position [120, 0]
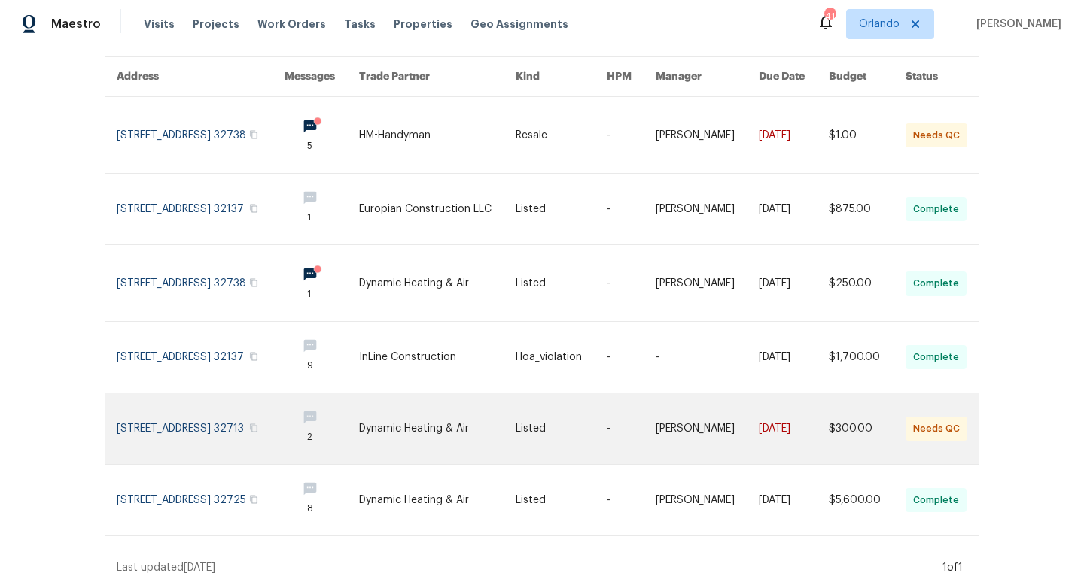
click at [430, 427] on link at bounding box center [437, 429] width 157 height 71
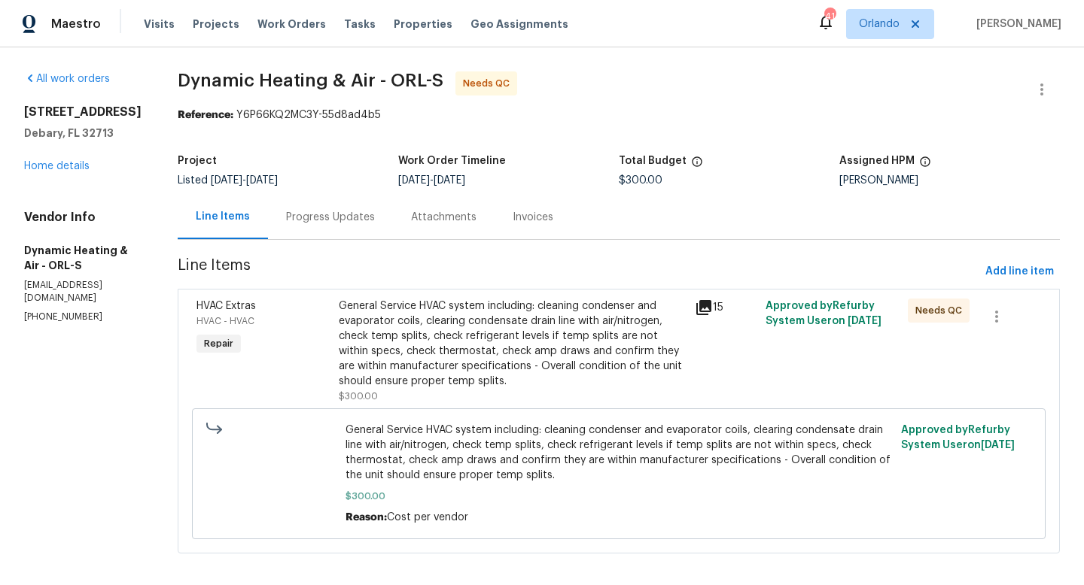
click at [487, 321] on div "General Service HVAC system including: cleaning condenser and evaporator coils,…" at bounding box center [512, 344] width 347 height 90
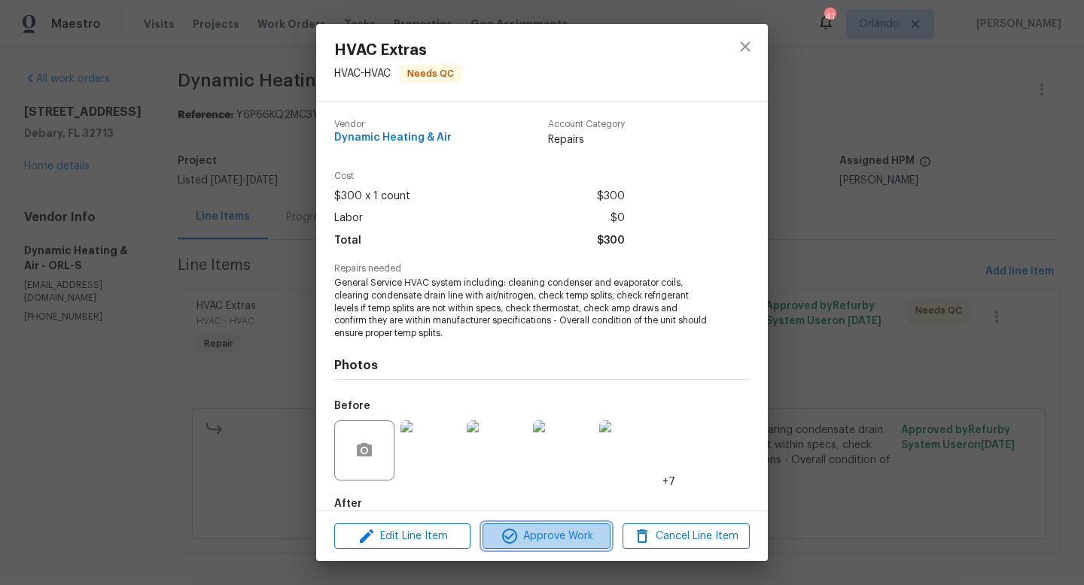
click at [552, 532] on span "Approve Work" at bounding box center [546, 537] width 118 height 19
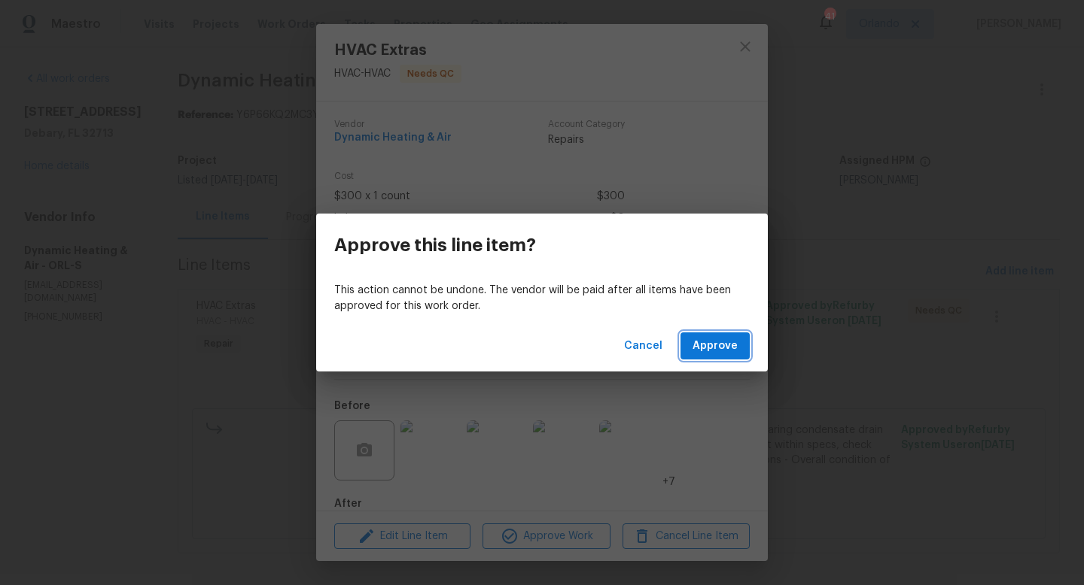
click at [711, 348] on span "Approve" at bounding box center [714, 346] width 45 height 19
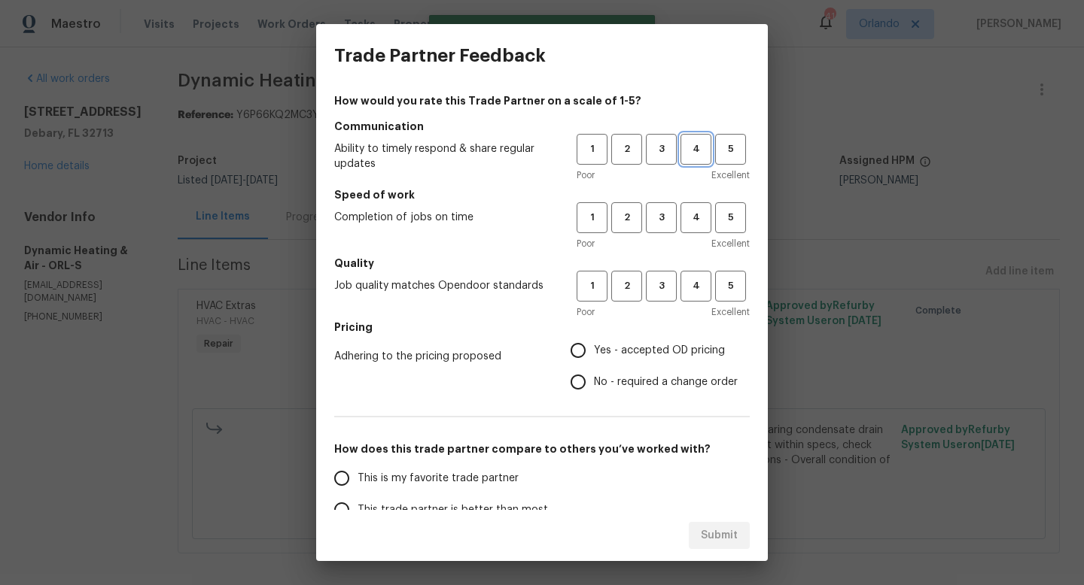
click at [682, 144] on span "4" at bounding box center [696, 149] width 28 height 17
click at [698, 205] on button "4" at bounding box center [695, 217] width 31 height 31
click at [701, 259] on h5 "Quality" at bounding box center [541, 263] width 415 height 15
click at [701, 281] on span "4" at bounding box center [696, 286] width 28 height 17
click at [670, 354] on span "Yes - accepted OD pricing" at bounding box center [659, 351] width 131 height 16
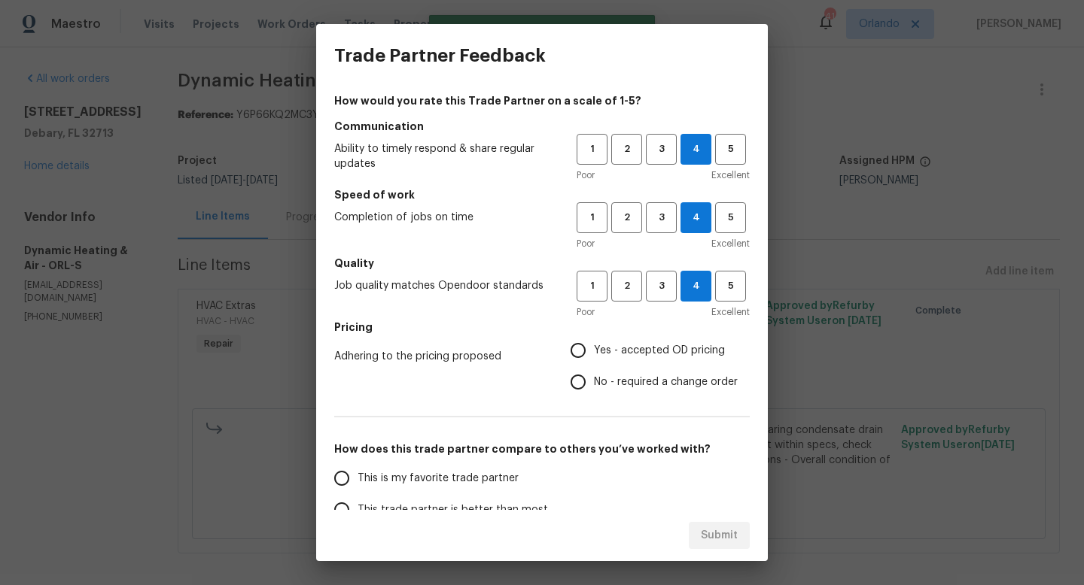
click at [594, 354] on input "Yes - accepted OD pricing" at bounding box center [578, 351] width 32 height 32
radio input "true"
click at [499, 510] on div "Submit" at bounding box center [542, 536] width 452 height 52
click at [506, 513] on div "Submit" at bounding box center [542, 536] width 452 height 52
click at [509, 506] on span "This trade partner is better than most" at bounding box center [452, 511] width 190 height 16
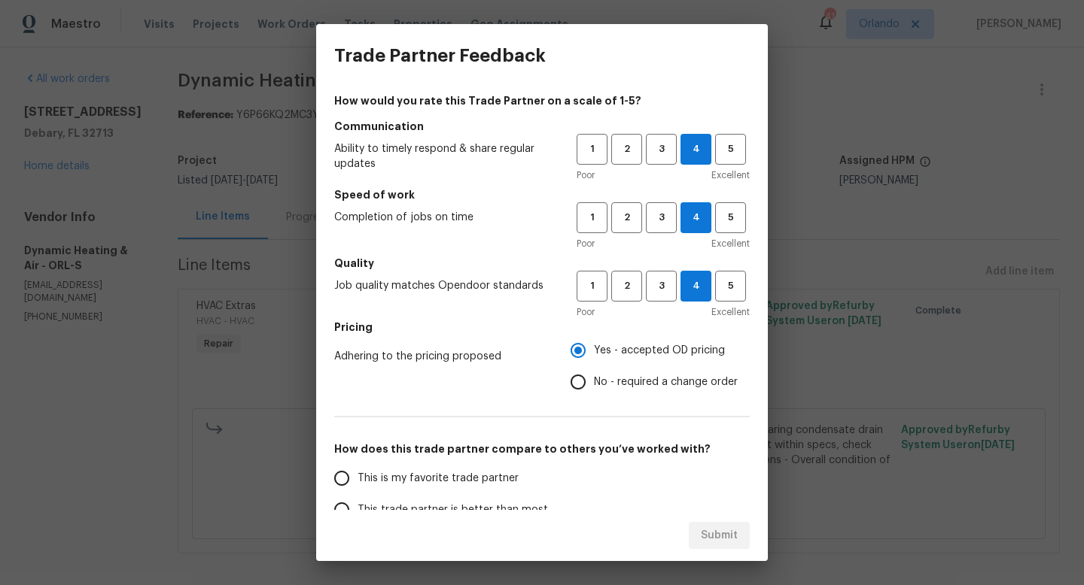
click at [357, 506] on input "This trade partner is better than most" at bounding box center [342, 510] width 32 height 32
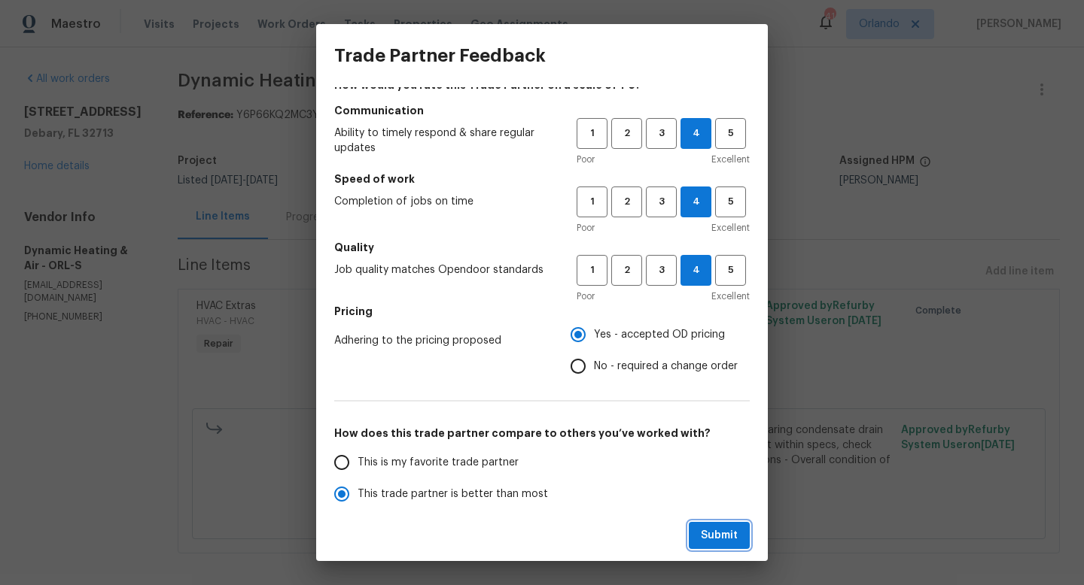
click at [724, 542] on span "Submit" at bounding box center [719, 536] width 37 height 19
radio input "true"
